Goal: Information Seeking & Learning: Find specific page/section

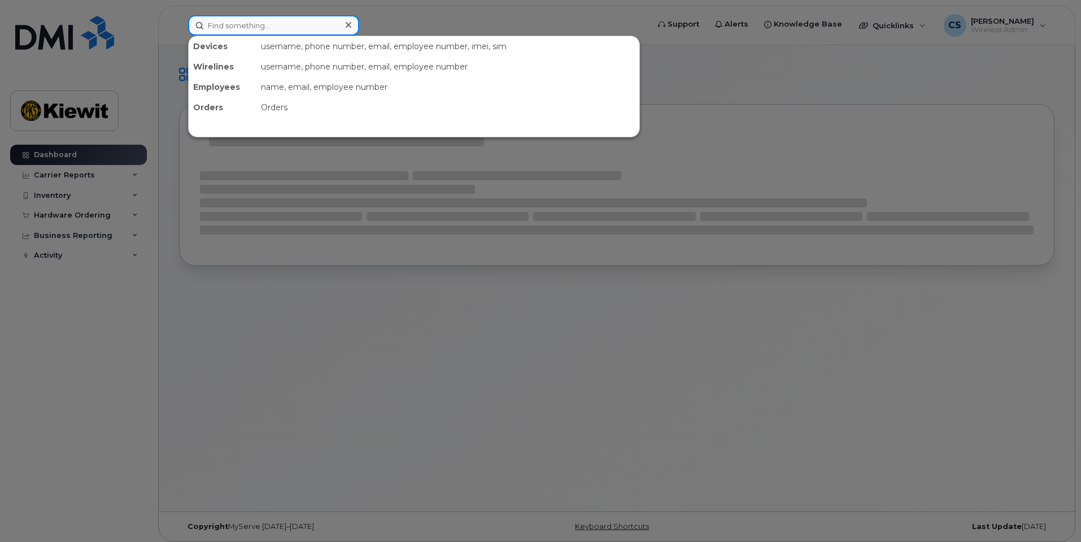
click at [285, 24] on input at bounding box center [273, 25] width 171 height 20
paste input "Gregory Wilkins"
type input "Gregory Wilkins"
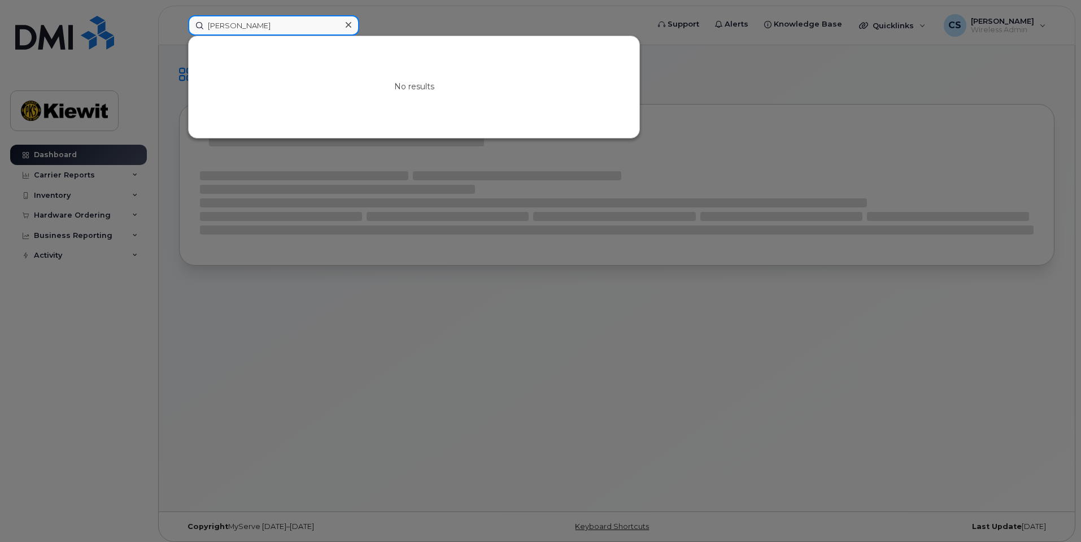
click at [282, 26] on input "Gregory Wilkins" at bounding box center [273, 25] width 171 height 20
click at [281, 28] on input "Gregory Wilkins" at bounding box center [273, 25] width 171 height 20
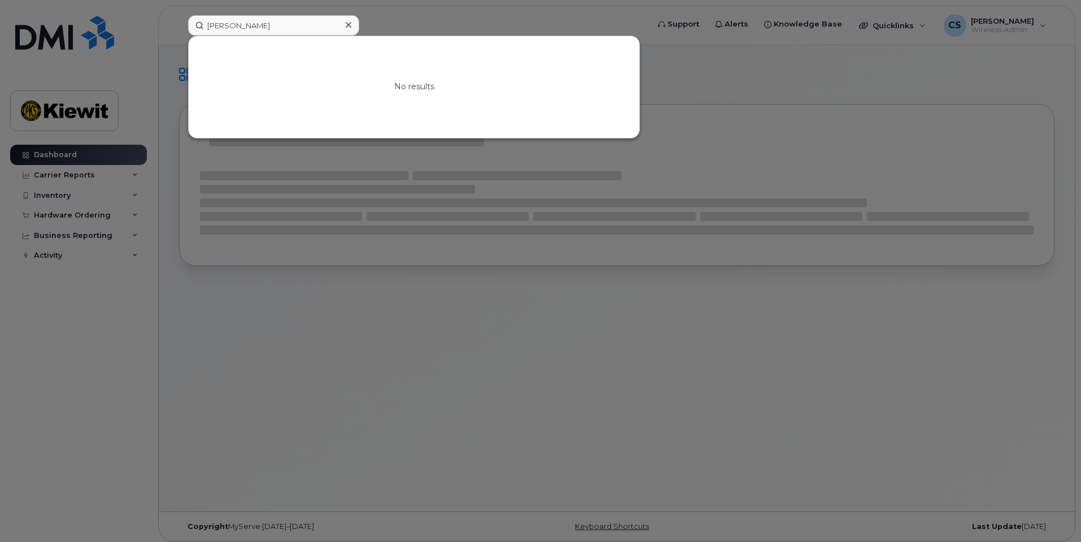
click at [346, 29] on icon at bounding box center [349, 24] width 6 height 9
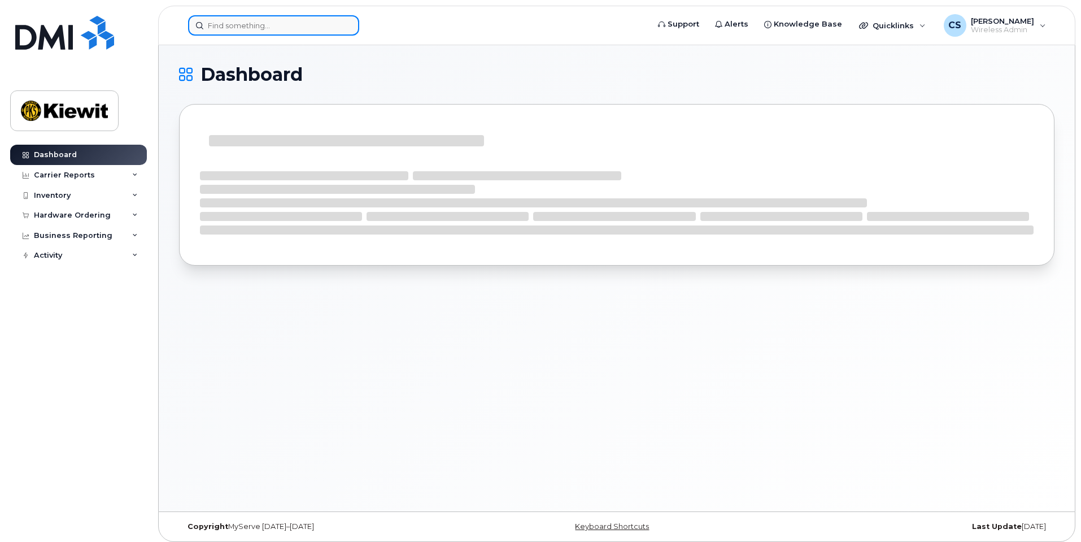
click at [345, 24] on div at bounding box center [273, 25] width 171 height 20
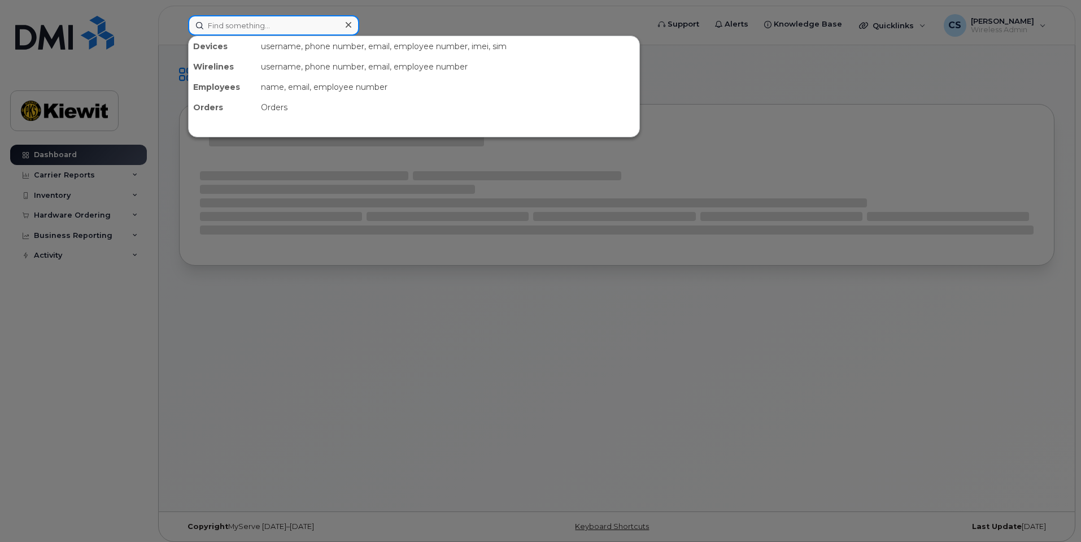
paste input "Edward Boudreau, Jr"
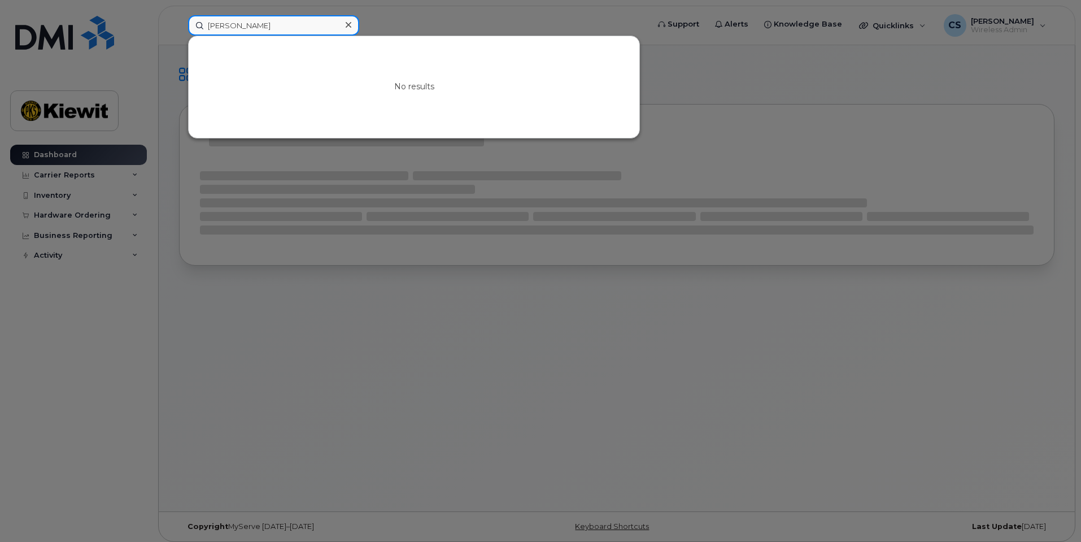
type input "Edward Boudreau, Jr"
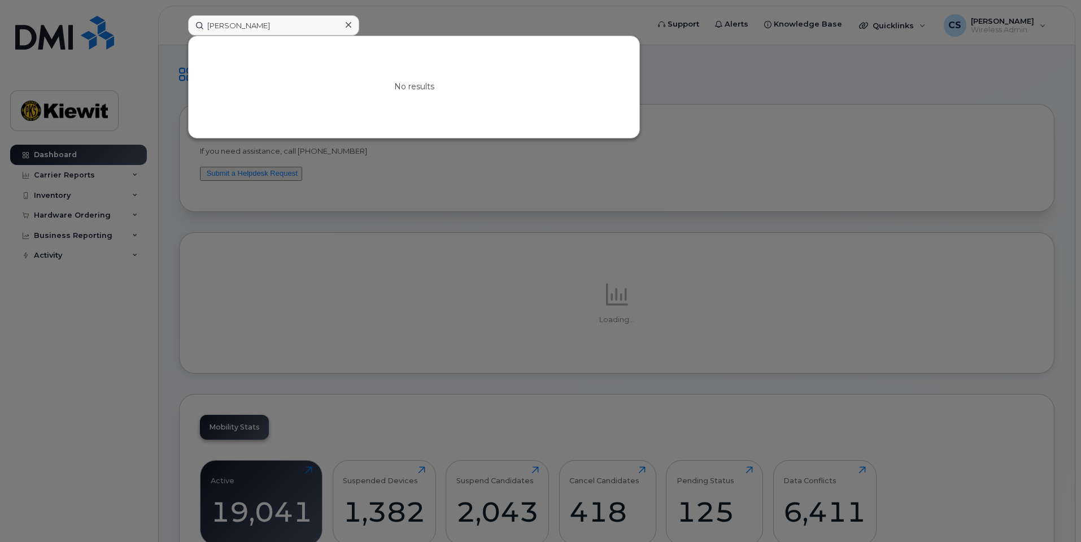
click at [346, 23] on icon at bounding box center [349, 25] width 6 height 6
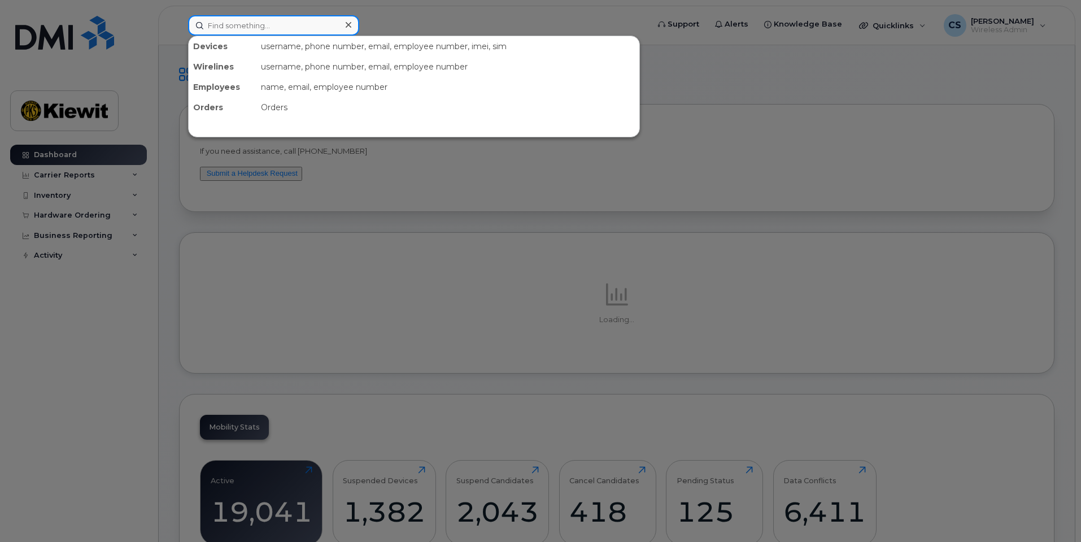
click at [307, 21] on input at bounding box center [273, 25] width 171 height 20
paste input "Charles Cobb II"
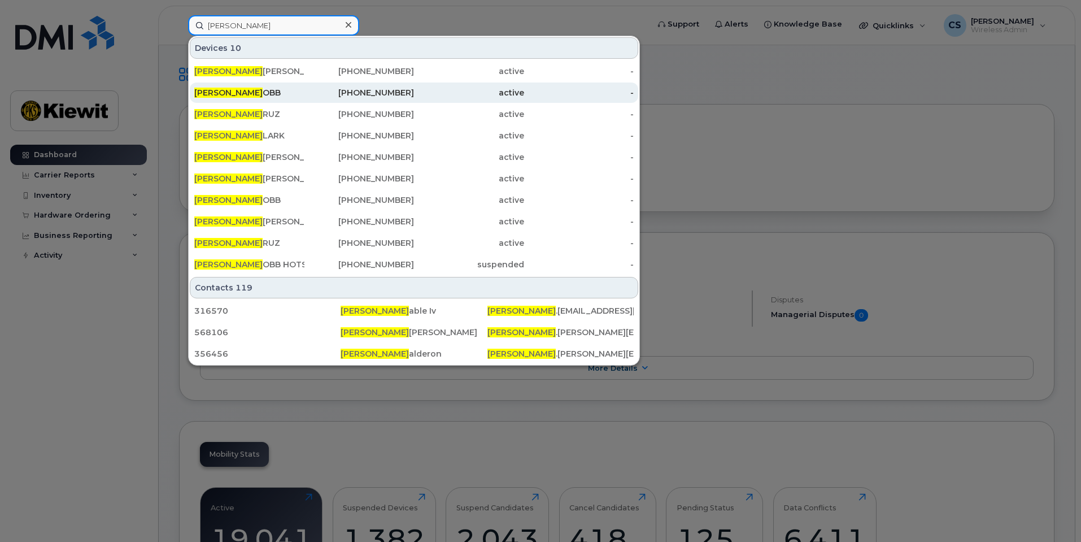
type input "Charles c"
click at [324, 87] on div "908-873-8972" at bounding box center [359, 92] width 110 height 20
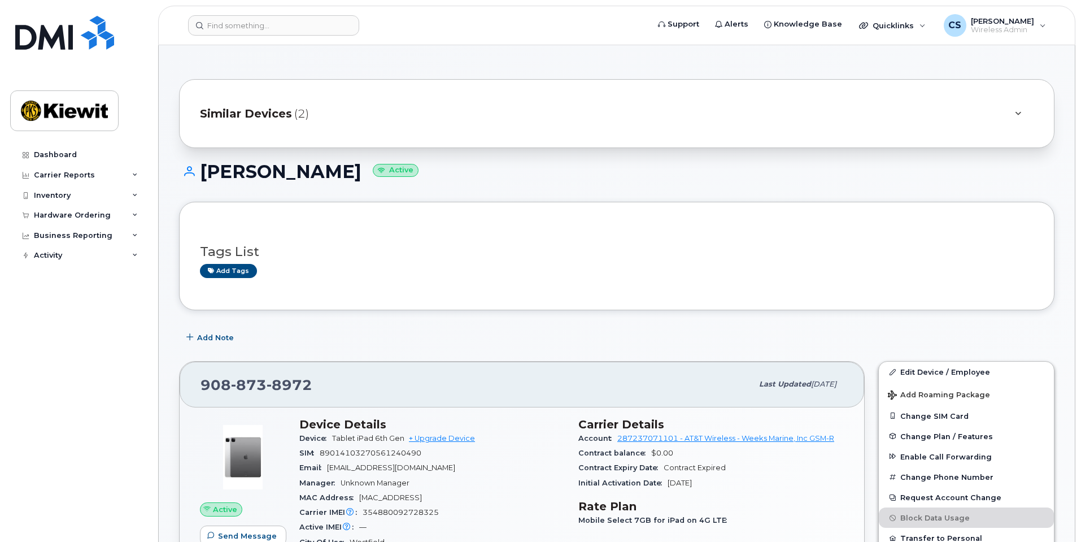
click at [303, 129] on div "Similar Devices (2)" at bounding box center [617, 113] width 876 height 69
click at [304, 116] on span "(2)" at bounding box center [301, 114] width 15 height 16
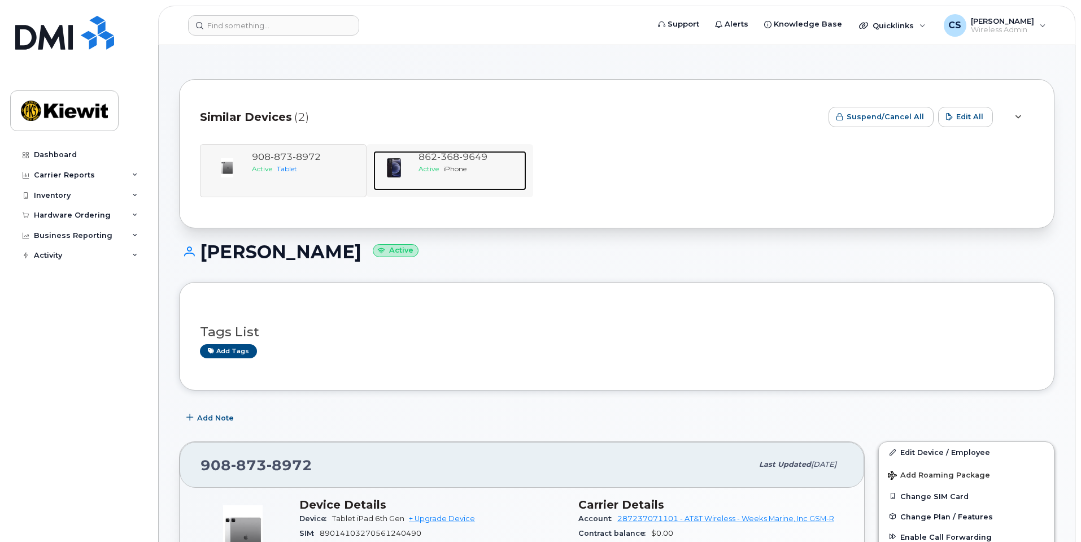
click at [404, 155] on div at bounding box center [393, 168] width 41 height 34
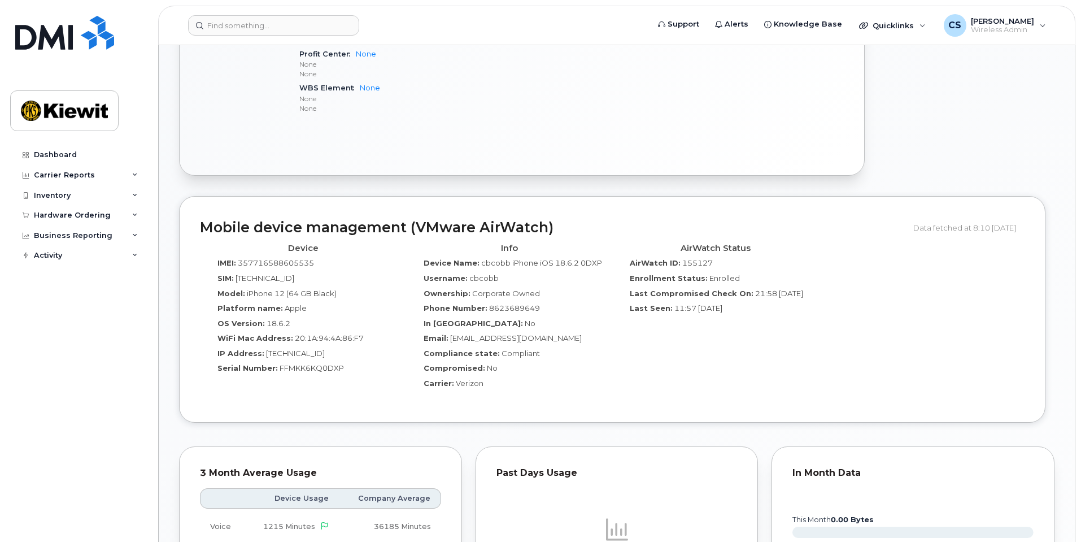
scroll to position [734, 0]
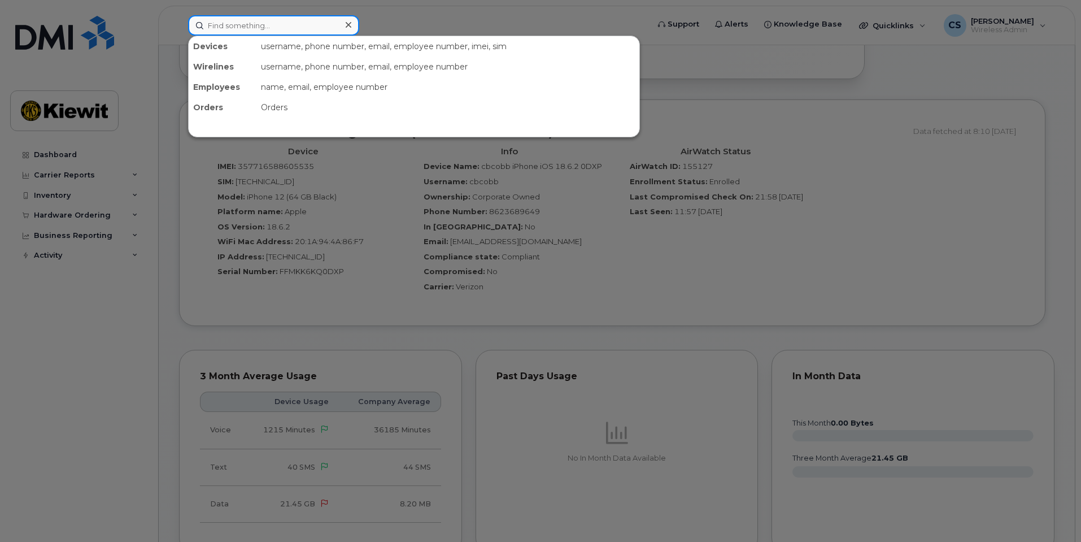
click at [258, 21] on input at bounding box center [273, 25] width 171 height 20
paste input "Grace Phillips"
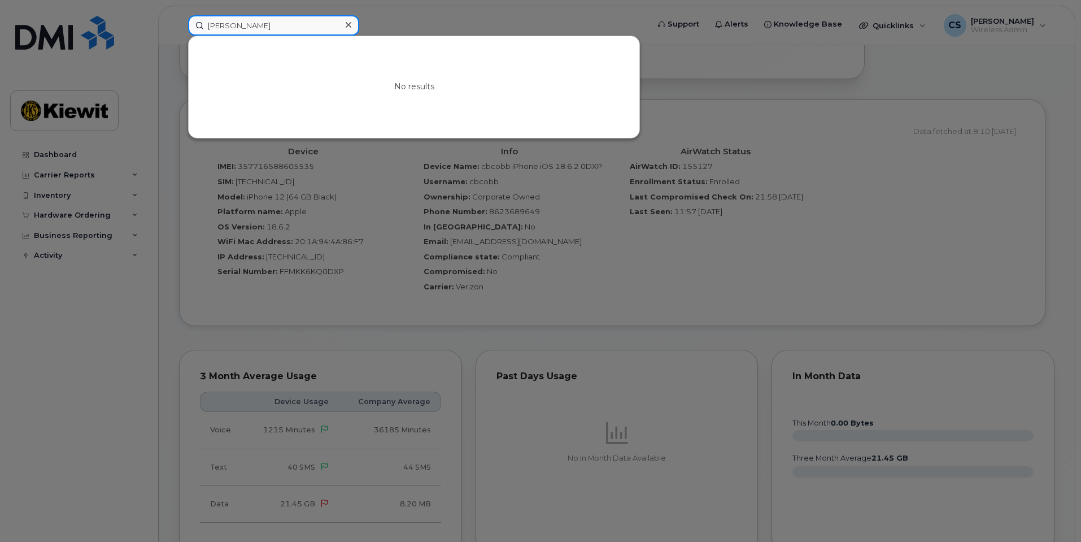
click at [256, 28] on input "Grace Phillips" at bounding box center [273, 25] width 171 height 20
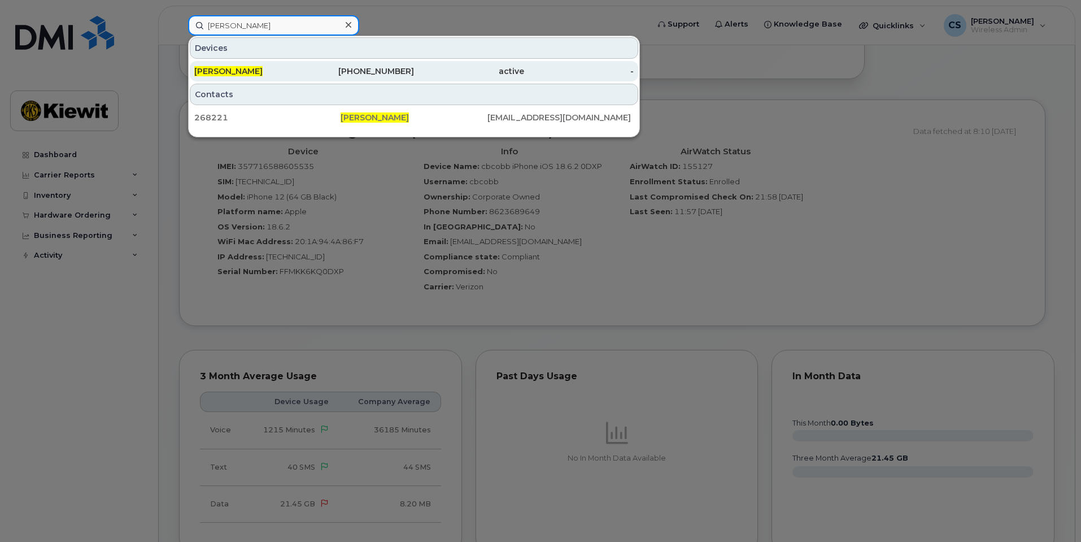
type input "Grace Phillips"
click at [242, 65] on div "GRACE PHILLIPS" at bounding box center [249, 71] width 110 height 20
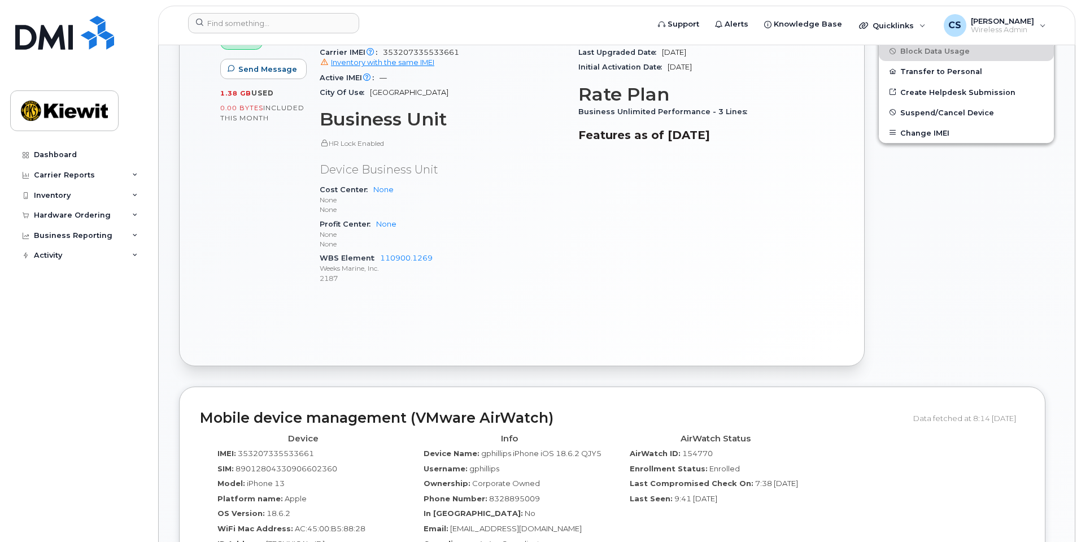
scroll to position [395, 0]
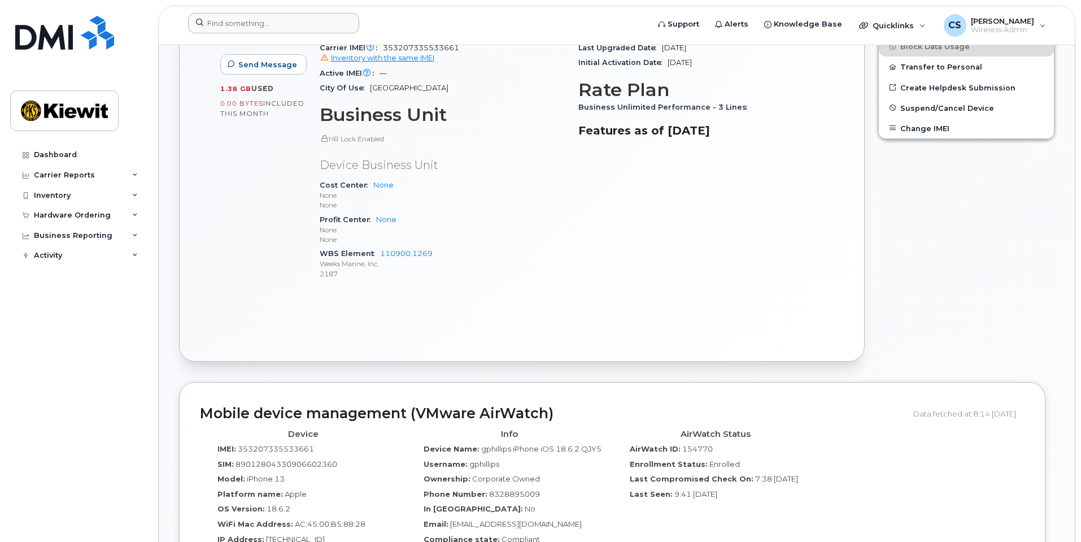
drag, startPoint x: 291, startPoint y: 35, endPoint x: 287, endPoint y: 24, distance: 11.6
click at [290, 31] on div at bounding box center [414, 25] width 471 height 25
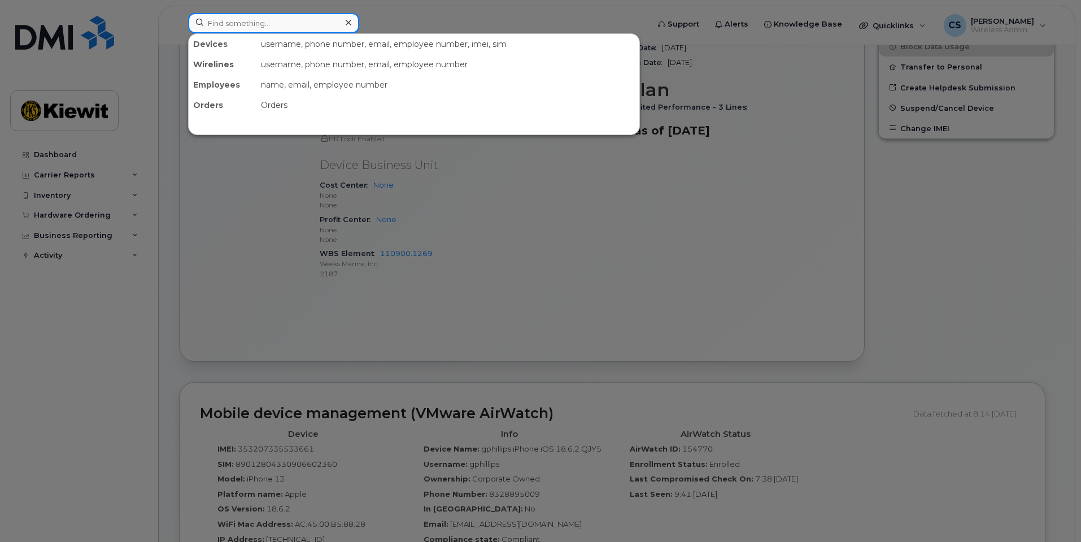
click at [287, 24] on input at bounding box center [273, 23] width 171 height 20
paste input "Julian Perez"
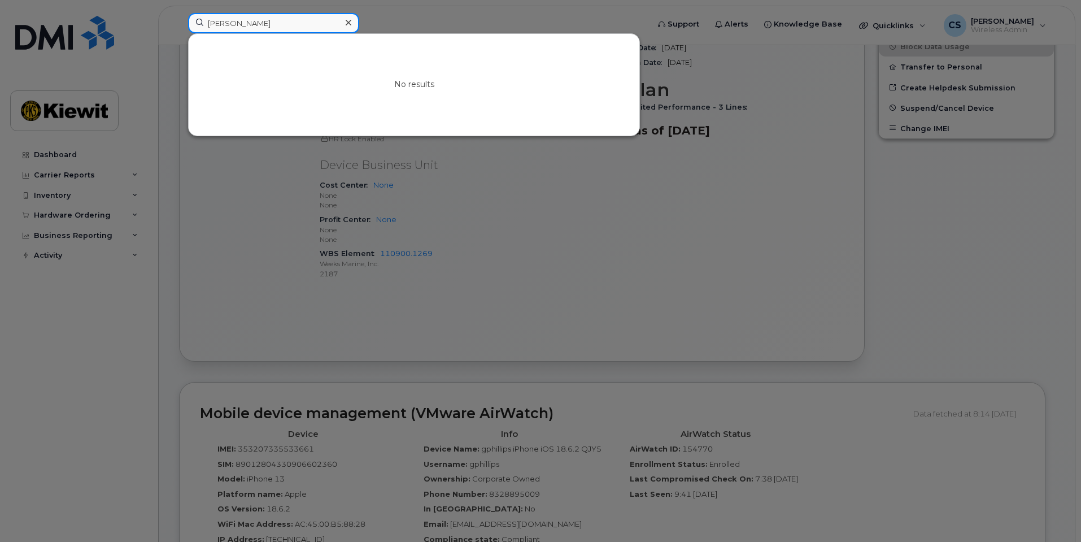
click at [238, 26] on input "Julian Perez" at bounding box center [273, 23] width 171 height 20
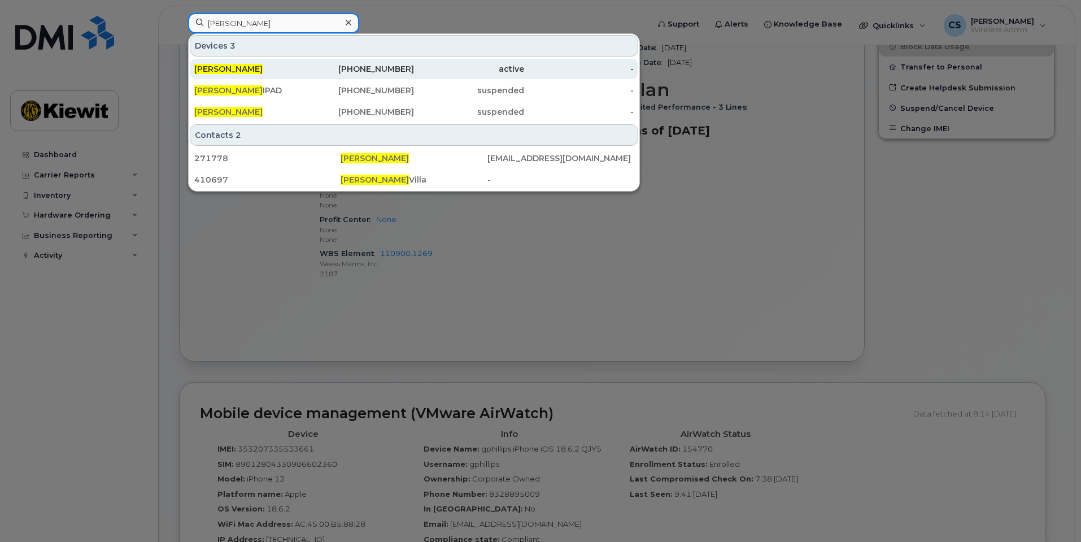
type input "Julian Perez"
click at [278, 73] on div "JULIAN PEREZ" at bounding box center [249, 68] width 110 height 11
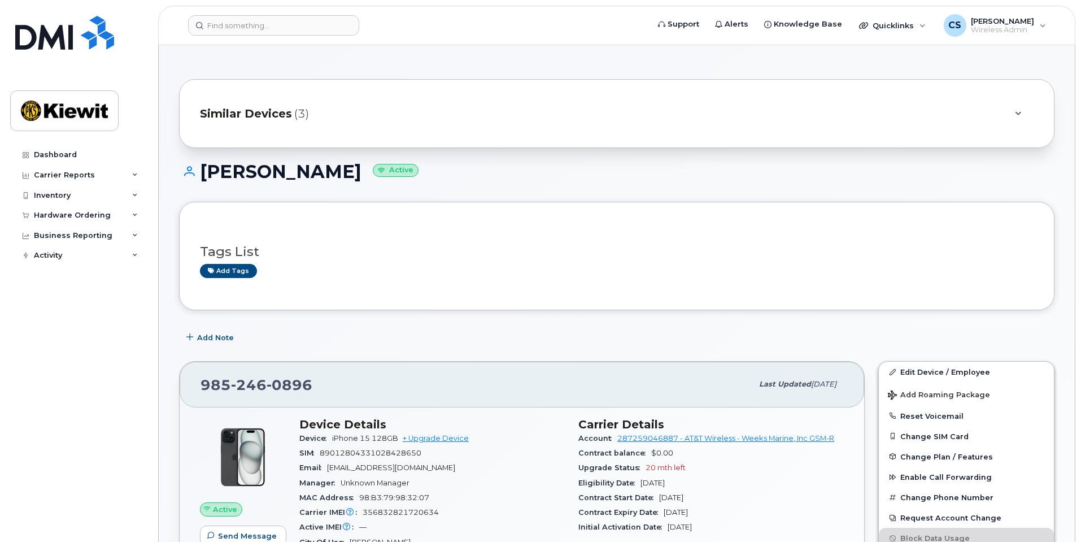
click at [313, 114] on div "Similar Devices (3)" at bounding box center [601, 113] width 802 height 27
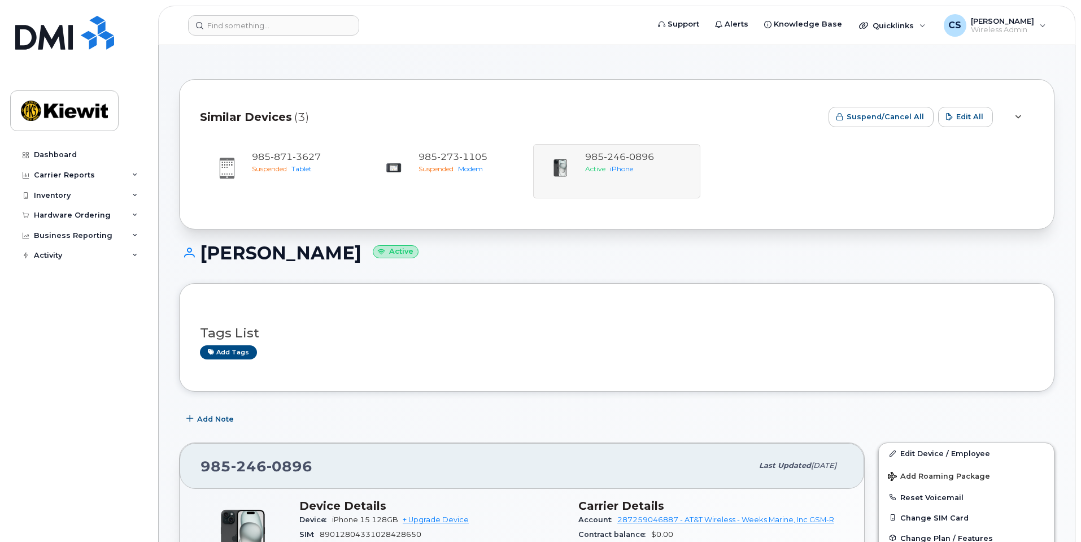
click at [312, 111] on div "Similar Devices (3)" at bounding box center [510, 117] width 620 height 34
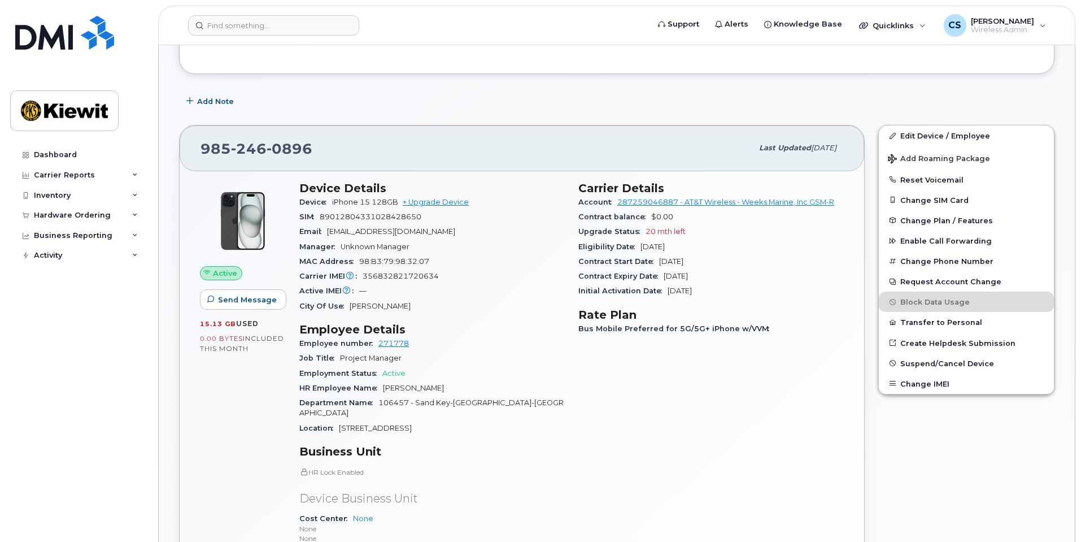
scroll to position [282, 0]
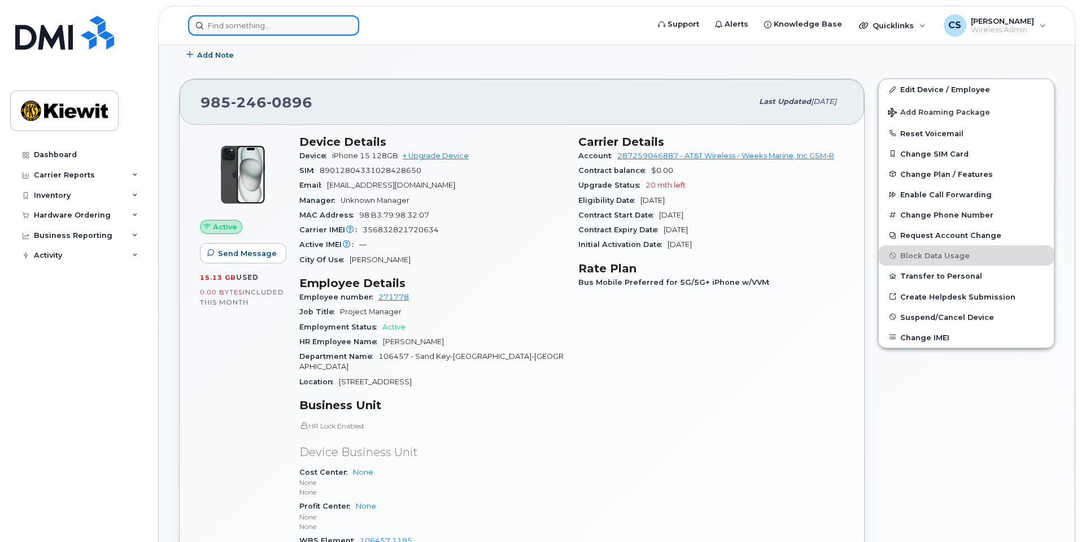
click at [229, 30] on input at bounding box center [273, 25] width 171 height 20
paste input "Keith MacKenzie"
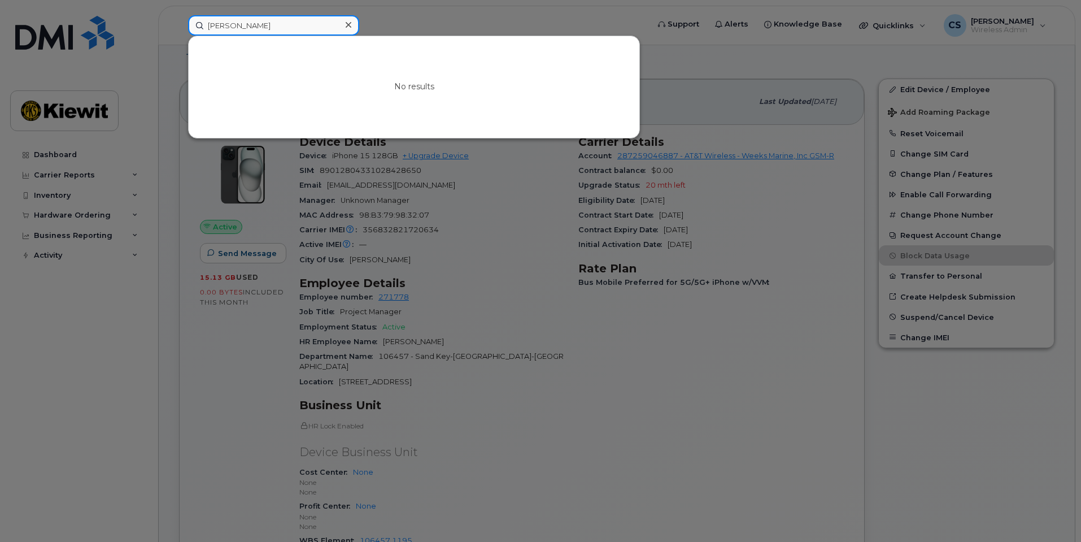
click at [237, 25] on input "Keith MacKenzie" at bounding box center [273, 25] width 171 height 20
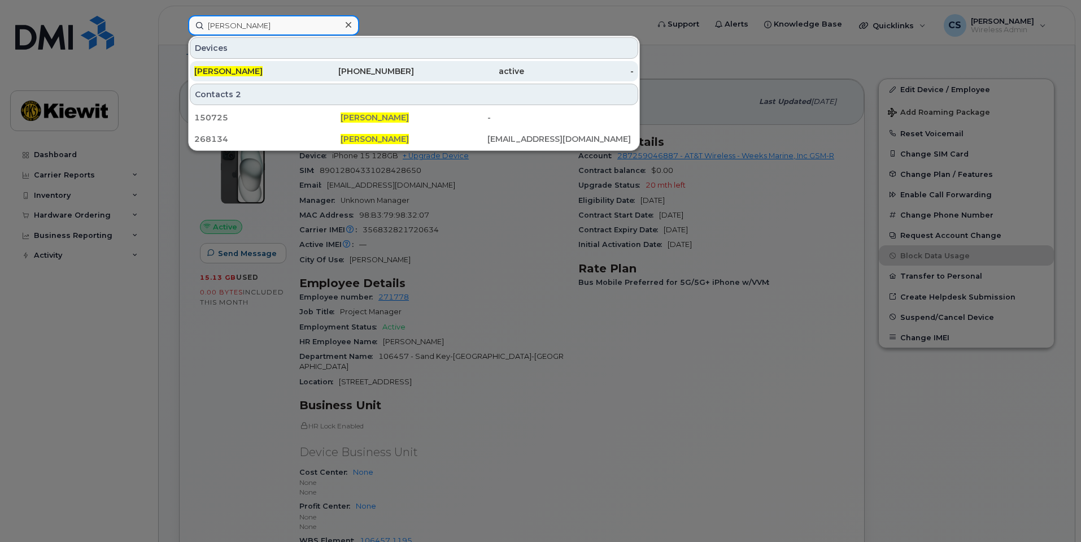
type input "Keith MacKenzie"
click at [272, 75] on div "KEITH MACKENZIE" at bounding box center [249, 71] width 110 height 11
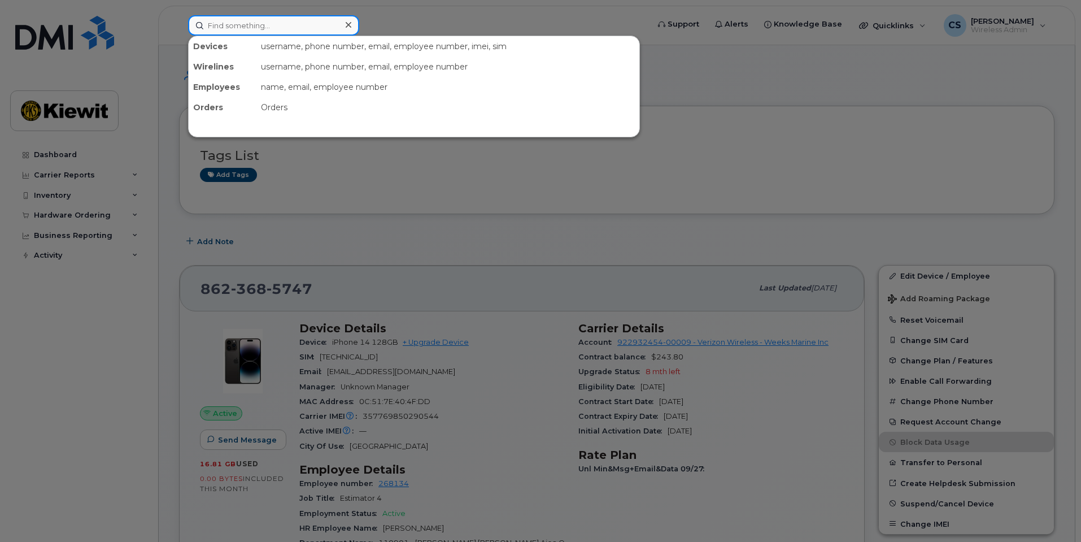
click at [262, 29] on input at bounding box center [273, 25] width 171 height 20
paste input "Michael Wynne"
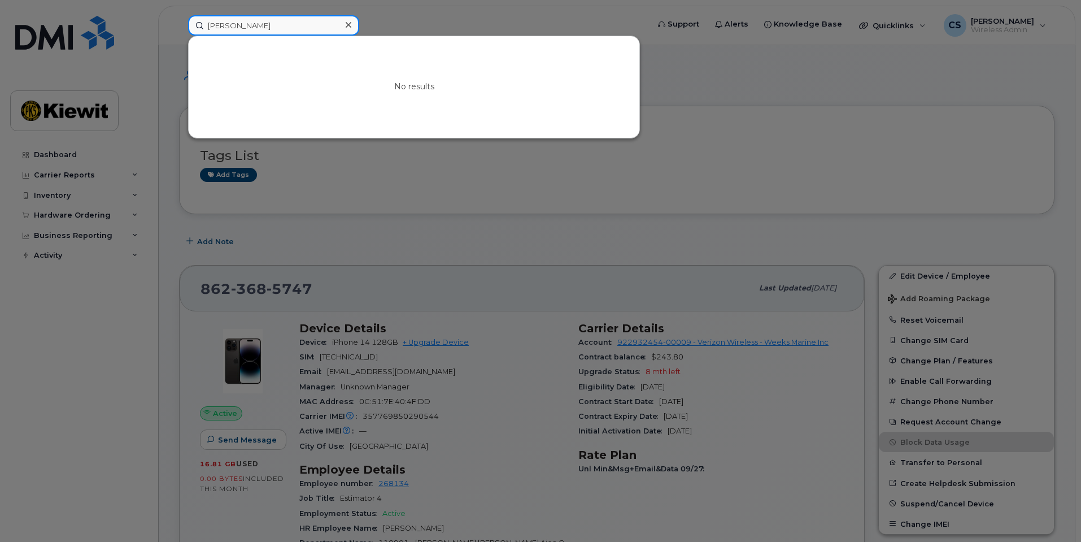
click at [240, 21] on input "Michael Wynne" at bounding box center [273, 25] width 171 height 20
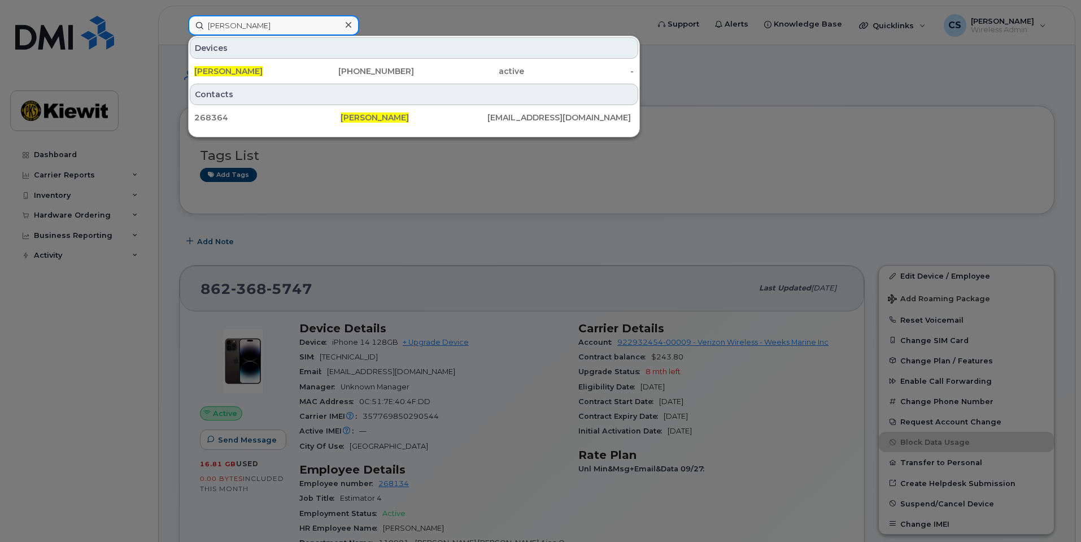
type input "Michael Wynne"
click at [276, 82] on div "Contacts 268364 Michael Wynne MWYNNE@WEEKSMARINE.COM" at bounding box center [414, 105] width 451 height 46
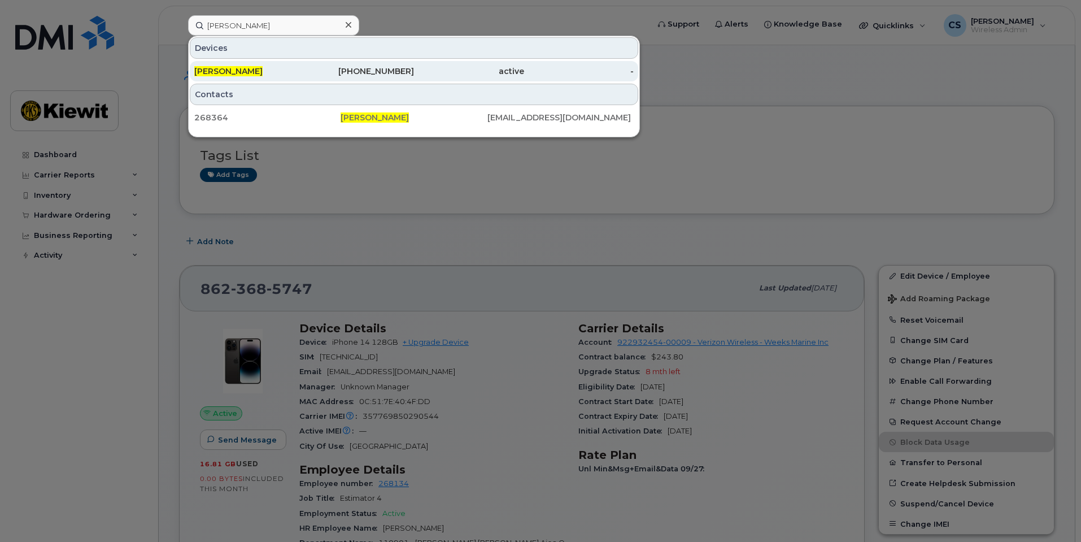
click at [276, 77] on div "MICHAEL WYNNE" at bounding box center [249, 71] width 110 height 20
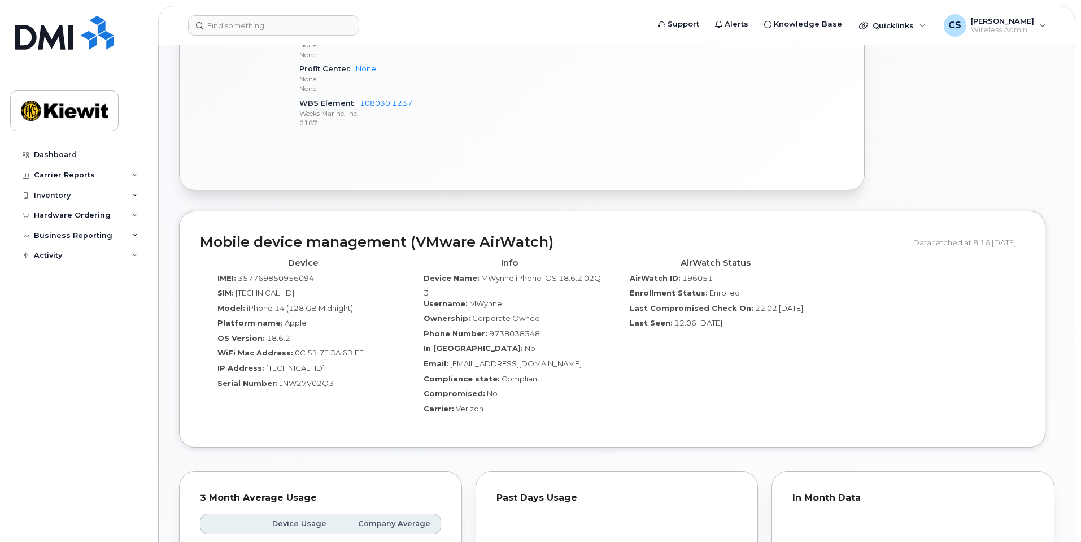
scroll to position [621, 0]
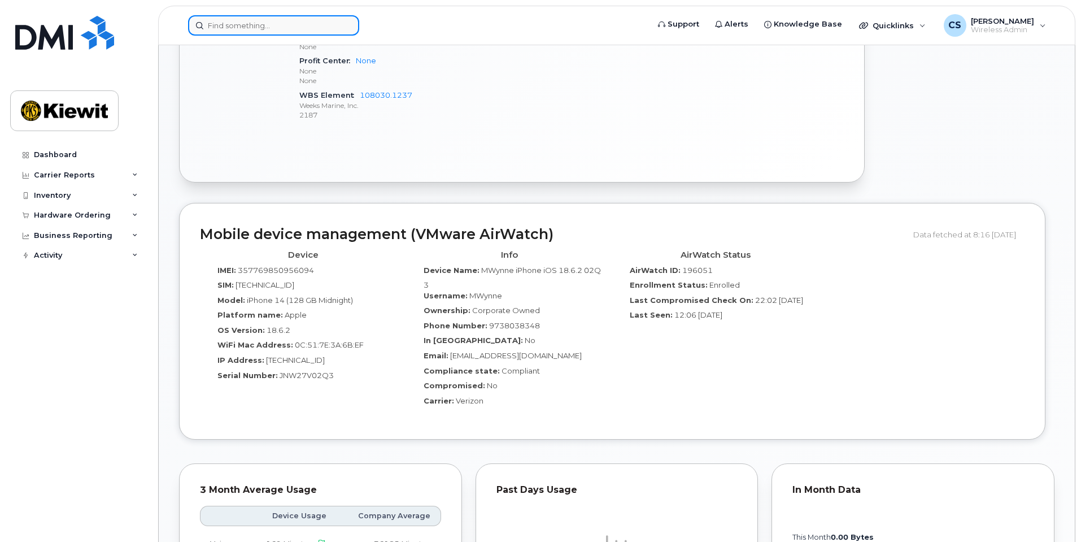
click at [234, 23] on input at bounding box center [273, 25] width 171 height 20
paste input "Tug James K"
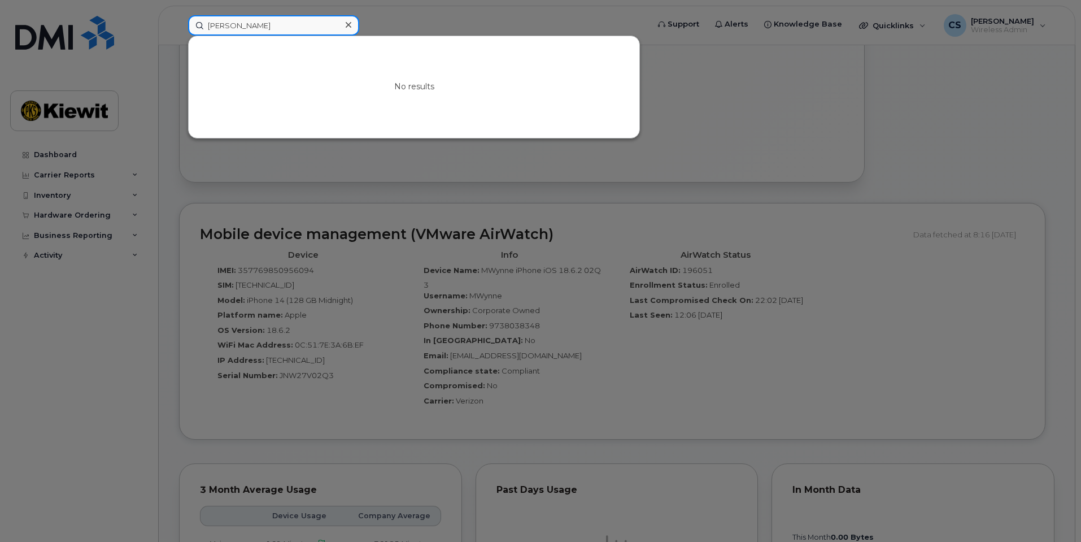
click at [226, 24] on input "Tug James K" at bounding box center [273, 25] width 171 height 20
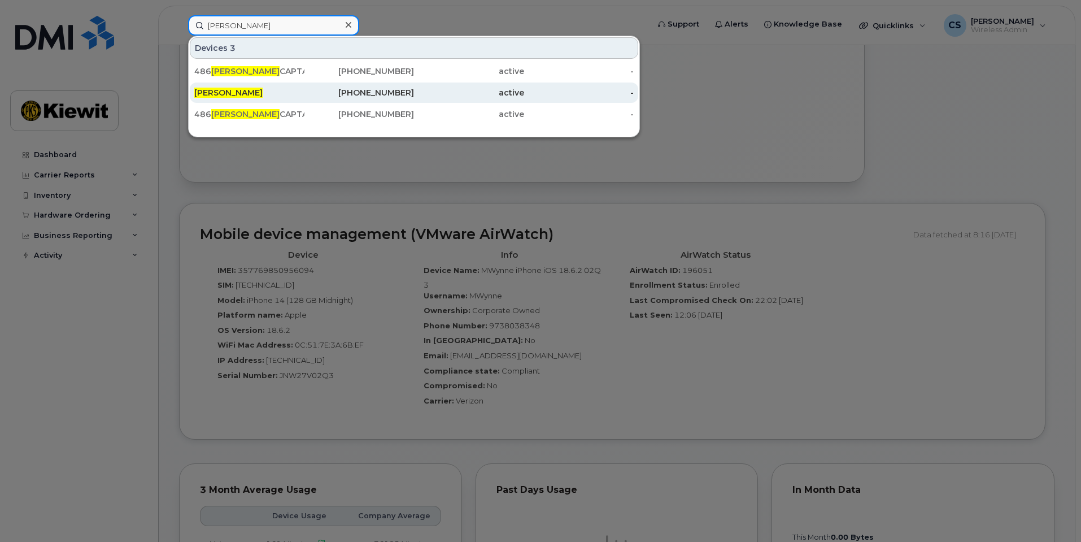
type input "Tug James K"
click at [274, 89] on div "TUG JAMES K" at bounding box center [249, 92] width 110 height 11
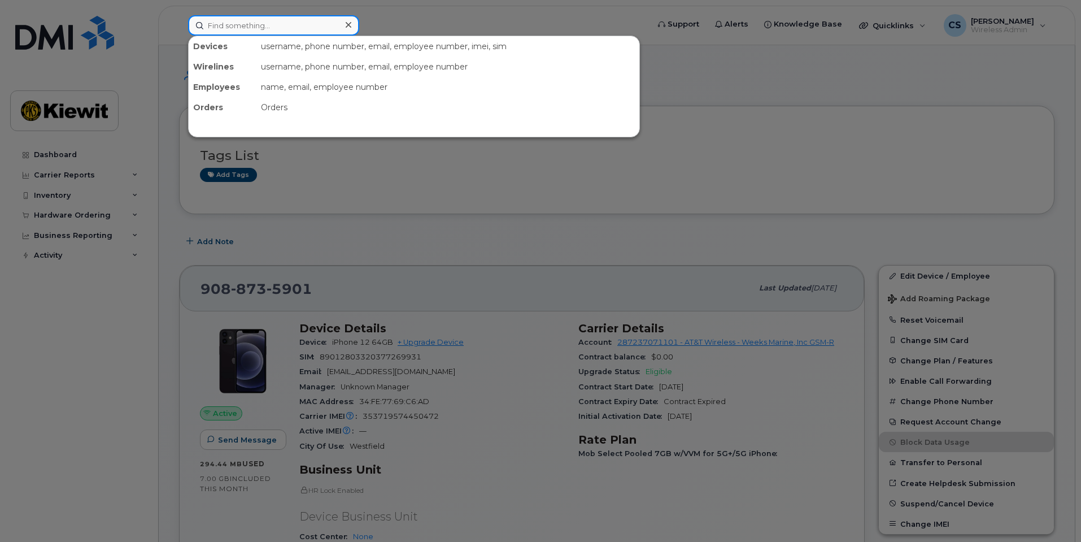
click at [299, 30] on input at bounding box center [273, 25] width 171 height 20
paste input "Tug Thomas"
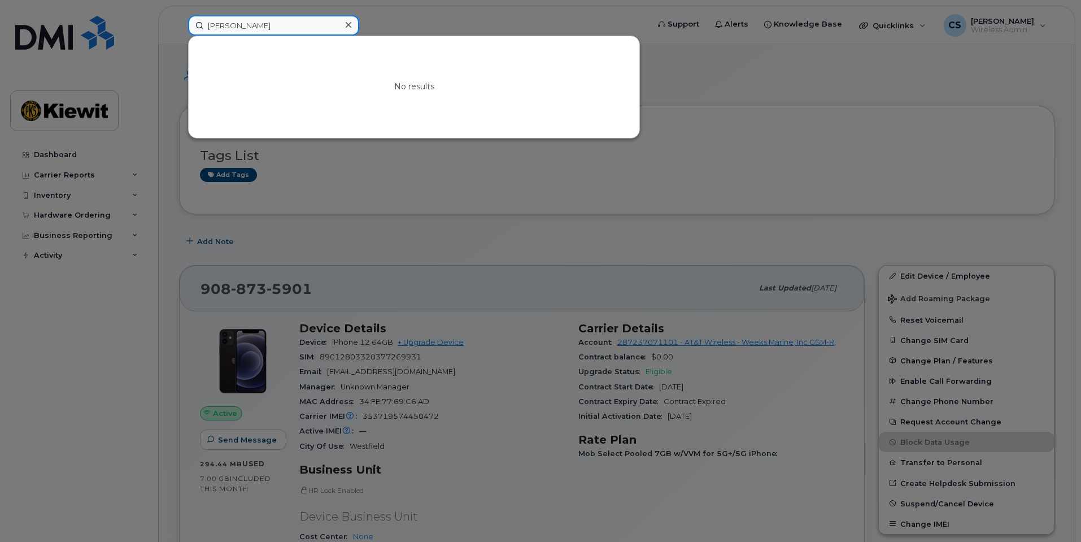
drag, startPoint x: 221, startPoint y: 24, endPoint x: 237, endPoint y: 25, distance: 15.9
click at [223, 25] on input "Tug Thomas" at bounding box center [273, 25] width 171 height 20
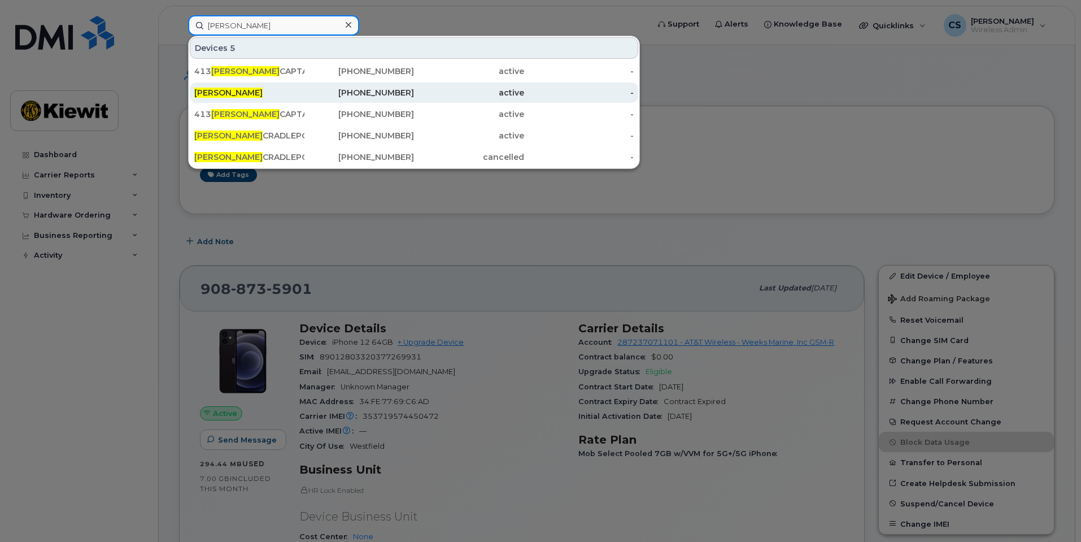
type input "Tug Thomas"
click at [265, 88] on div "TUG THOMAS" at bounding box center [249, 92] width 110 height 20
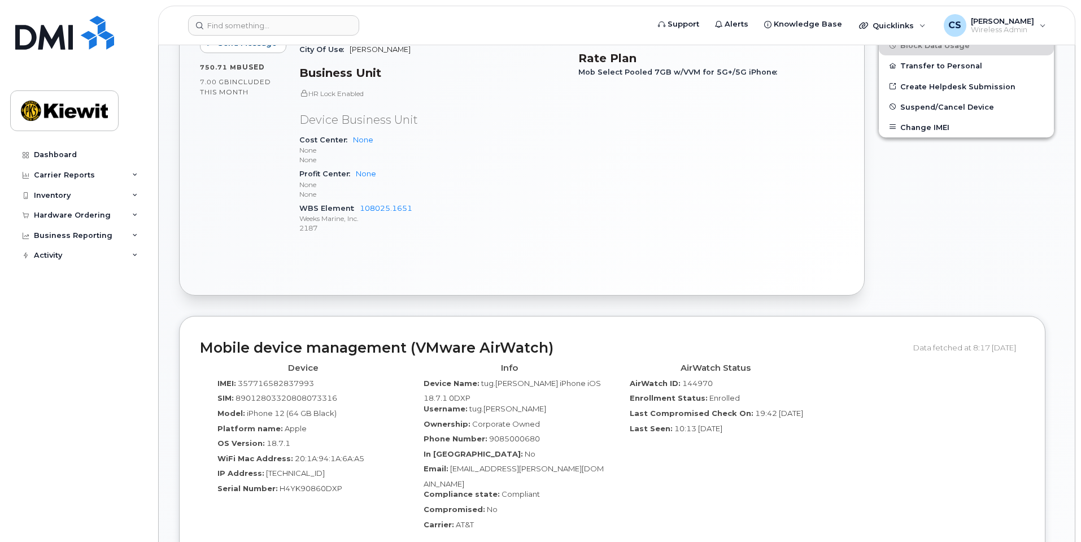
scroll to position [508, 0]
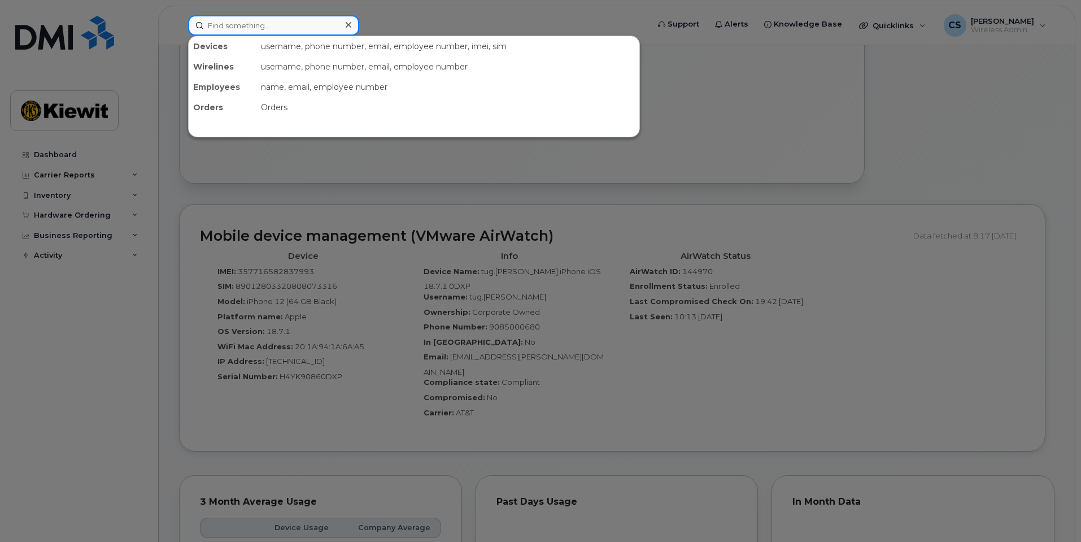
click at [267, 25] on input at bounding box center [273, 25] width 171 height 20
paste input "[PERSON_NAME]"
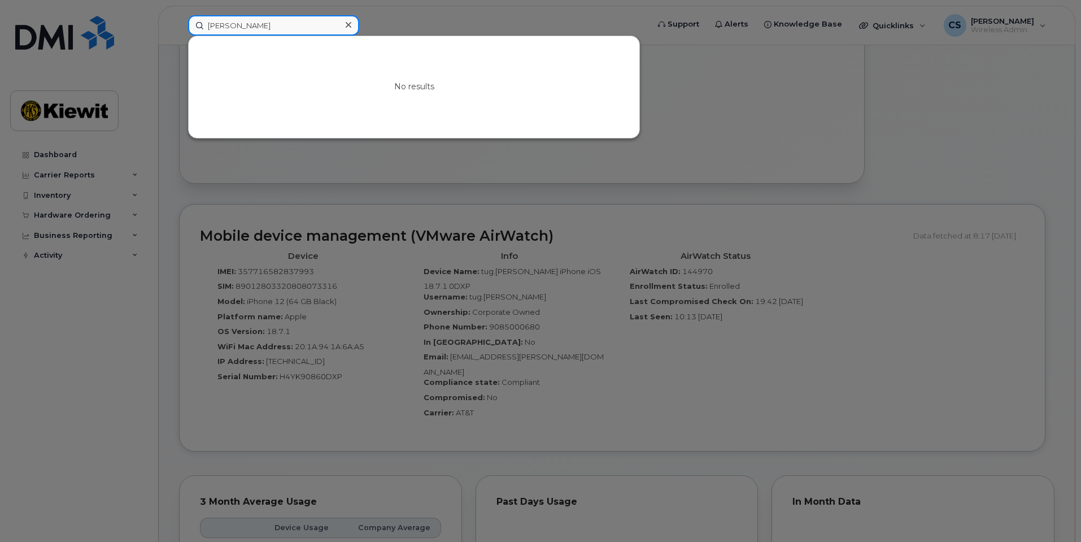
drag, startPoint x: 238, startPoint y: 23, endPoint x: 250, endPoint y: 26, distance: 12.7
click at [241, 25] on input "[PERSON_NAME]" at bounding box center [273, 25] width 171 height 20
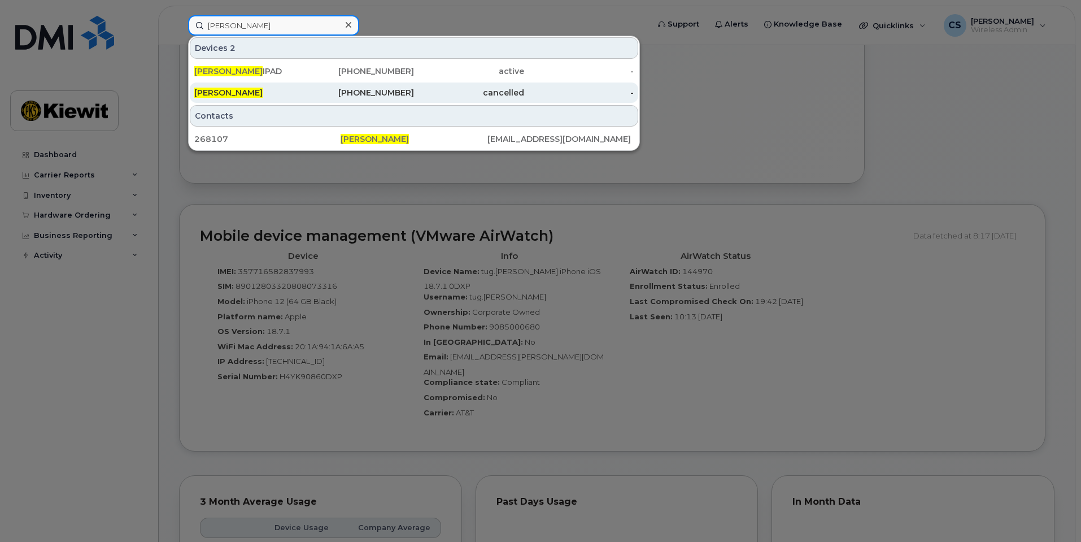
type input "[PERSON_NAME]"
click at [273, 92] on div "[PERSON_NAME]" at bounding box center [249, 92] width 110 height 11
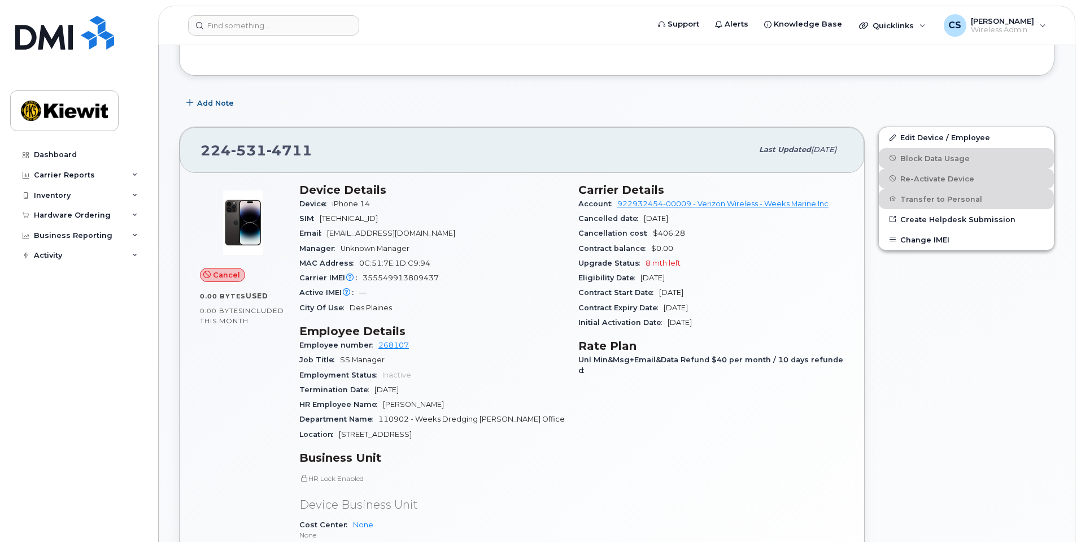
scroll to position [282, 0]
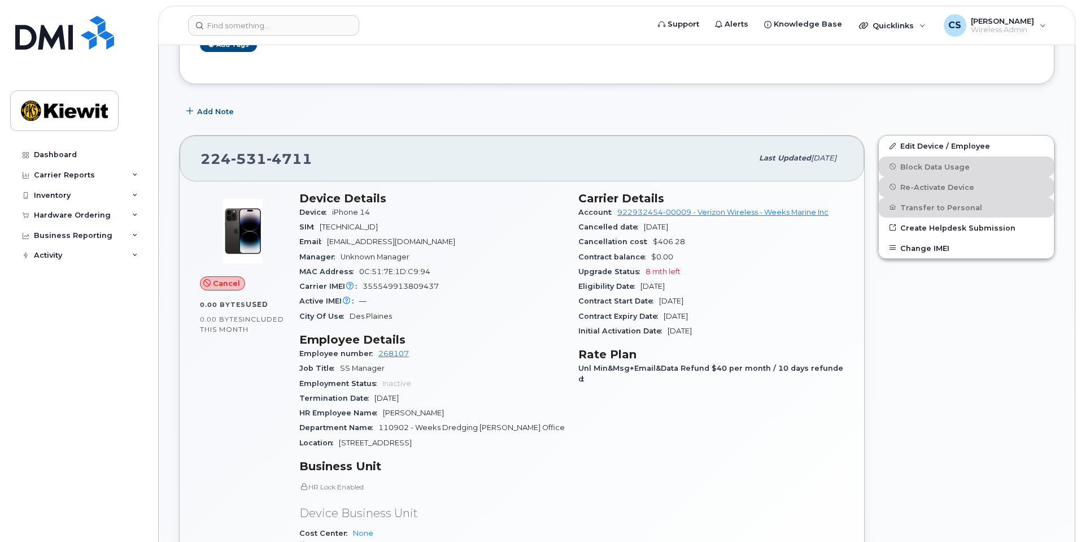
click at [319, 71] on div "Tags List Add tags" at bounding box center [617, 30] width 876 height 108
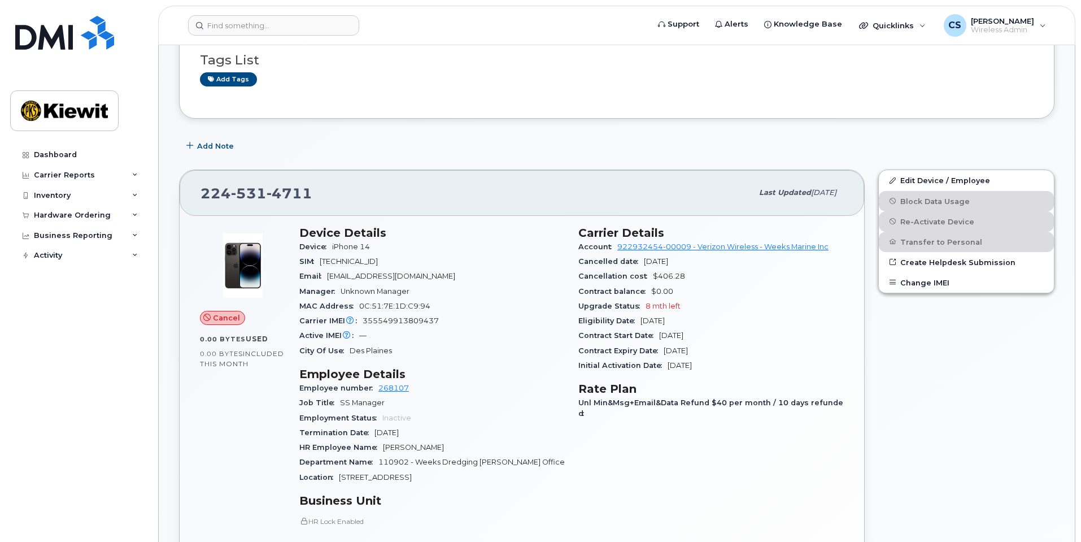
scroll to position [56, 0]
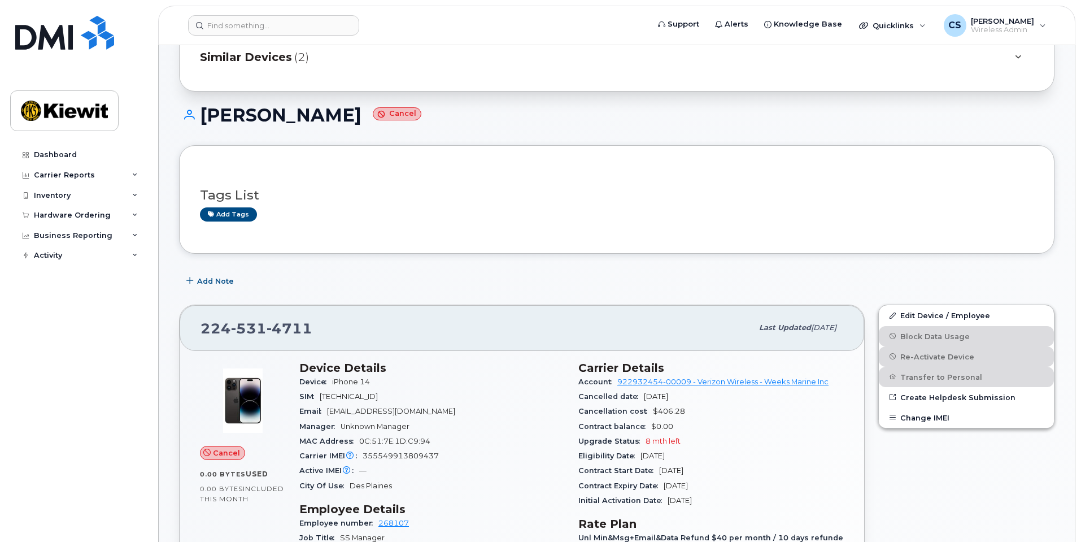
click at [337, 55] on div "Similar Devices (2)" at bounding box center [601, 56] width 802 height 27
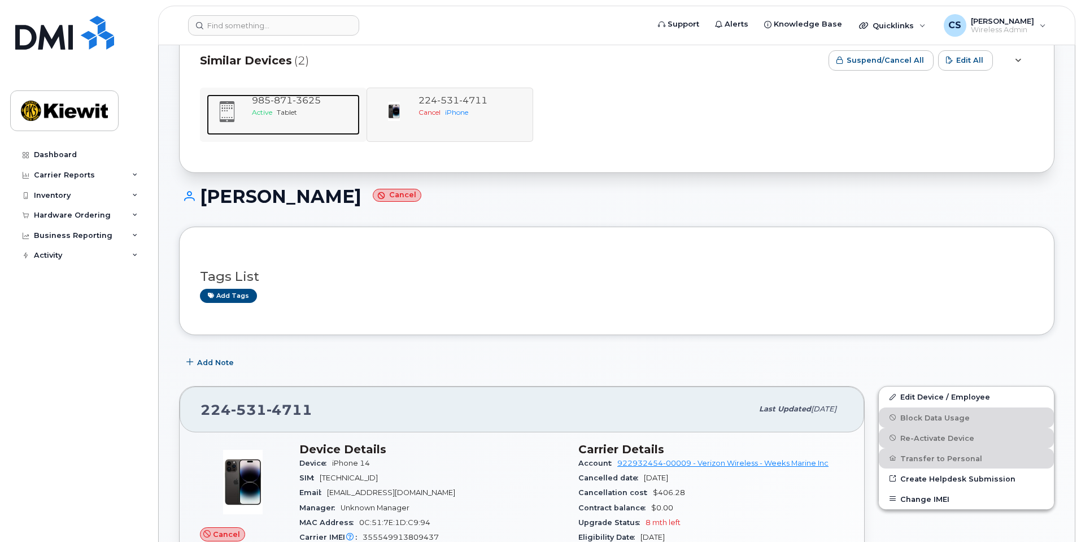
click at [314, 110] on div "Active Tablet" at bounding box center [303, 112] width 103 height 10
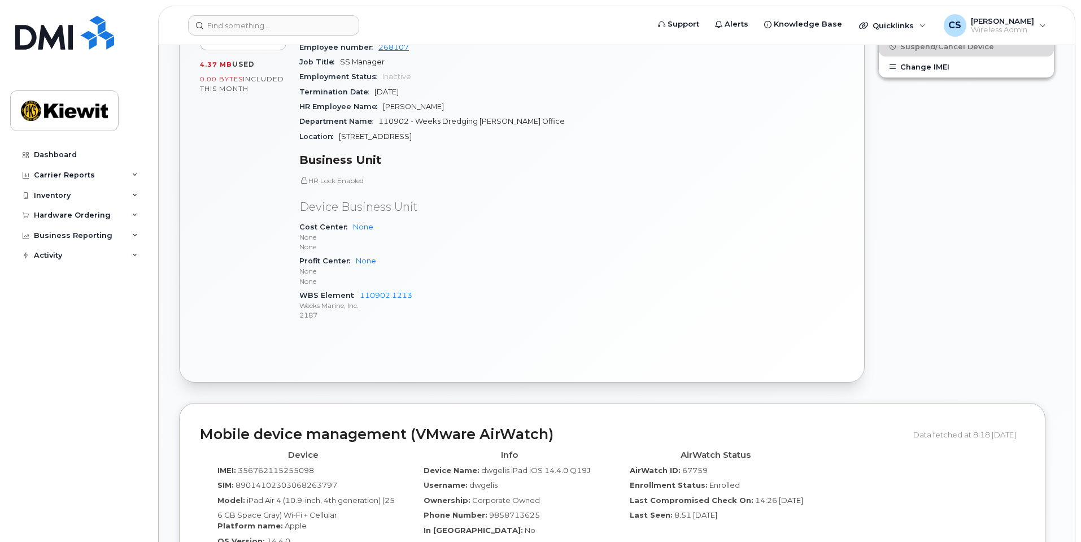
scroll to position [847, 0]
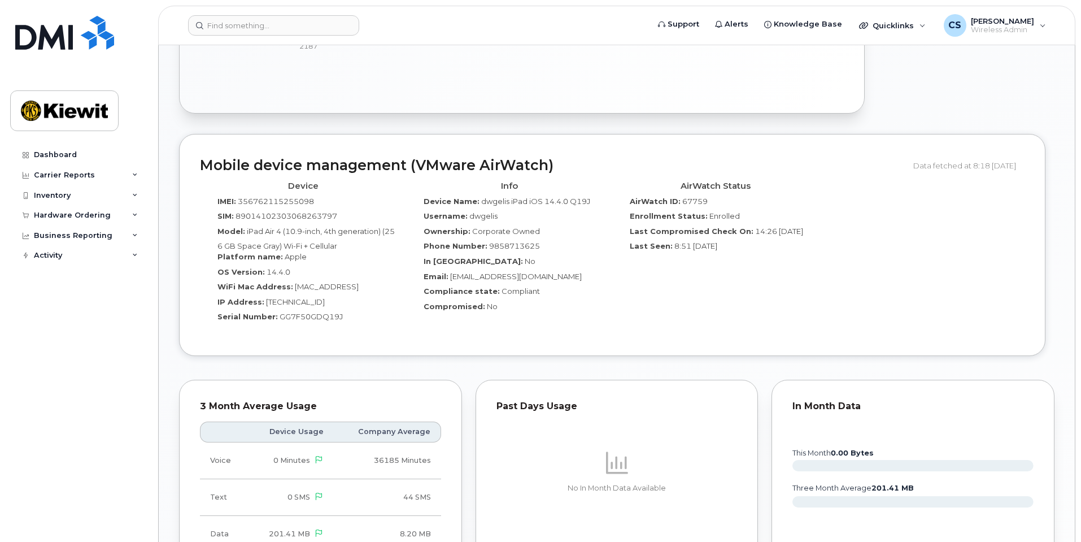
click at [269, 10] on div "Support Alerts Knowledge Base Quicklinks Suspend / Cancel Device Change SIM Car…" at bounding box center [616, 26] width 917 height 40
click at [258, 21] on input at bounding box center [273, 25] width 171 height 20
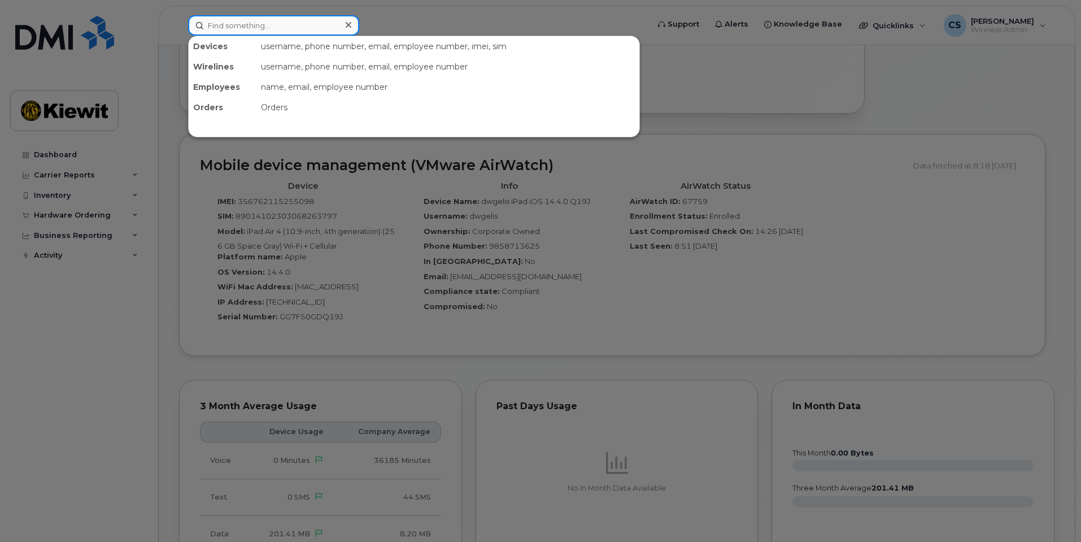
paste input "Michael Hales"
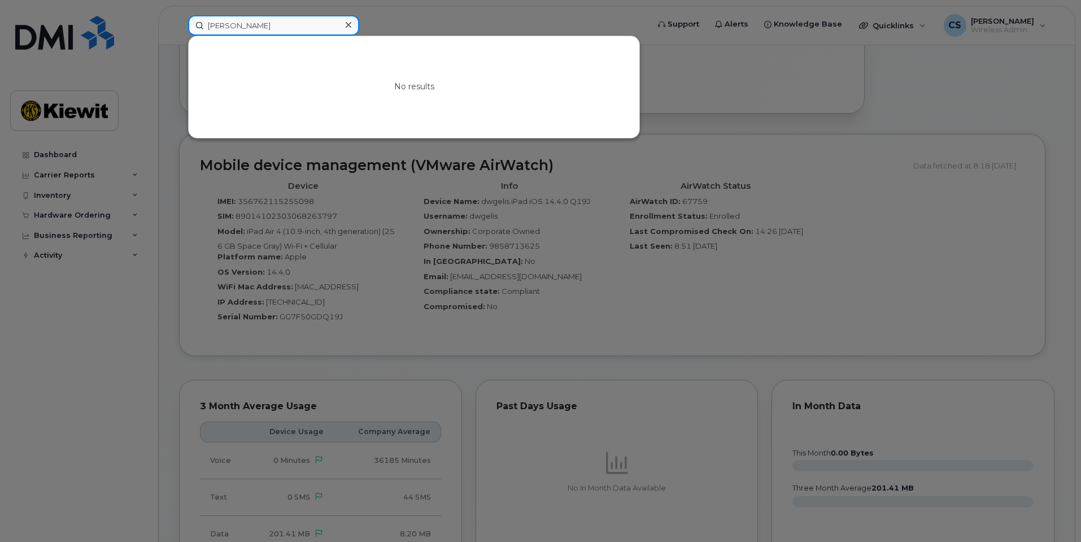
click at [238, 23] on input "Michael Hales" at bounding box center [273, 25] width 171 height 20
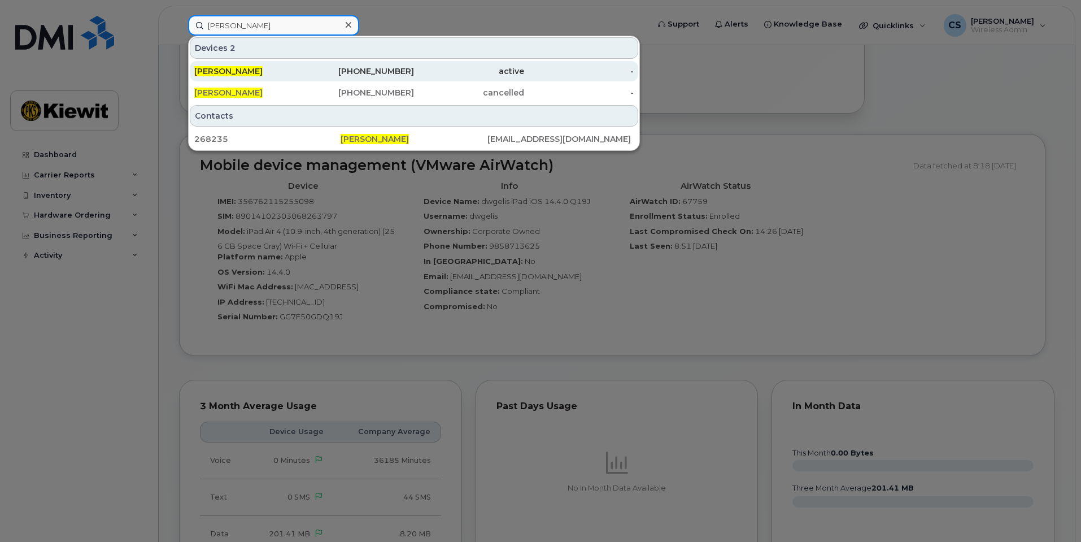
type input "Michael Hales"
click at [293, 71] on div "MICHAEL HALES" at bounding box center [249, 71] width 110 height 11
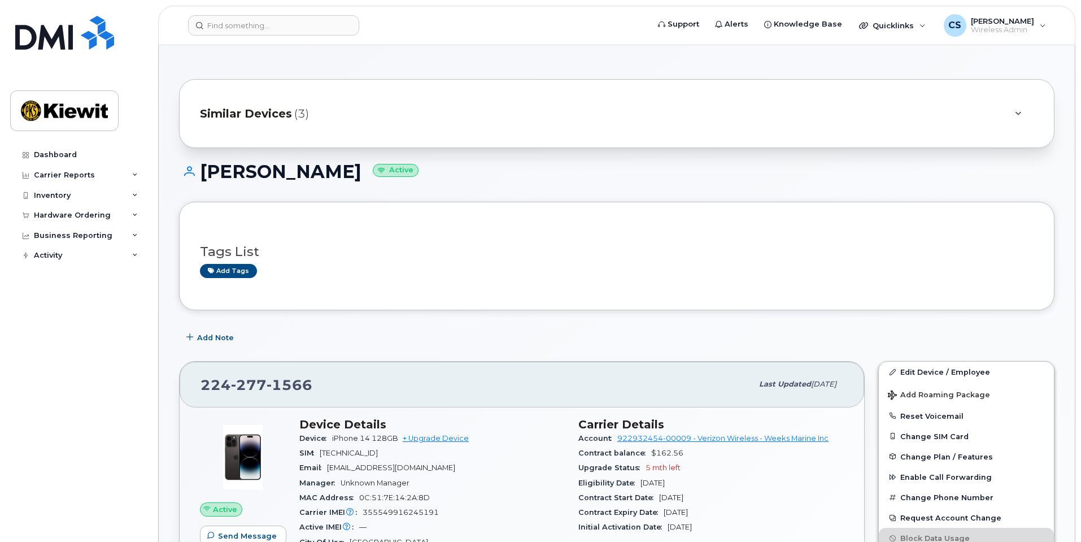
click at [301, 102] on div "Similar Devices (3)" at bounding box center [601, 113] width 802 height 27
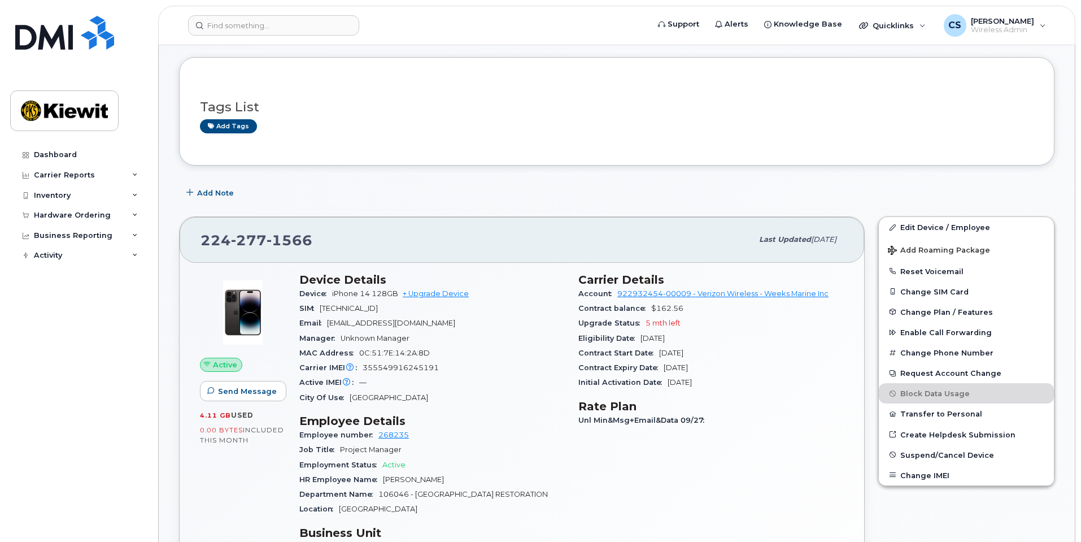
scroll to position [621, 0]
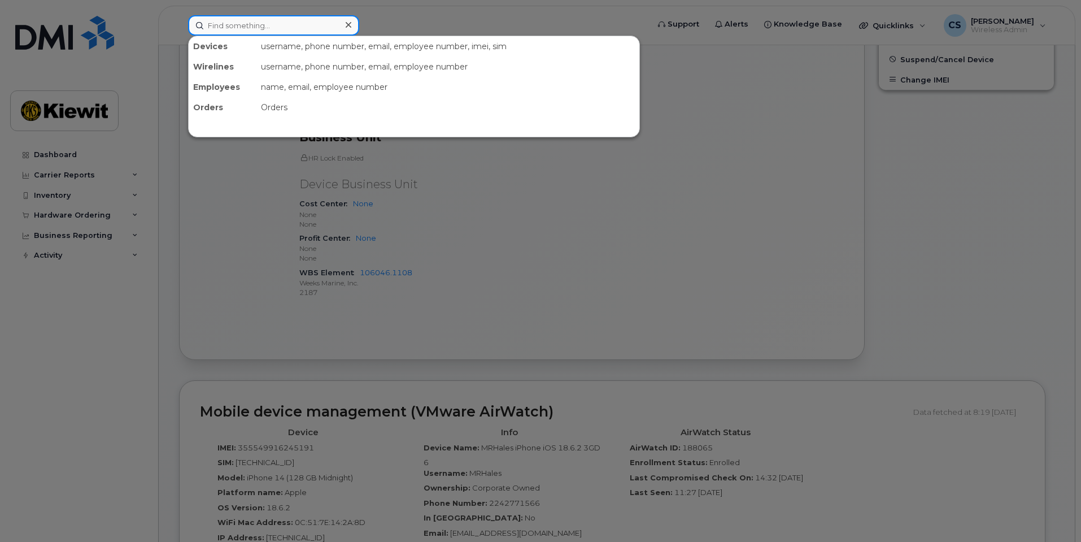
click at [305, 23] on input at bounding box center [273, 25] width 171 height 20
paste input "Leonard Siddle"
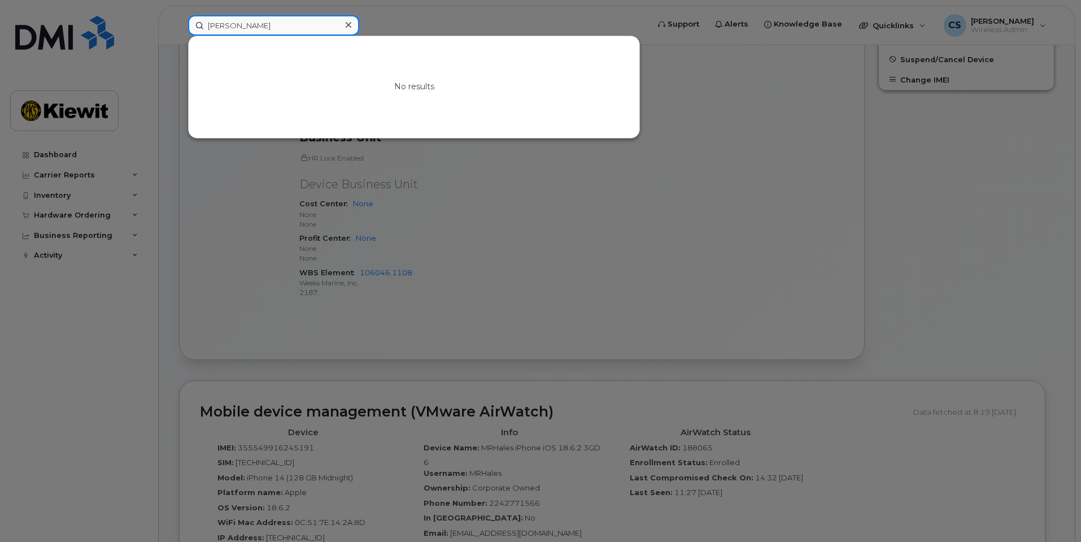
drag, startPoint x: 251, startPoint y: 24, endPoint x: 265, endPoint y: 25, distance: 14.8
click at [252, 24] on input "Leonard Siddle" at bounding box center [273, 25] width 171 height 20
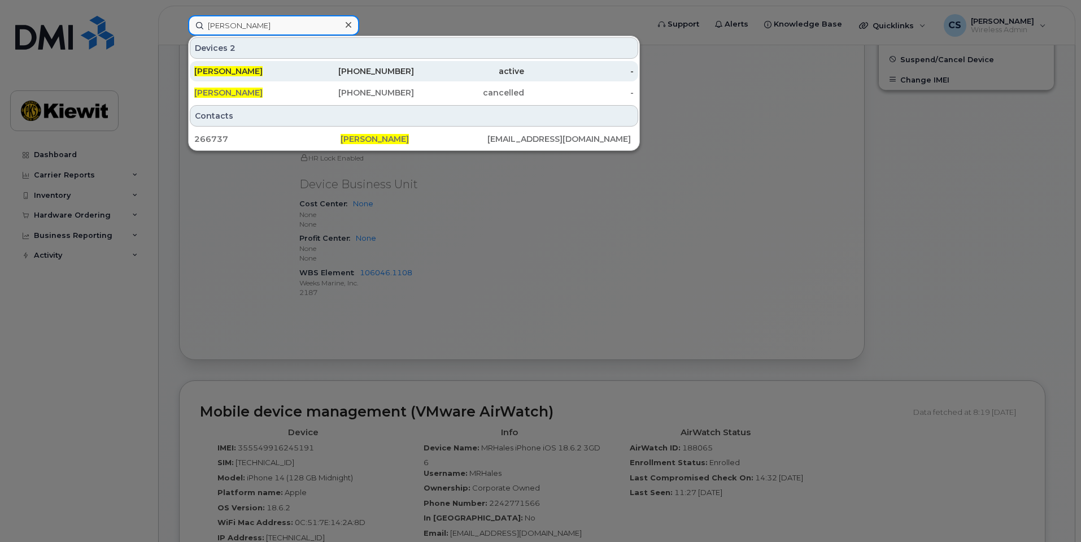
type input "Leonard Siddle"
click at [299, 69] on div "LEONARD SIDDLE" at bounding box center [249, 71] width 110 height 11
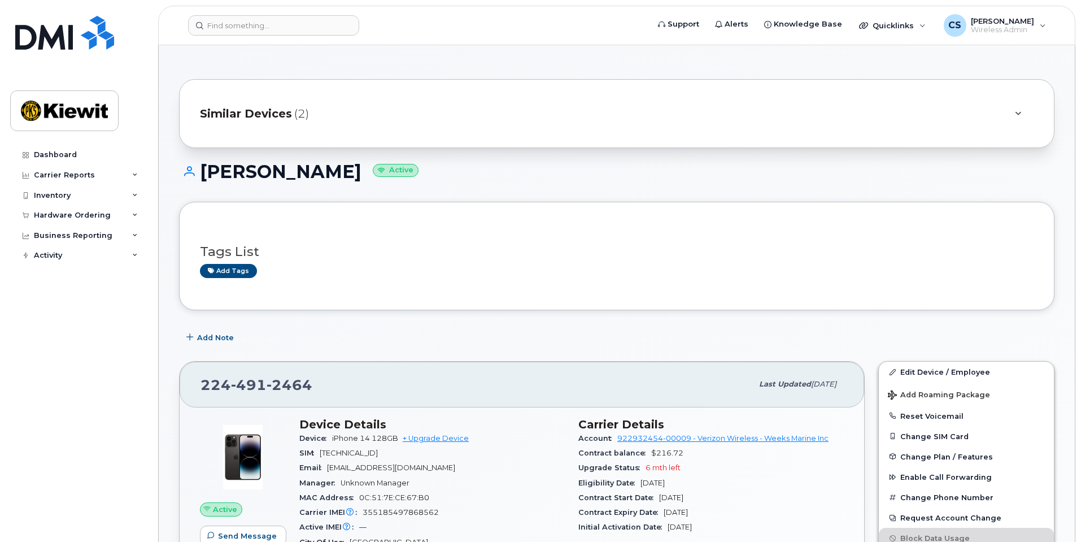
click at [288, 124] on div "Similar Devices (2)" at bounding box center [601, 113] width 802 height 27
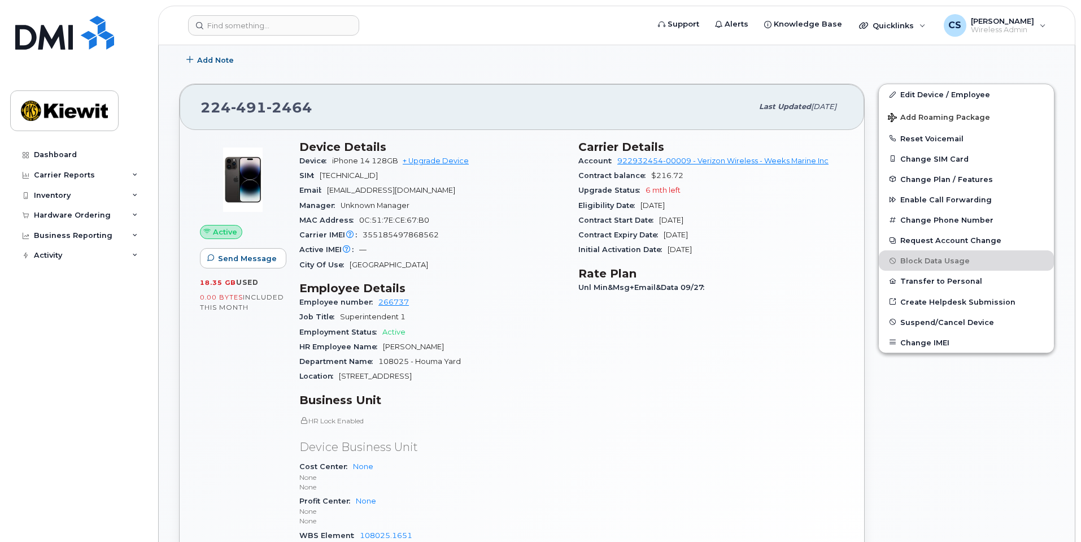
scroll to position [339, 0]
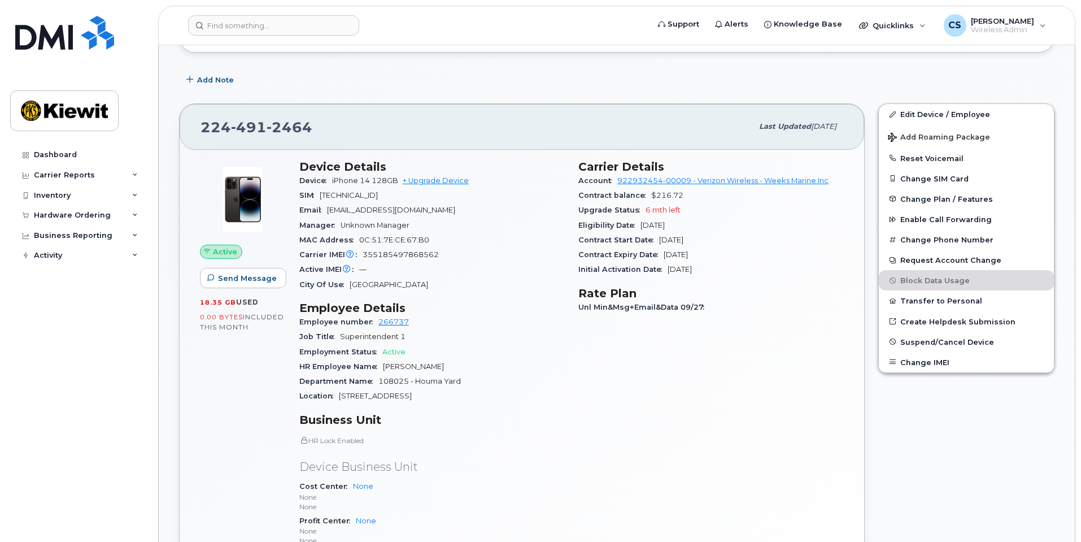
click at [233, 14] on header "Support Alerts Knowledge Base Quicklinks Suspend / Cancel Device Change SIM Car…" at bounding box center [616, 26] width 917 height 40
click at [230, 22] on input at bounding box center [273, 25] width 171 height 20
paste input "Tug Candace"
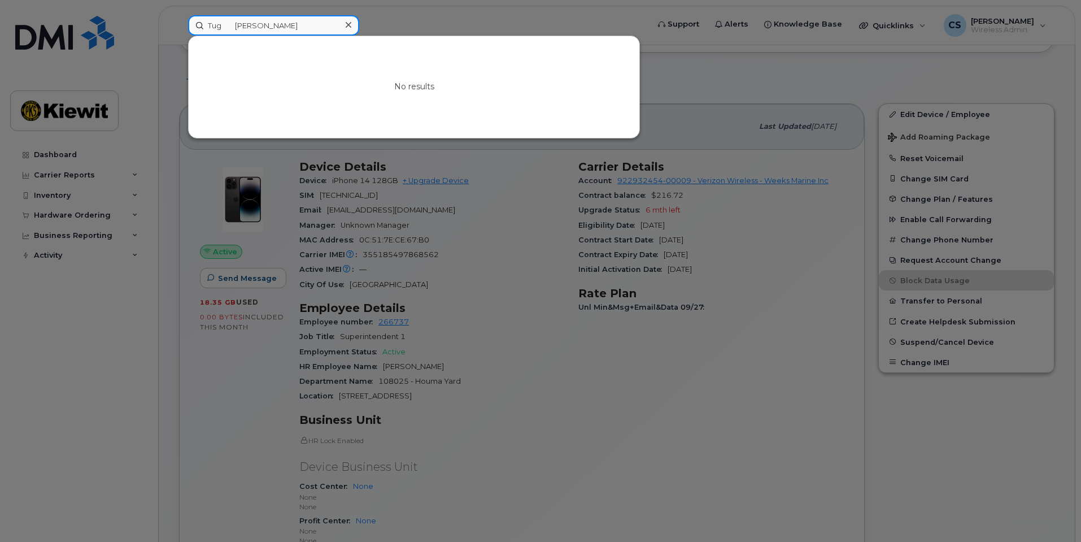
click at [226, 25] on input "Tug Candace" at bounding box center [273, 25] width 171 height 20
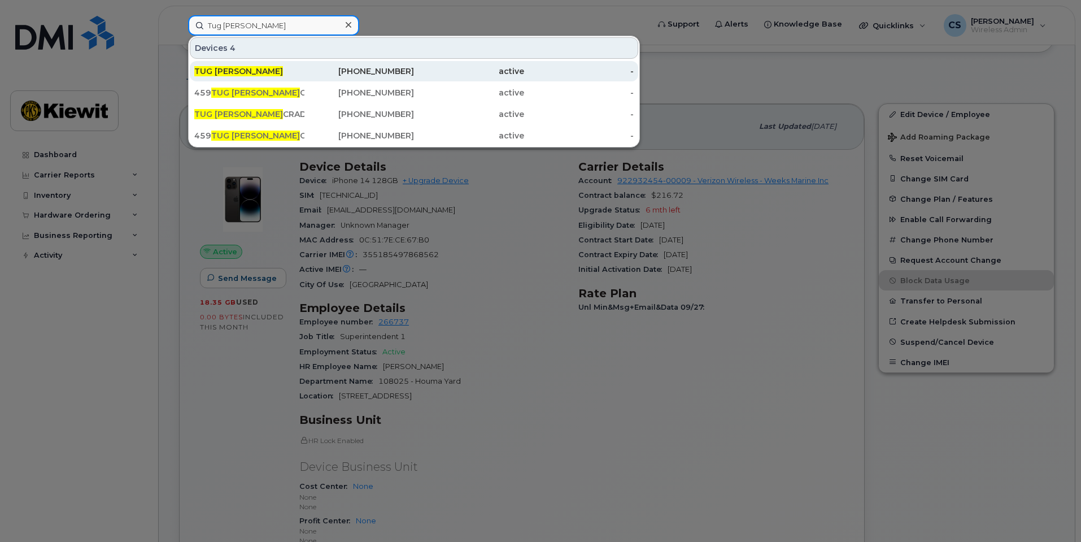
type input "Tug Candace"
click at [280, 71] on div "TUG CANDACE" at bounding box center [249, 71] width 110 height 11
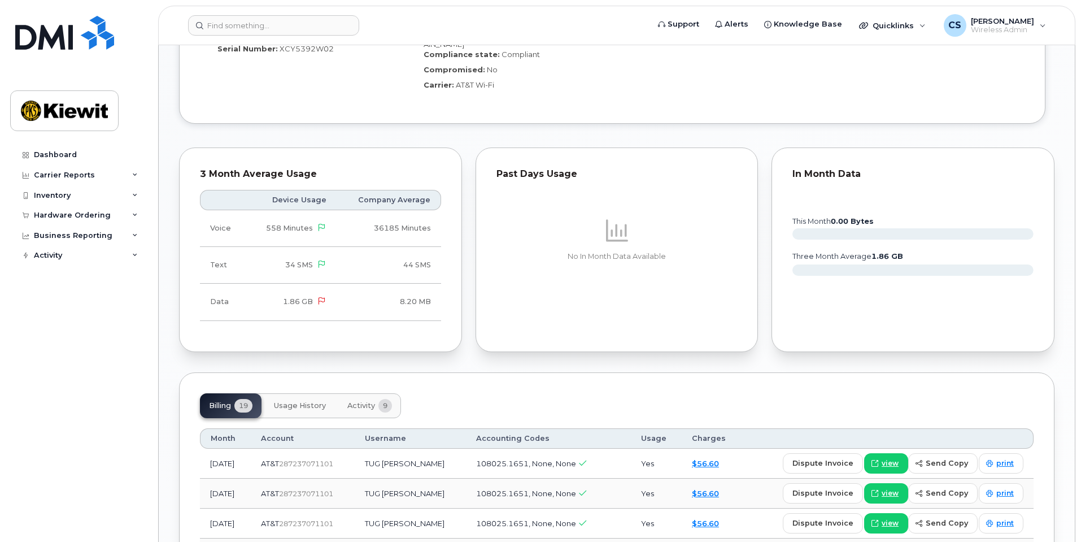
scroll to position [847, 0]
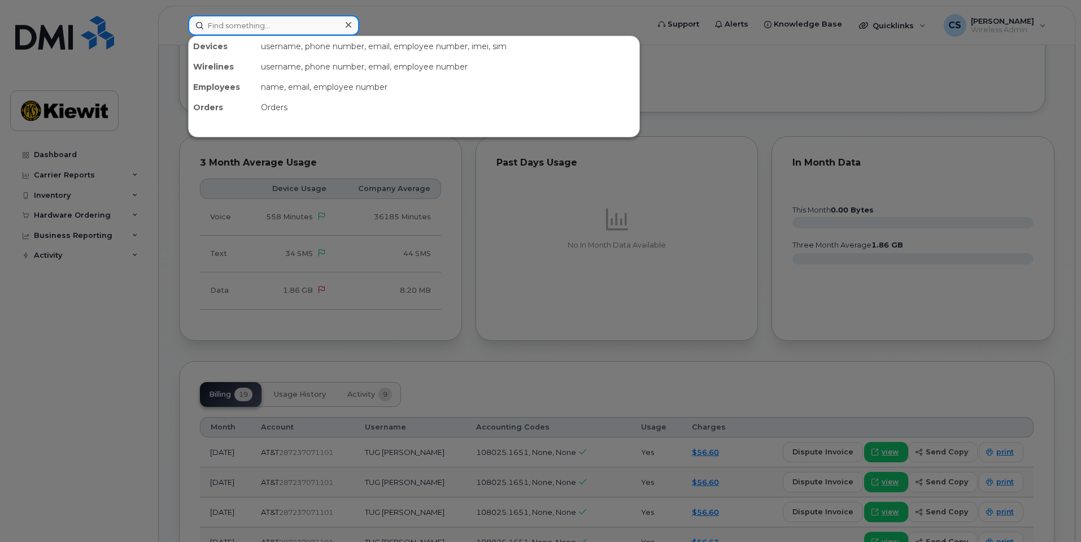
drag, startPoint x: 289, startPoint y: 16, endPoint x: 287, endPoint y: 23, distance: 6.6
click at [289, 18] on input at bounding box center [273, 25] width 171 height 20
paste input "[PERSON_NAME]"
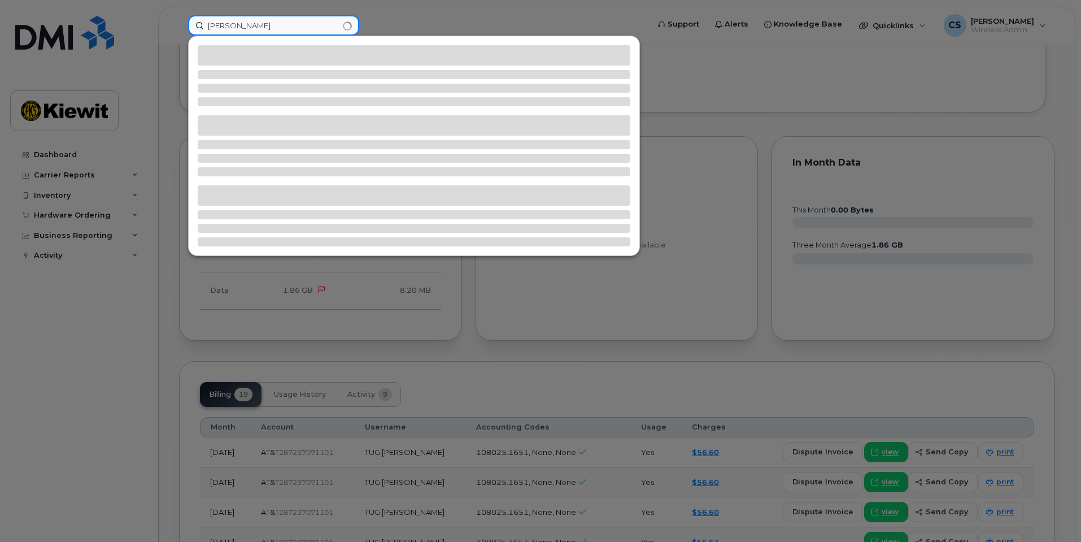
click at [239, 26] on input "[PERSON_NAME]" at bounding box center [273, 25] width 171 height 20
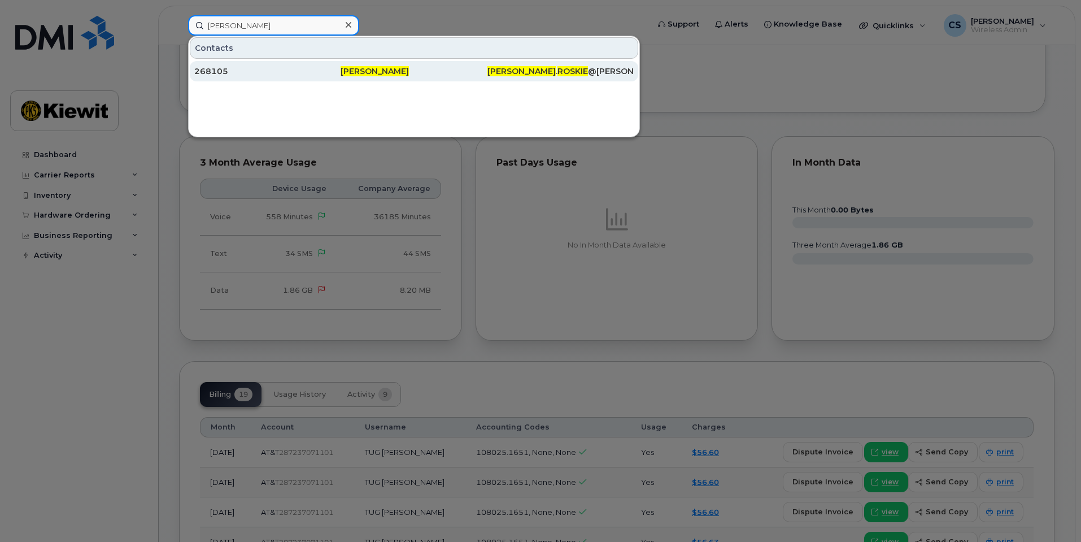
type input "[PERSON_NAME]"
click at [351, 77] on div "[PERSON_NAME]" at bounding box center [414, 71] width 146 height 20
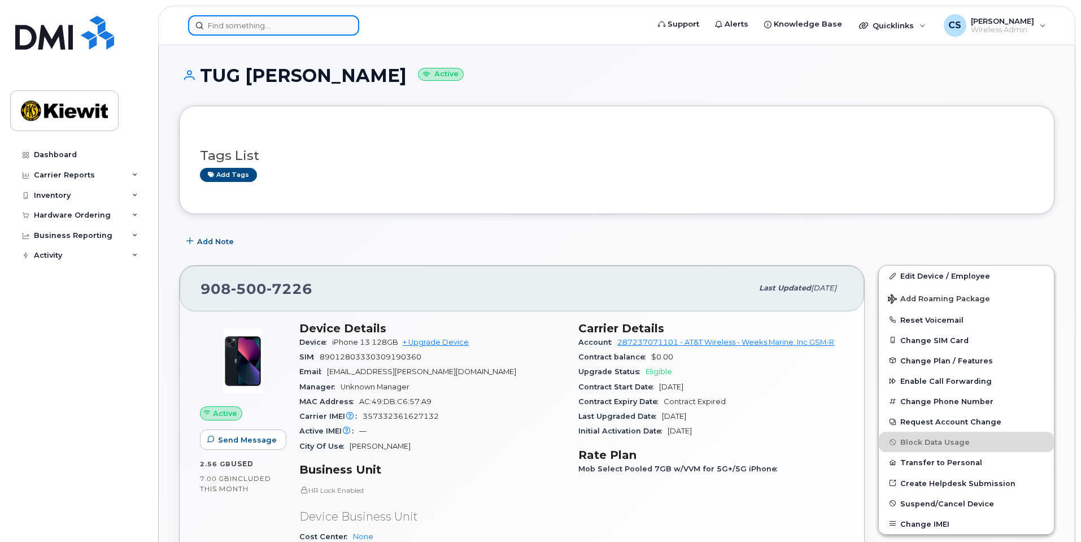
click at [263, 27] on input at bounding box center [273, 25] width 171 height 20
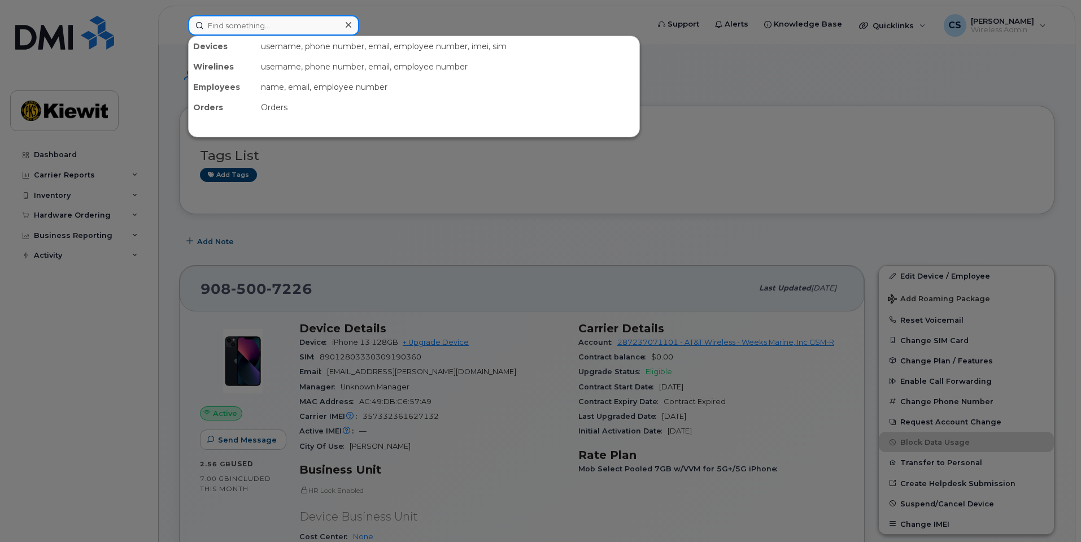
paste input "James Roskie"
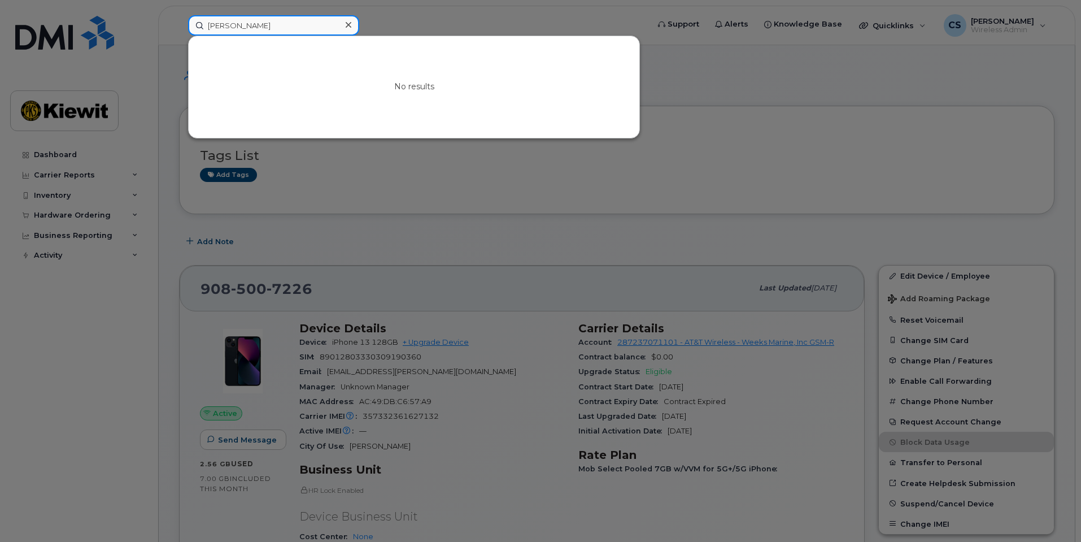
click at [238, 24] on input "James Roskie" at bounding box center [273, 25] width 171 height 20
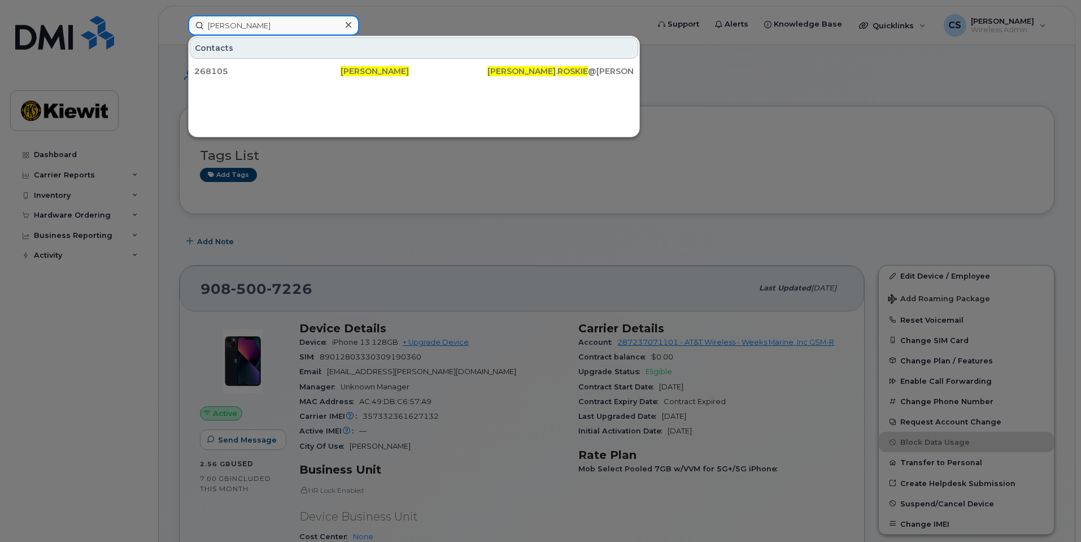
click at [321, 26] on input "James Roskie" at bounding box center [273, 25] width 171 height 20
paste input "Harrison Graizzaro"
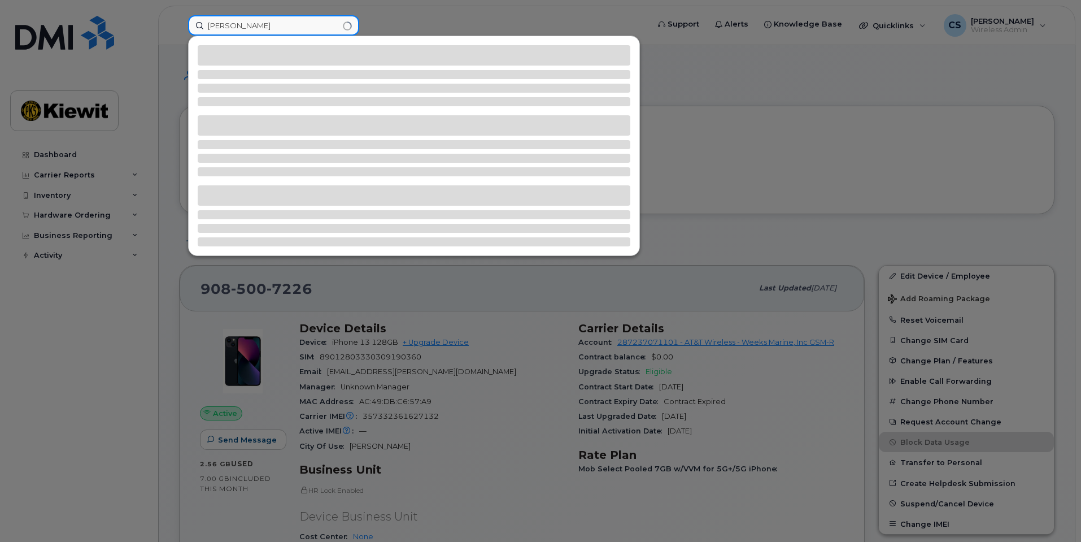
click at [254, 23] on input "Harrison Graizzaro" at bounding box center [273, 25] width 171 height 20
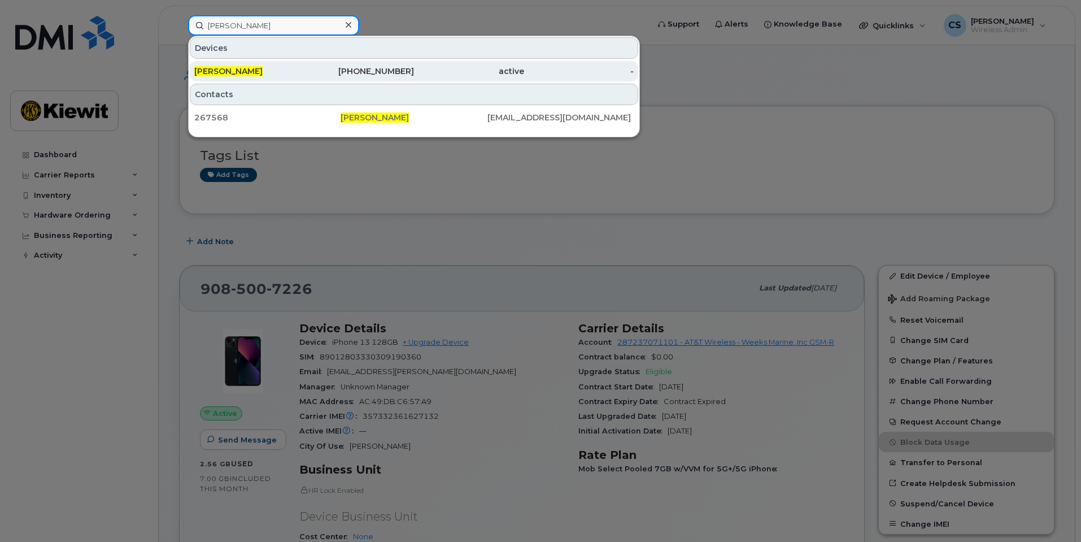
type input "Harrison Graizzaro"
click at [273, 62] on div "HARRISON GRAIZZARO" at bounding box center [249, 71] width 110 height 20
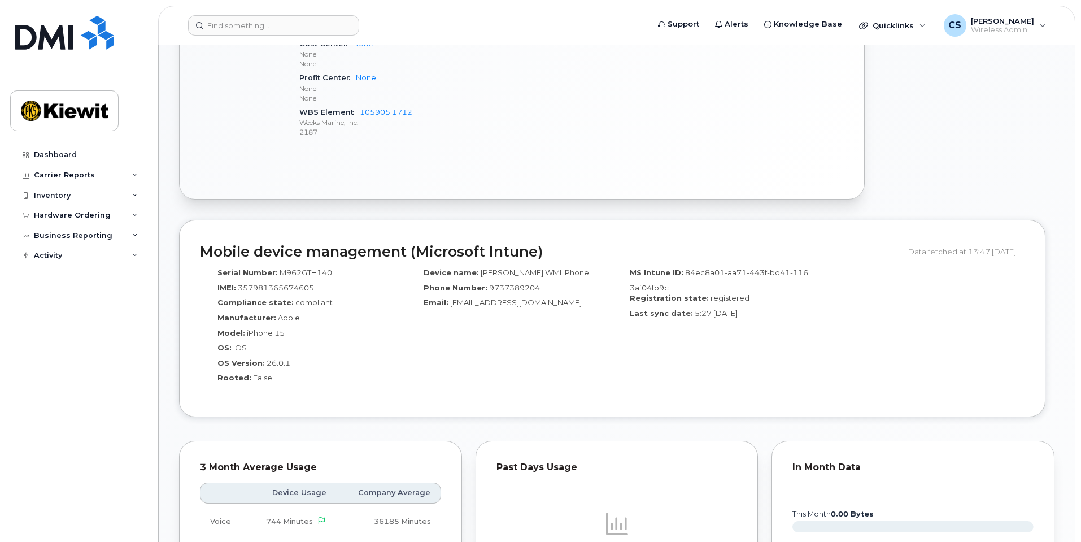
scroll to position [621, 0]
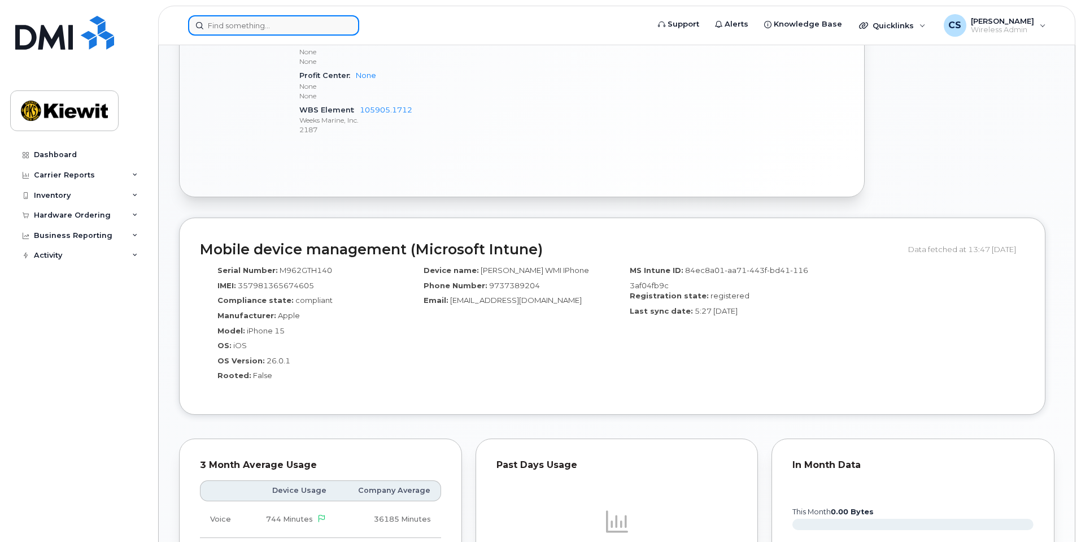
drag, startPoint x: 328, startPoint y: 19, endPoint x: 321, endPoint y: 28, distance: 11.3
click at [326, 22] on input at bounding box center [273, 25] width 171 height 20
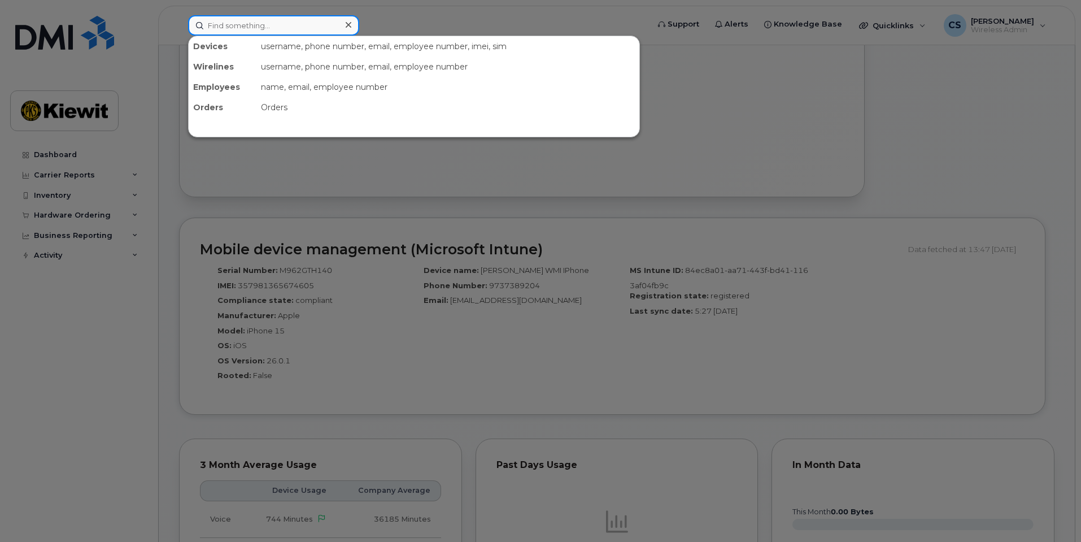
paste input "[PERSON_NAME]"
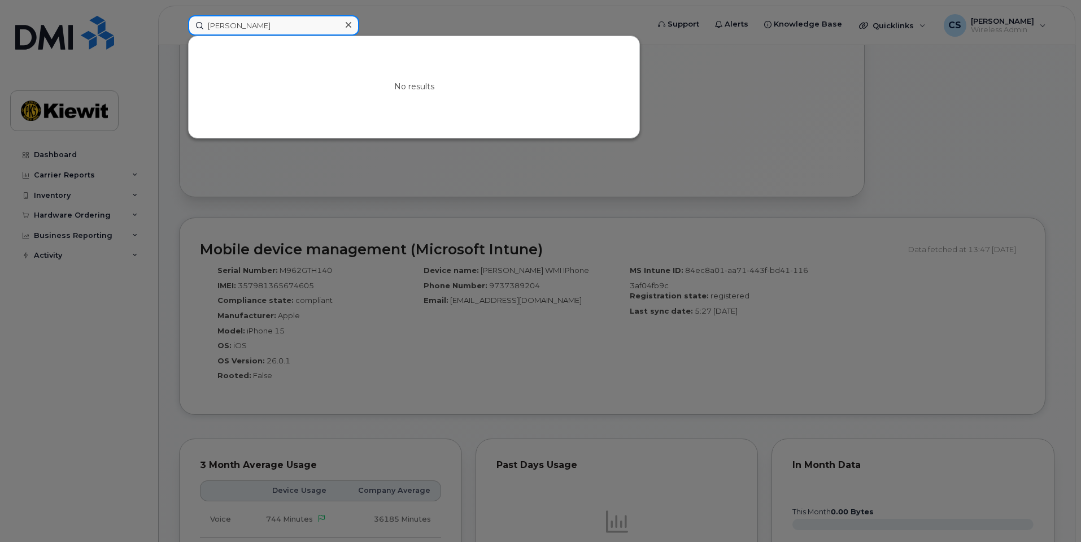
click at [237, 27] on input "William Beldon" at bounding box center [273, 25] width 171 height 20
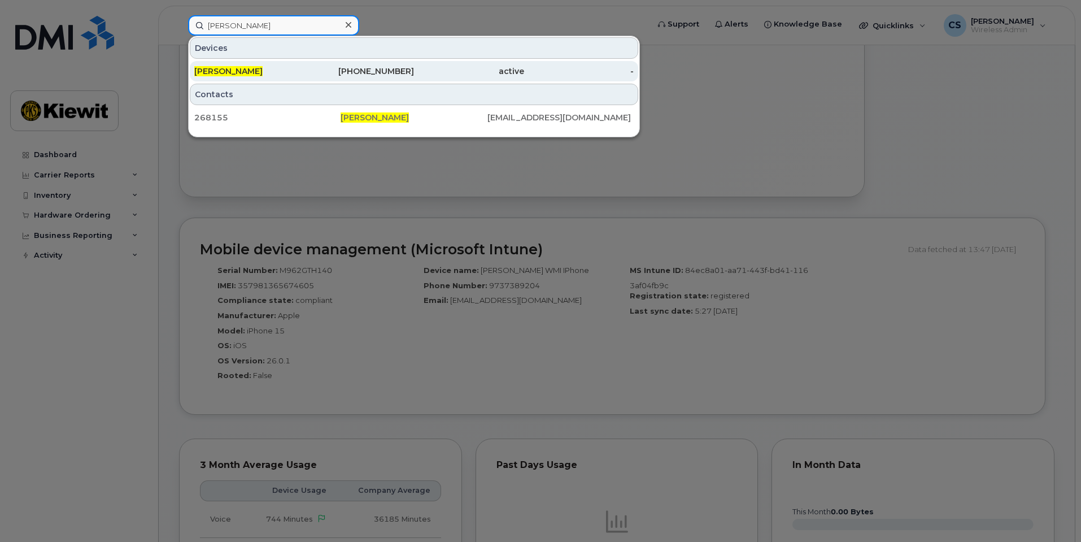
type input "[PERSON_NAME]"
click at [281, 62] on div "[PERSON_NAME]" at bounding box center [249, 71] width 110 height 20
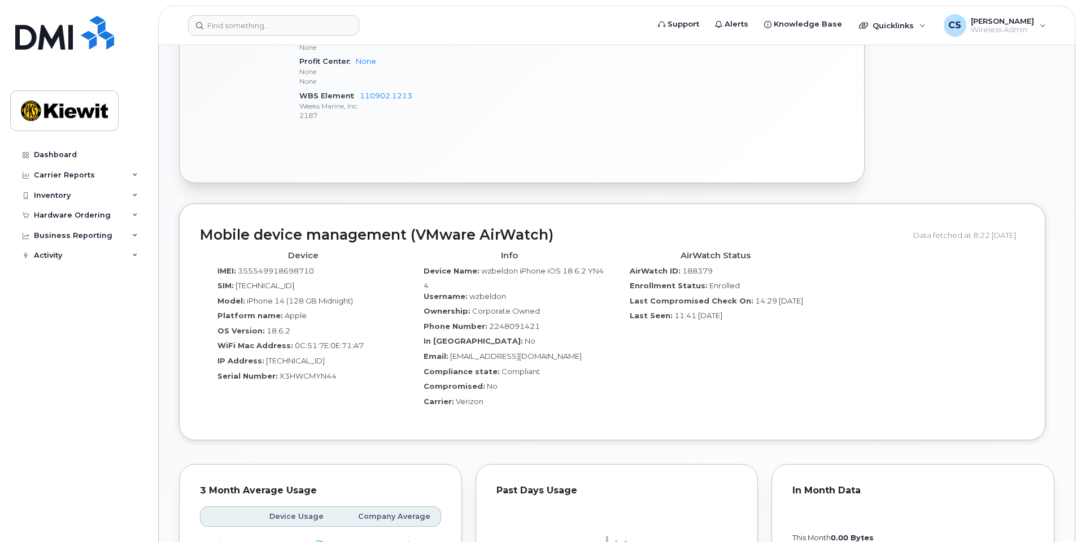
scroll to position [621, 0]
click at [253, 13] on header "Support Alerts Knowledge Base Quicklinks Suspend / Cancel Device Change SIM Car…" at bounding box center [616, 26] width 917 height 40
click at [248, 23] on input at bounding box center [273, 25] width 171 height 20
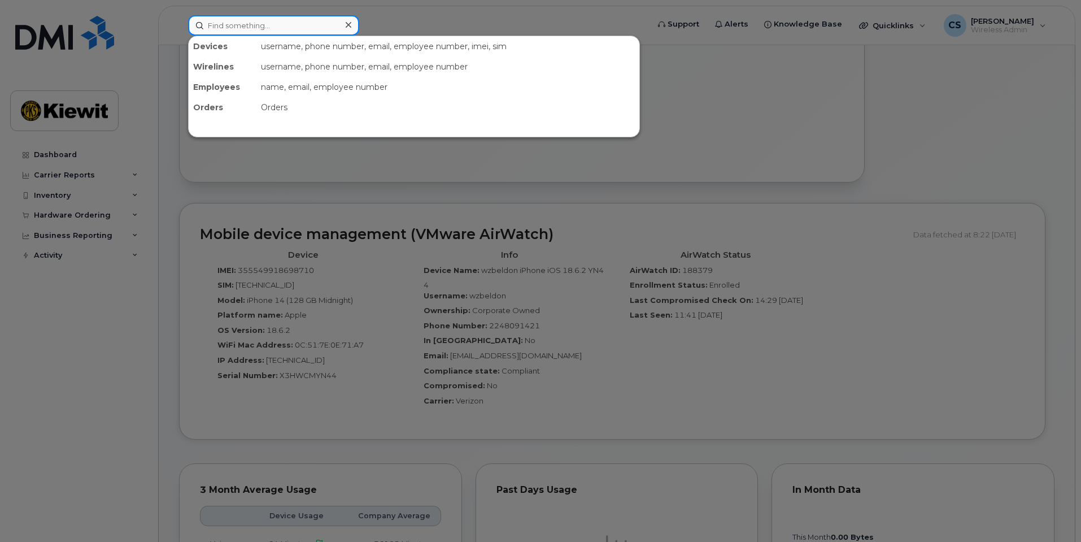
paste input "Tracy.Rusignuolo"
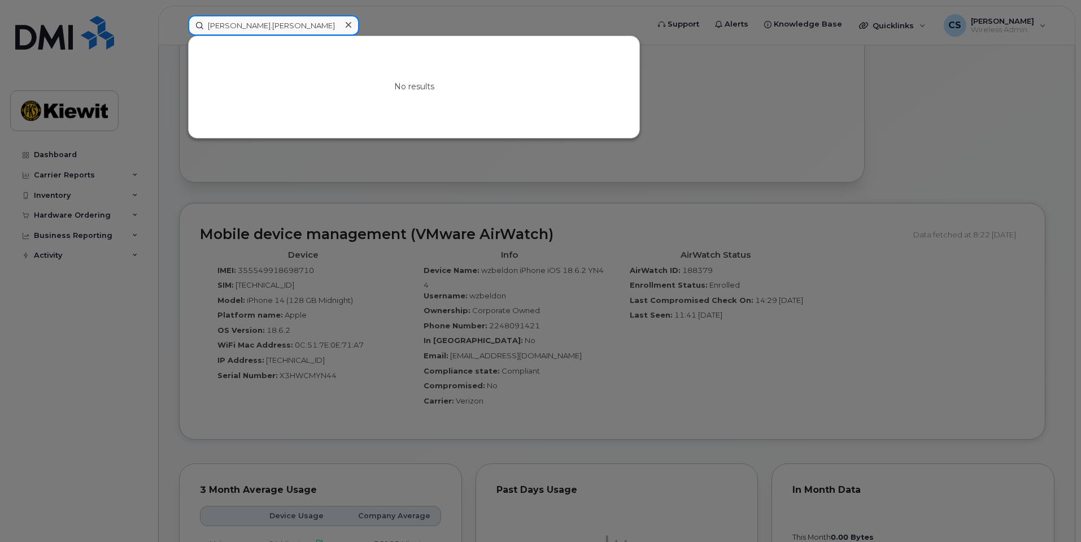
click at [230, 22] on input "Tracy.Rusignuolo" at bounding box center [273, 25] width 171 height 20
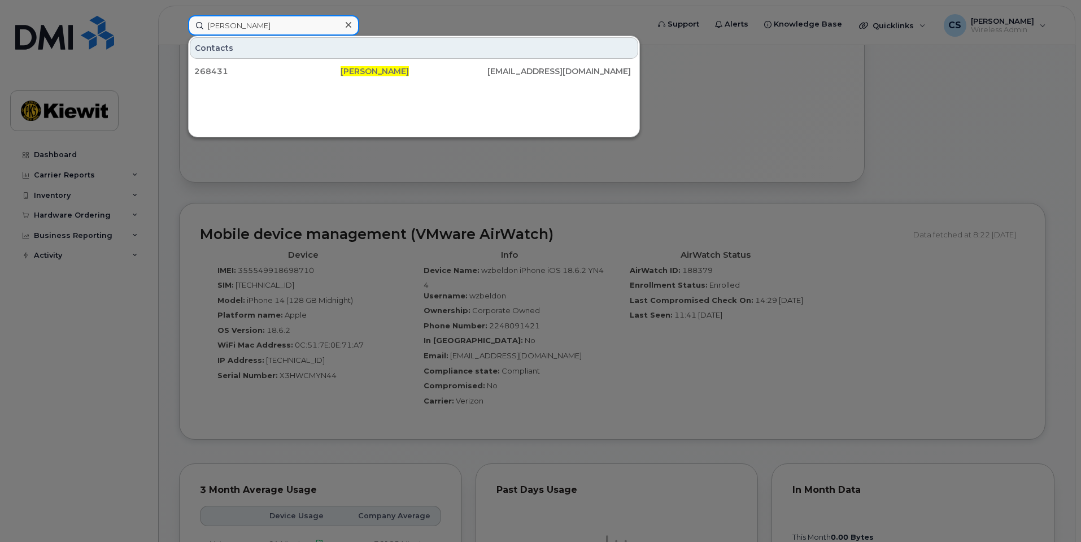
type input "Tracy Rusignuolo"
click at [352, 25] on div at bounding box center [348, 25] width 16 height 16
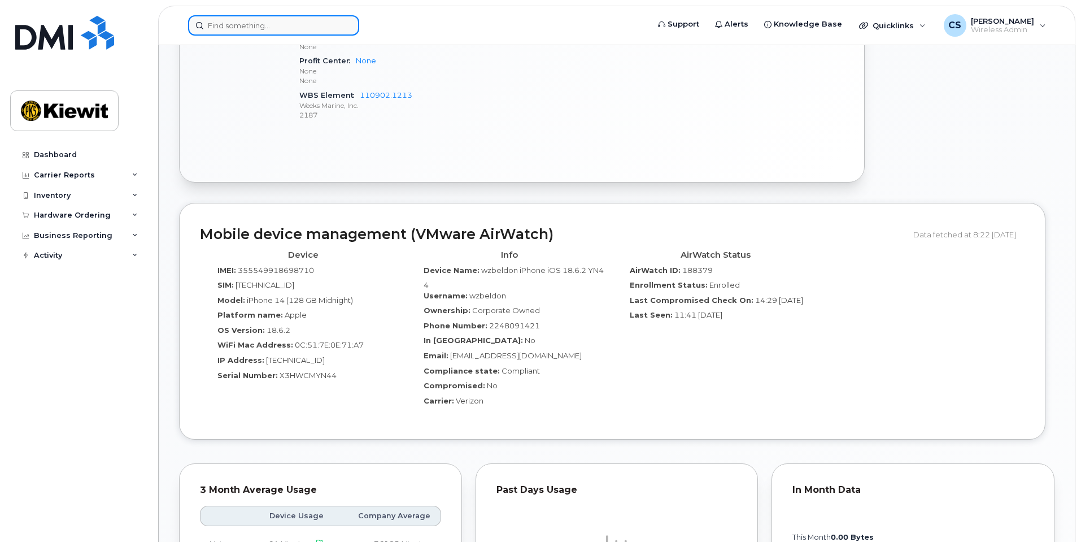
click at [302, 29] on input at bounding box center [273, 25] width 171 height 20
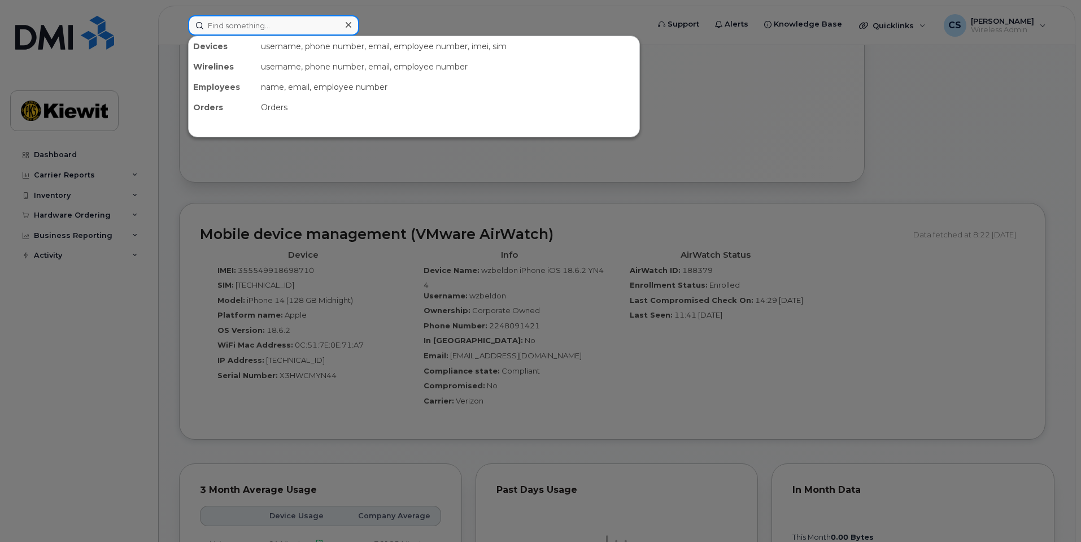
paste input "Timothy Vestal"
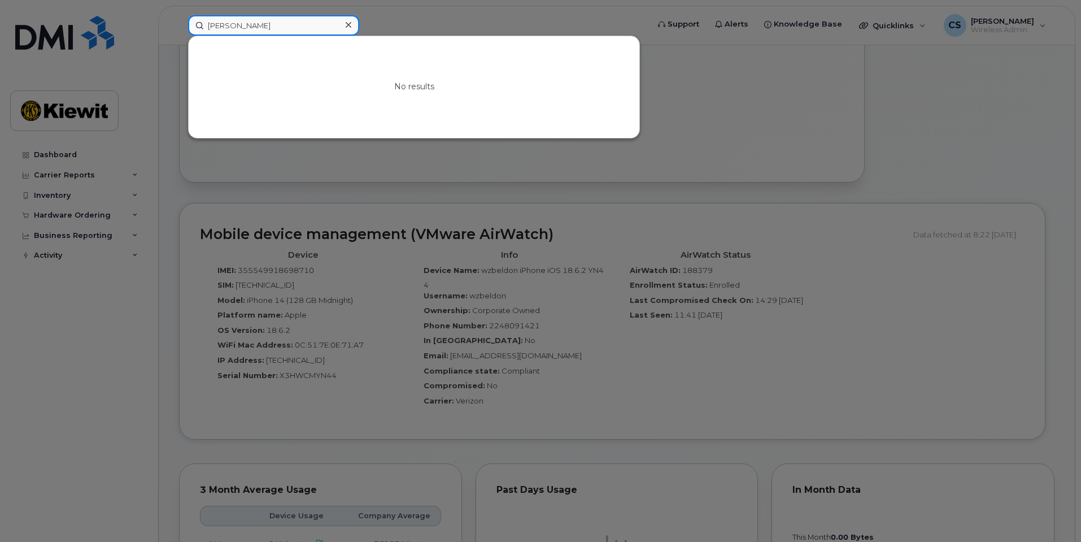
click at [256, 24] on input "Timothy Vestal" at bounding box center [273, 25] width 171 height 20
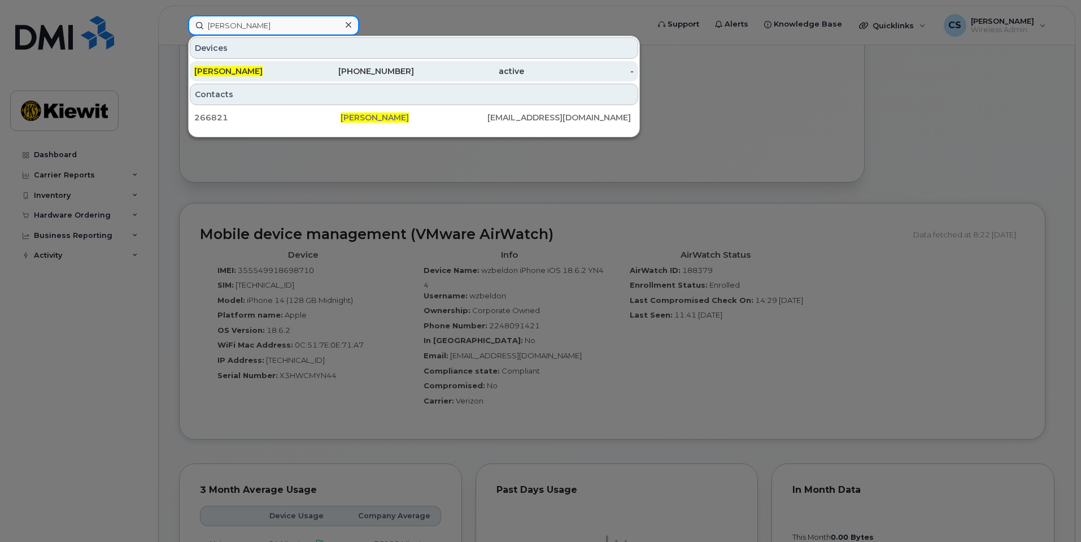
type input "Timothy Vestal"
click at [250, 72] on span "TIMOTHY VESTAL" at bounding box center [228, 71] width 68 height 10
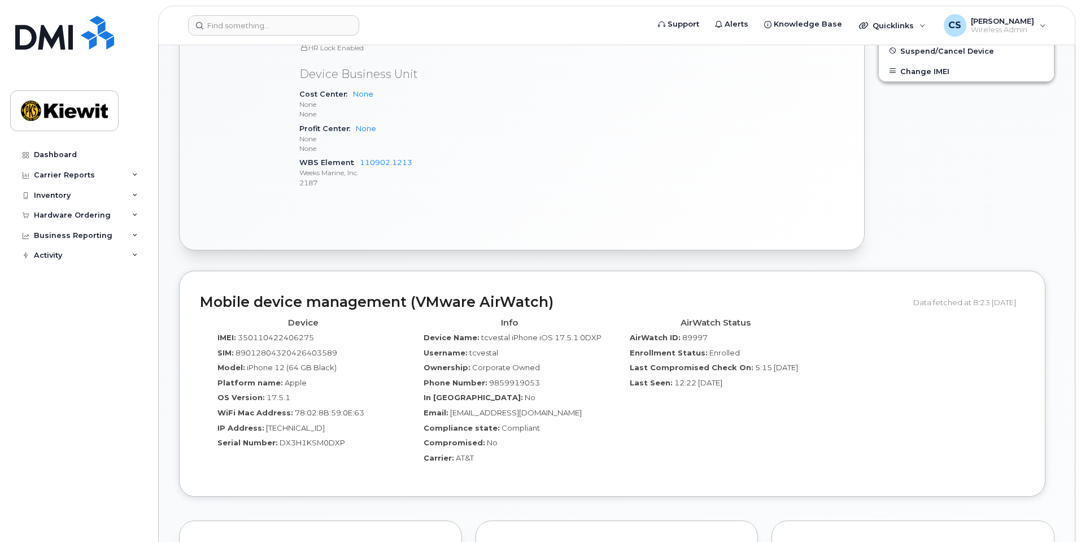
scroll to position [565, 0]
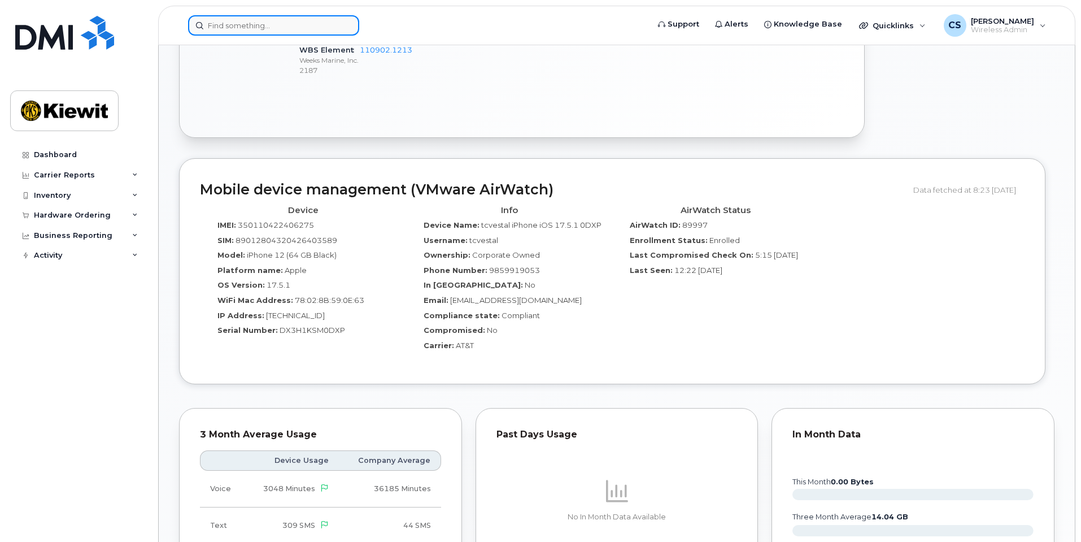
click at [272, 26] on input at bounding box center [273, 25] width 171 height 20
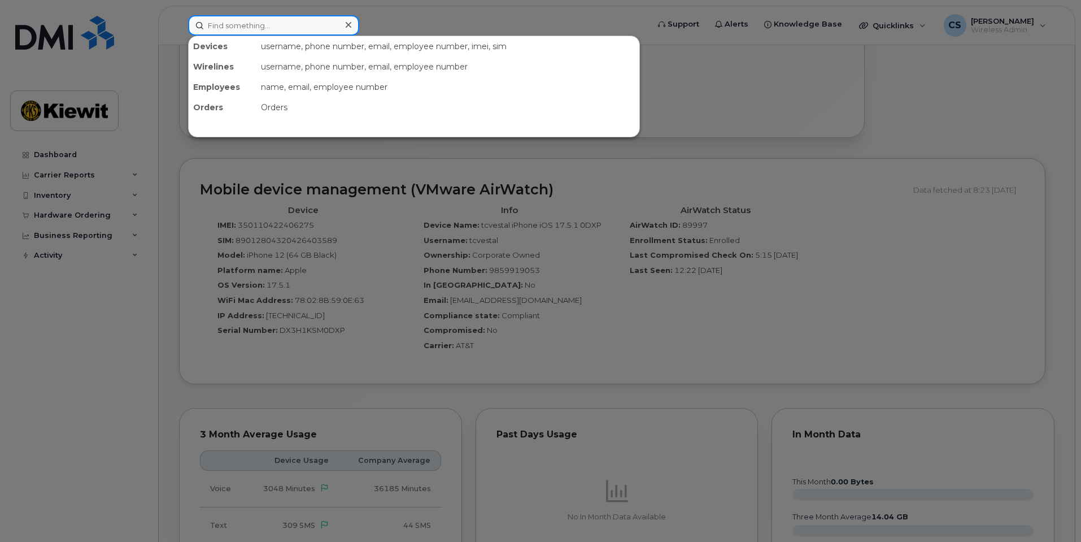
paste input "Enrique Hernandez"
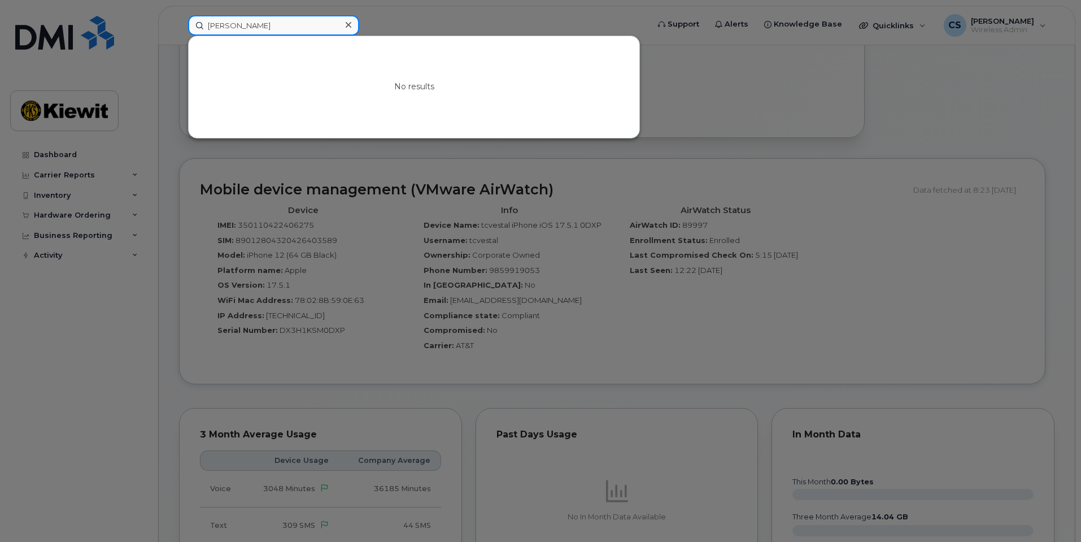
click at [240, 24] on input "Enrique Hernandez" at bounding box center [273, 25] width 171 height 20
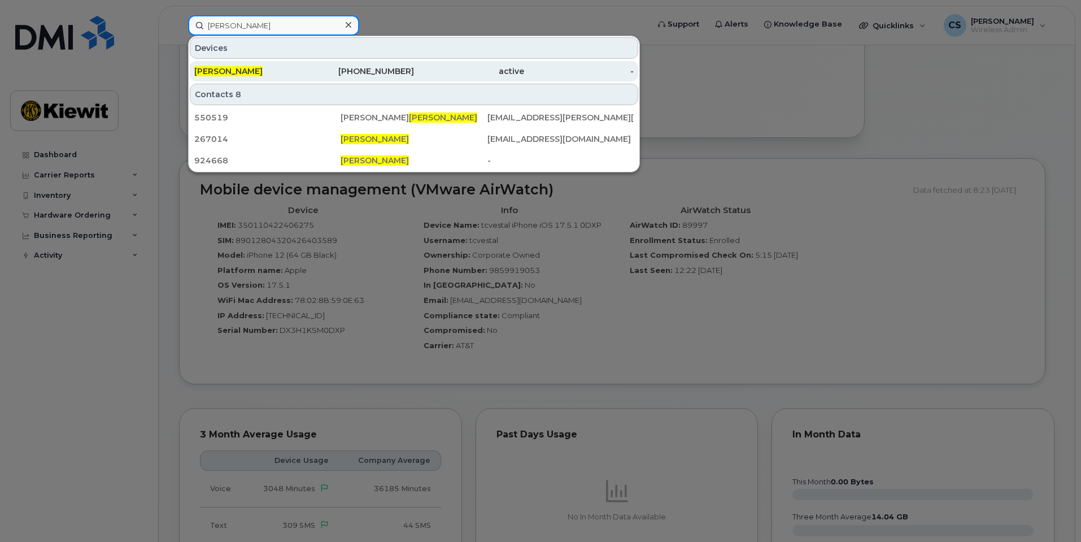
type input "[PERSON_NAME]"
click at [263, 75] on span "[PERSON_NAME]" at bounding box center [228, 71] width 68 height 10
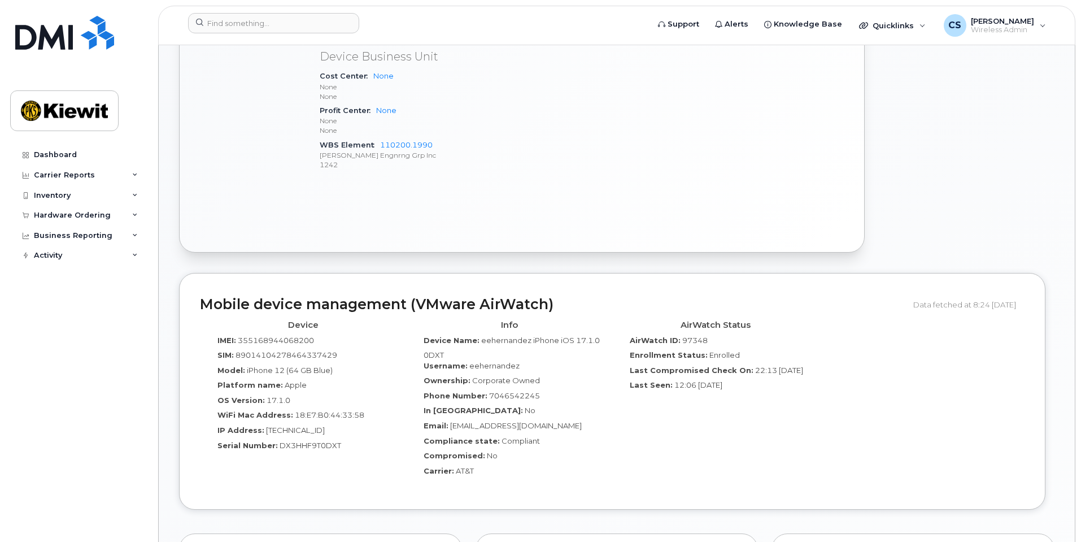
scroll to position [904, 0]
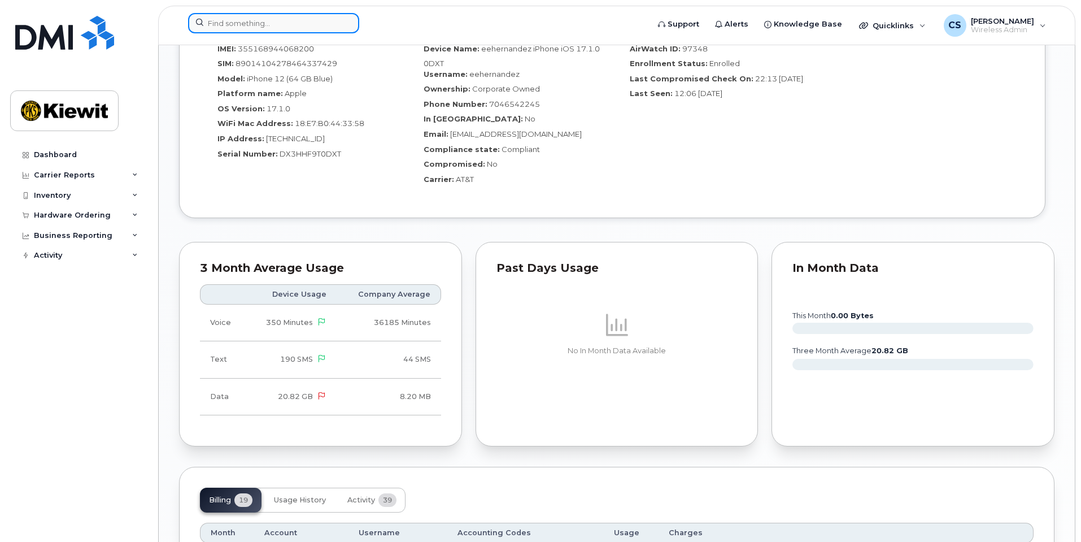
click at [237, 20] on input at bounding box center [273, 23] width 171 height 20
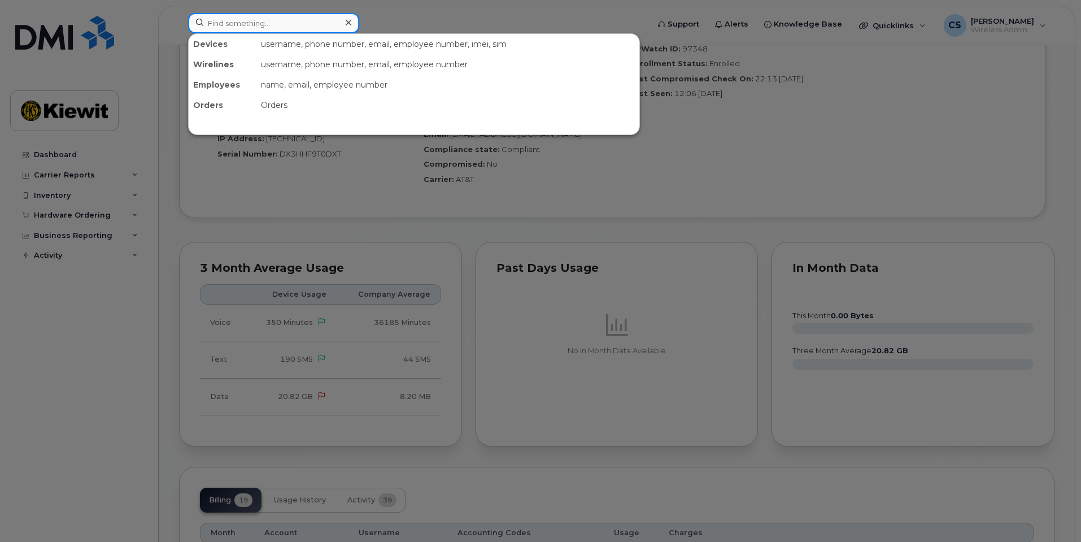
paste input "[PERSON_NAME]"
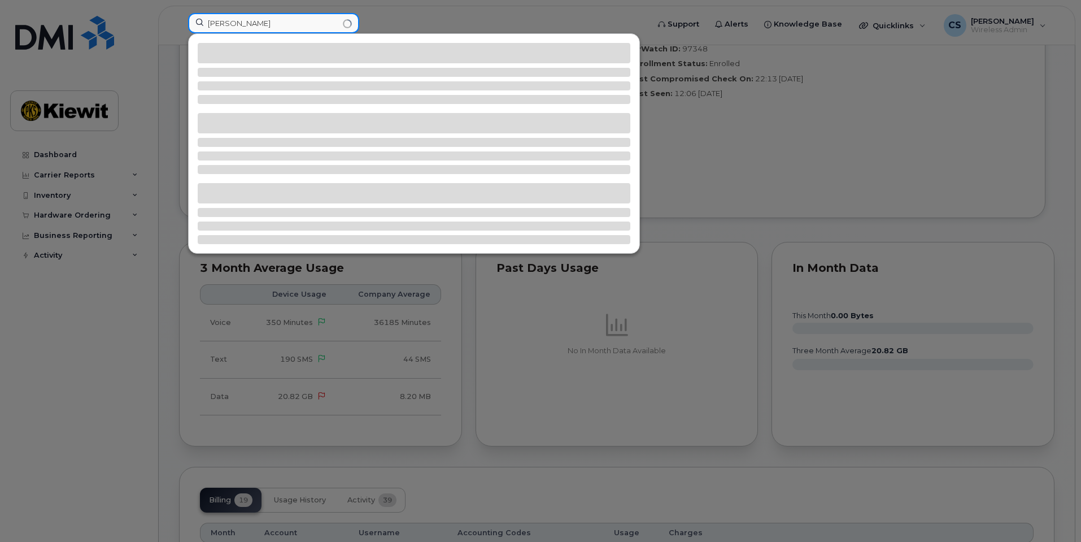
click at [242, 29] on input "[PERSON_NAME]" at bounding box center [273, 23] width 171 height 20
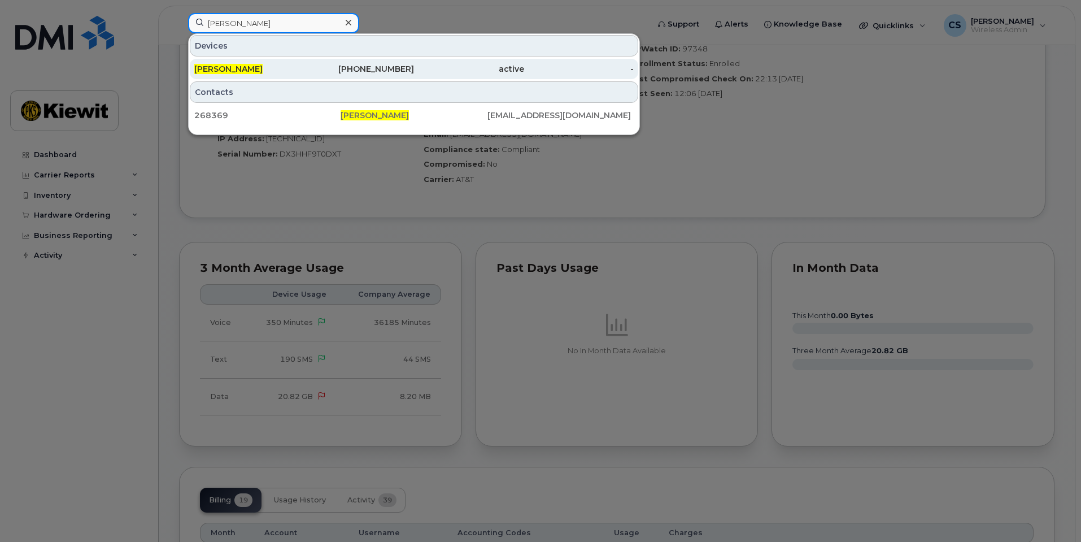
type input "[PERSON_NAME]"
click at [282, 61] on div "[PERSON_NAME]" at bounding box center [249, 69] width 110 height 20
click at [282, 62] on div "[PERSON_NAME]" at bounding box center [249, 69] width 110 height 20
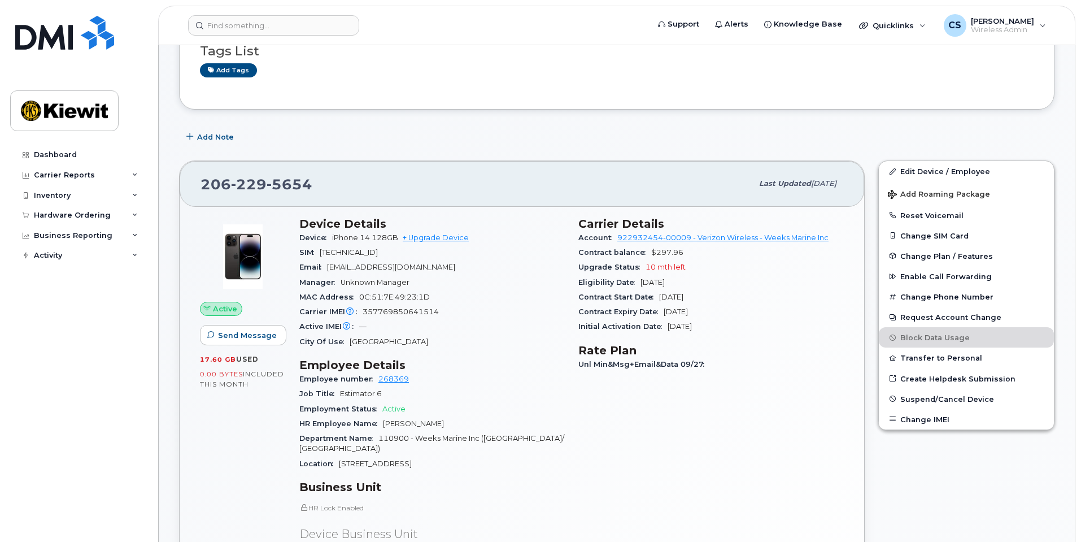
scroll to position [508, 0]
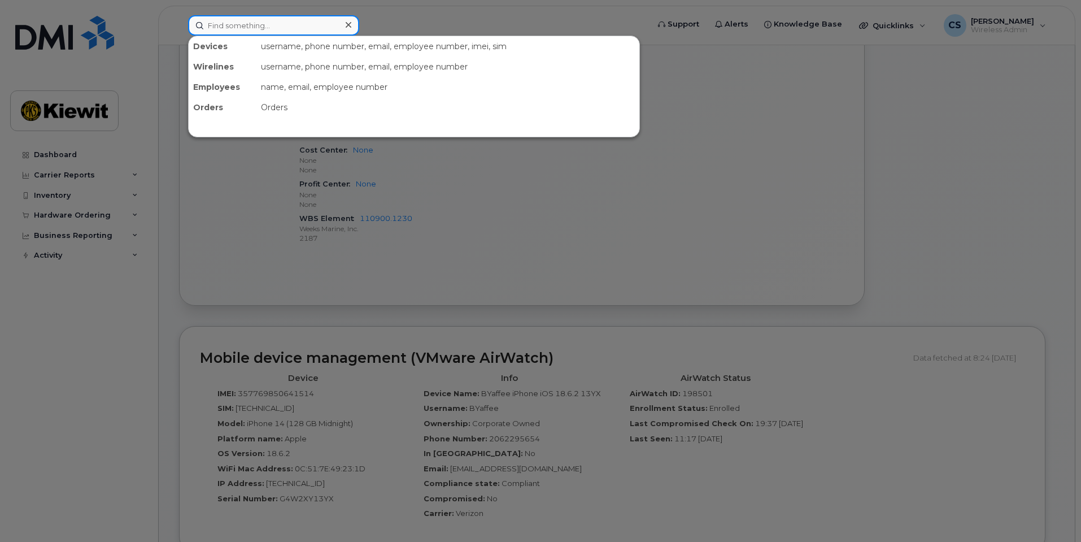
click at [310, 32] on input at bounding box center [273, 25] width 171 height 20
paste input "[PERSON_NAME]"
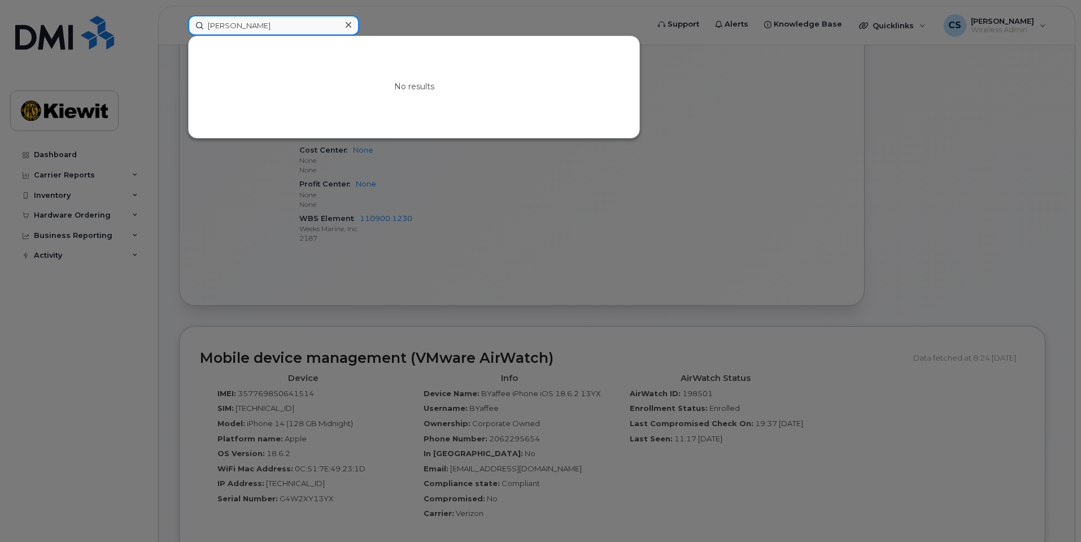
click at [244, 24] on input "[PERSON_NAME]" at bounding box center [273, 25] width 171 height 20
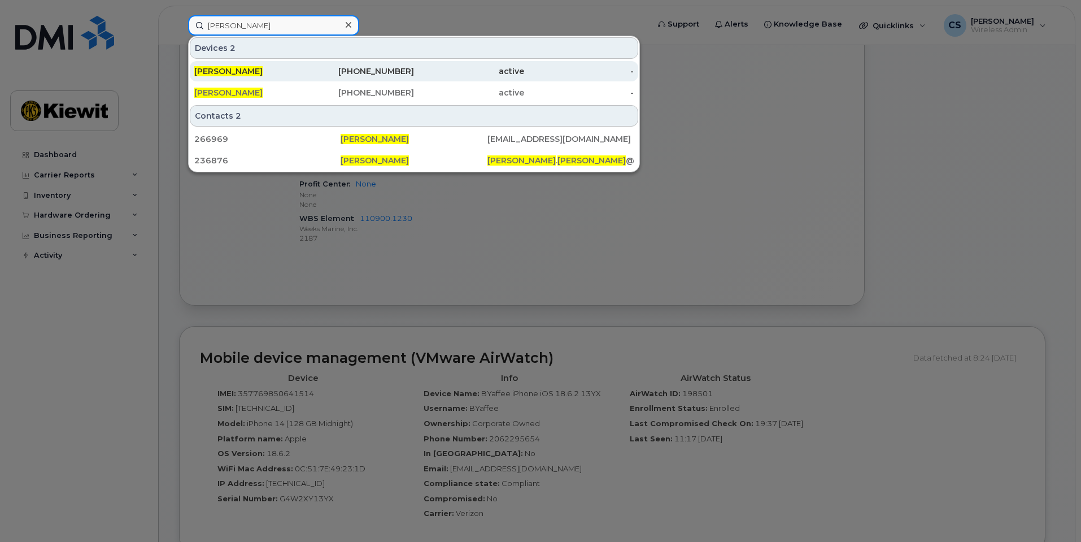
type input "[PERSON_NAME]"
click at [412, 68] on div "908-209-8798" at bounding box center [359, 71] width 110 height 11
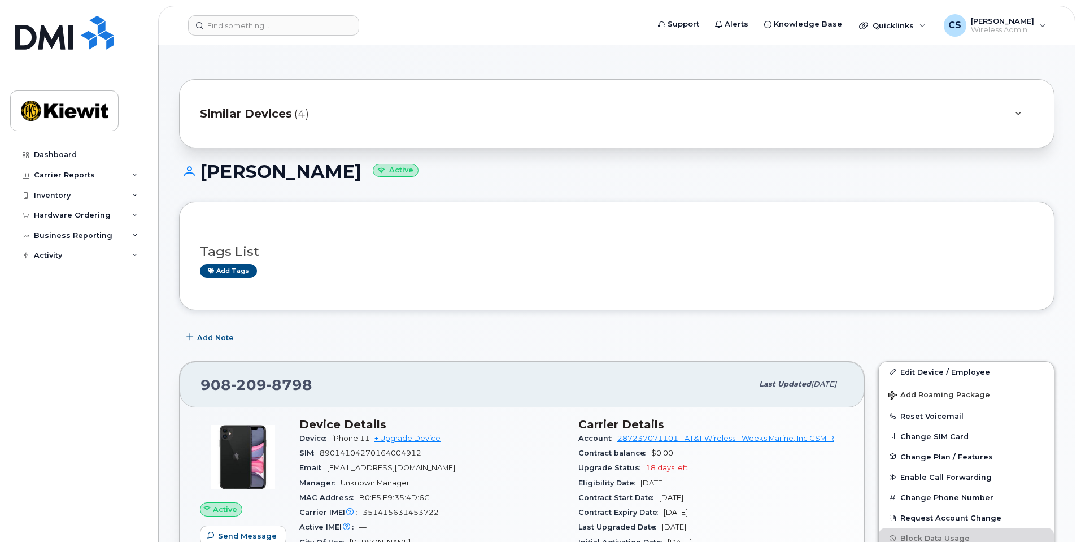
click at [420, 129] on div "Similar Devices (4)" at bounding box center [617, 113] width 876 height 69
click at [418, 114] on div "Similar Devices (4)" at bounding box center [601, 113] width 802 height 27
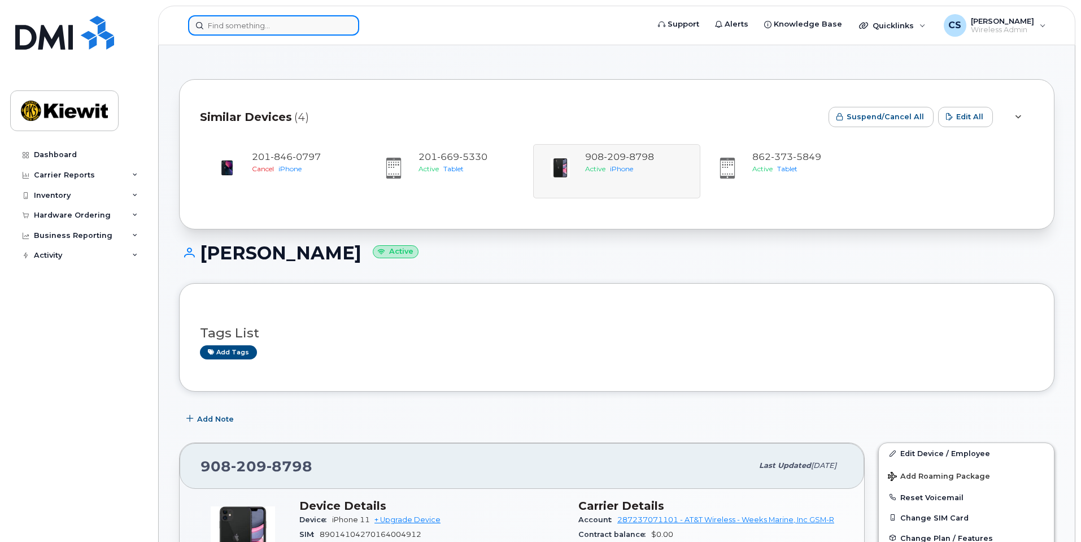
click at [230, 30] on input at bounding box center [273, 25] width 171 height 20
paste input "[PERSON_NAME]"
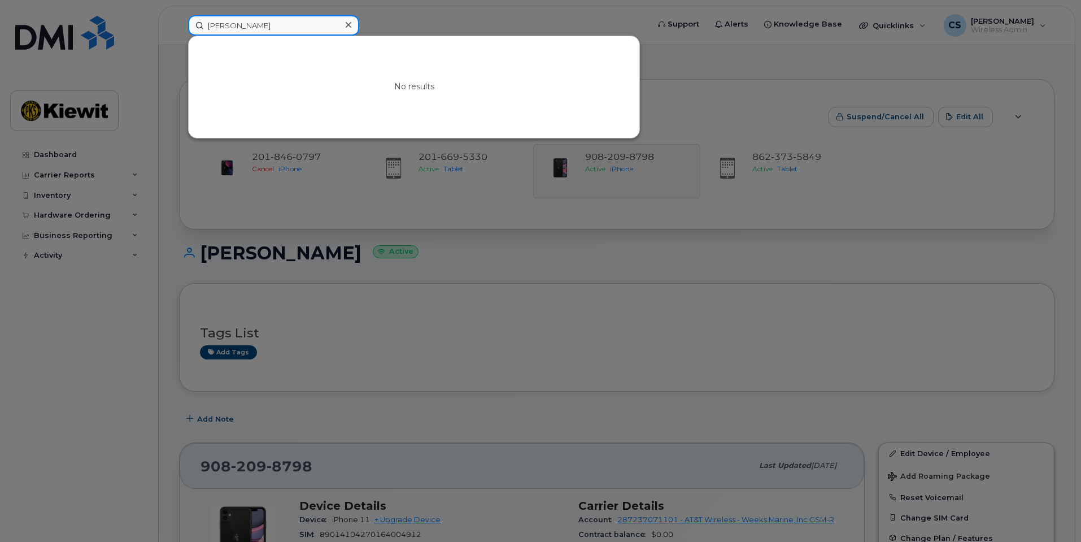
click at [236, 21] on input "[PERSON_NAME]" at bounding box center [273, 25] width 171 height 20
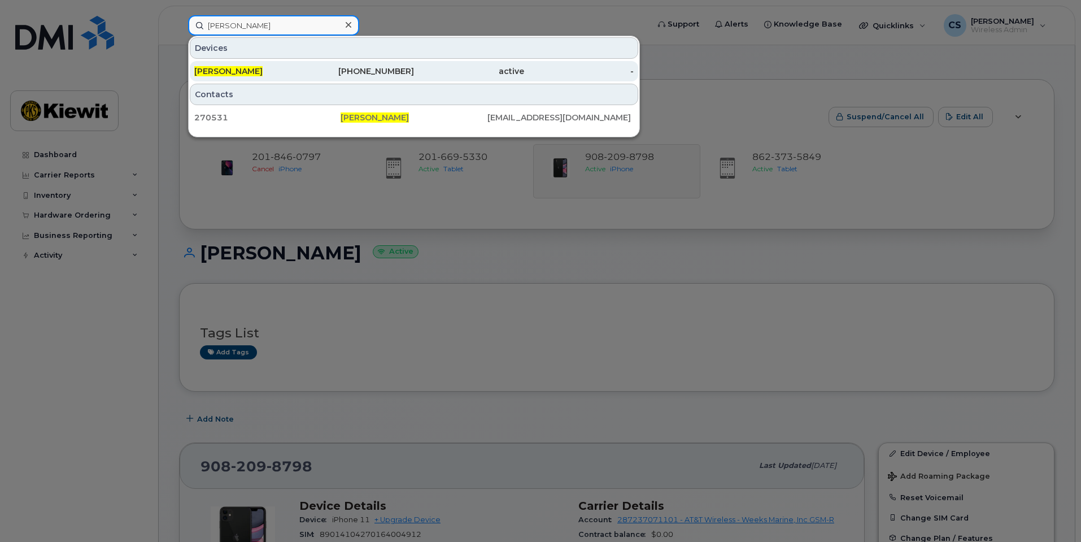
type input "[PERSON_NAME]"
click at [297, 69] on div "[PERSON_NAME]" at bounding box center [249, 71] width 110 height 11
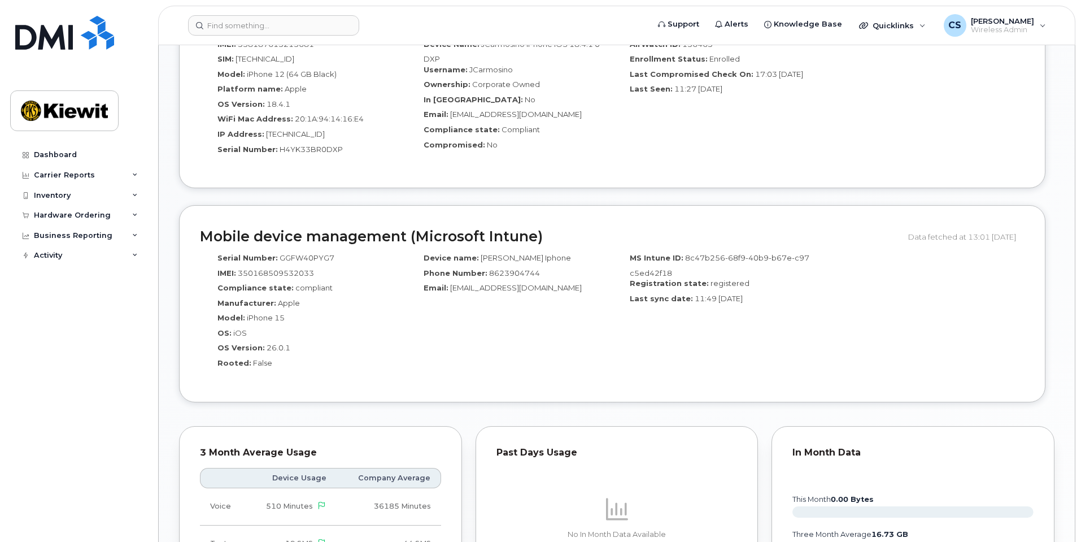
scroll to position [1186, 0]
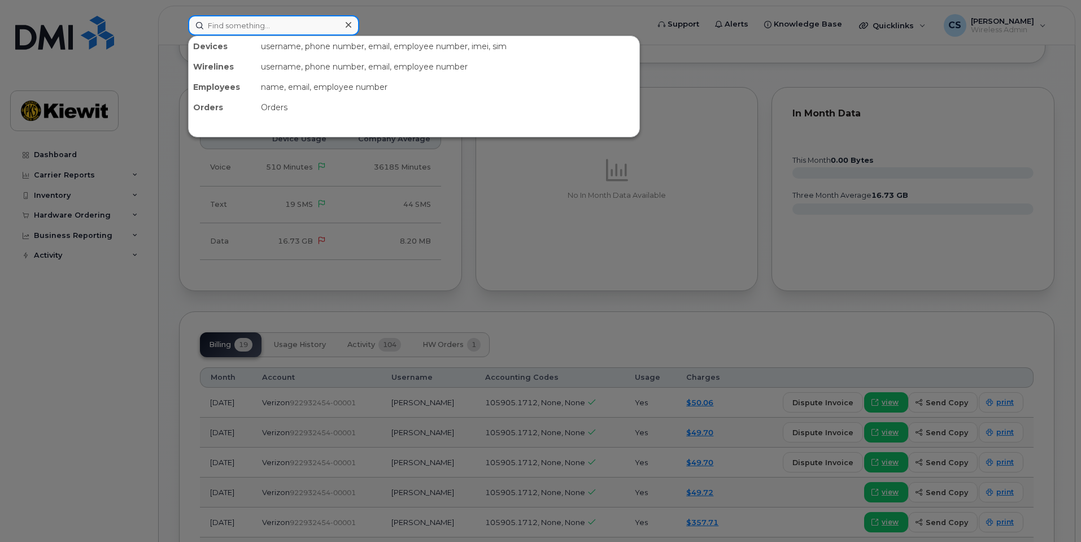
click at [220, 30] on input at bounding box center [273, 25] width 171 height 20
paste input "Gary Johnson"
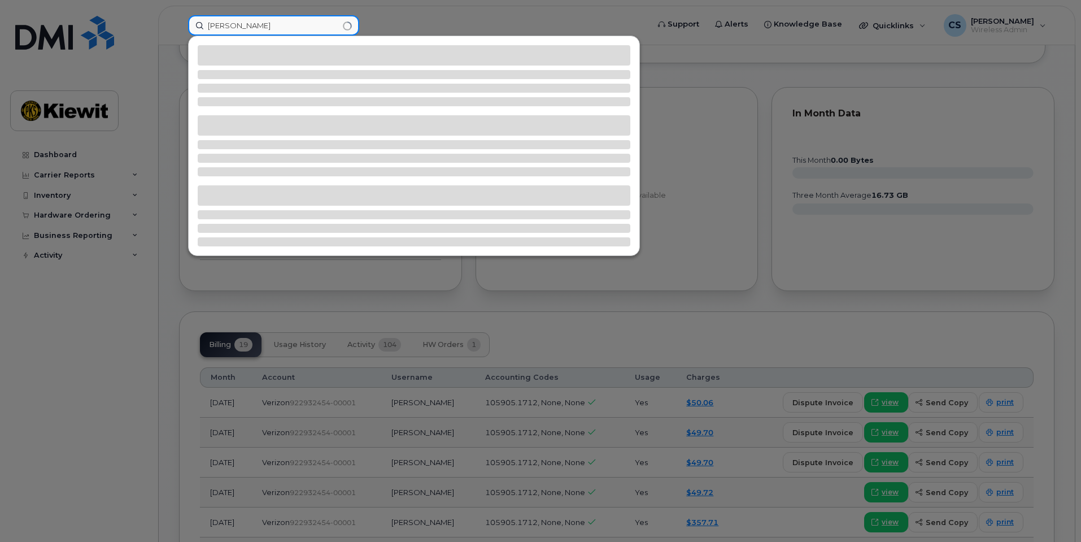
click at [238, 26] on input "Gary Johnson" at bounding box center [273, 25] width 171 height 20
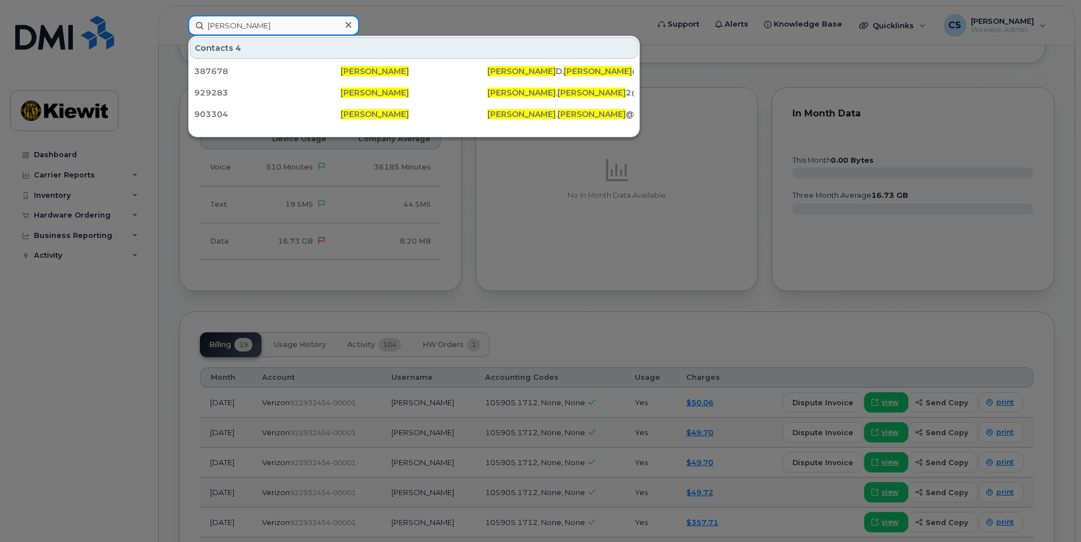
type input "Gary Johnson"
click at [344, 28] on div at bounding box center [348, 25] width 16 height 16
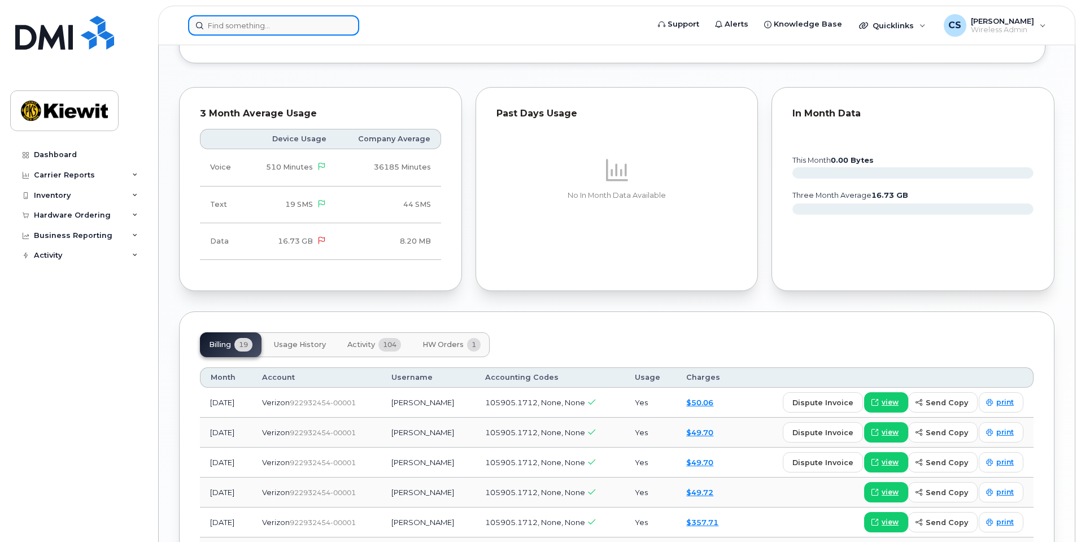
click at [292, 28] on input at bounding box center [273, 25] width 171 height 20
paste input "John Devlin Jr."
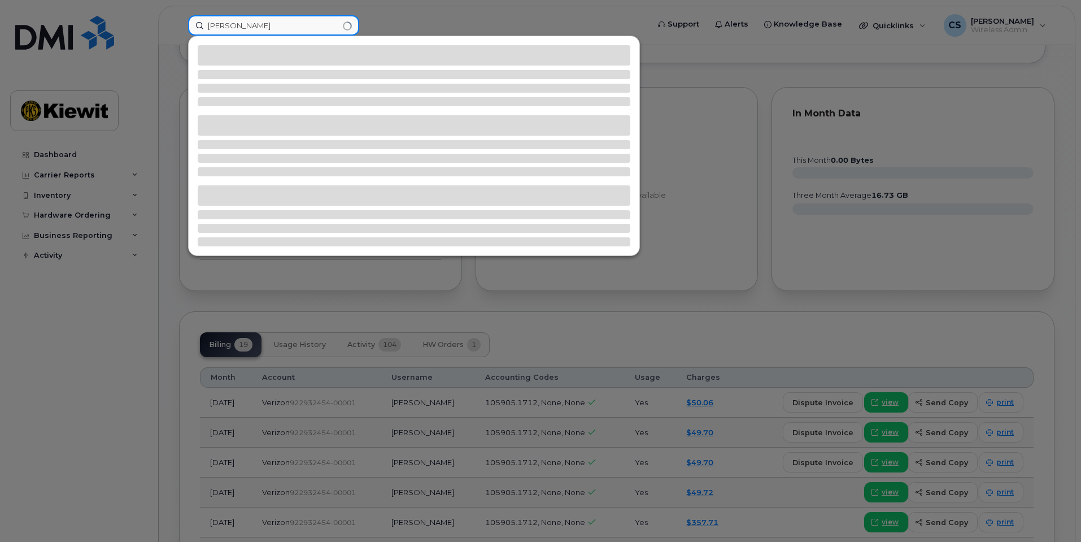
click at [246, 25] on input "John Devlin Jr." at bounding box center [273, 25] width 171 height 20
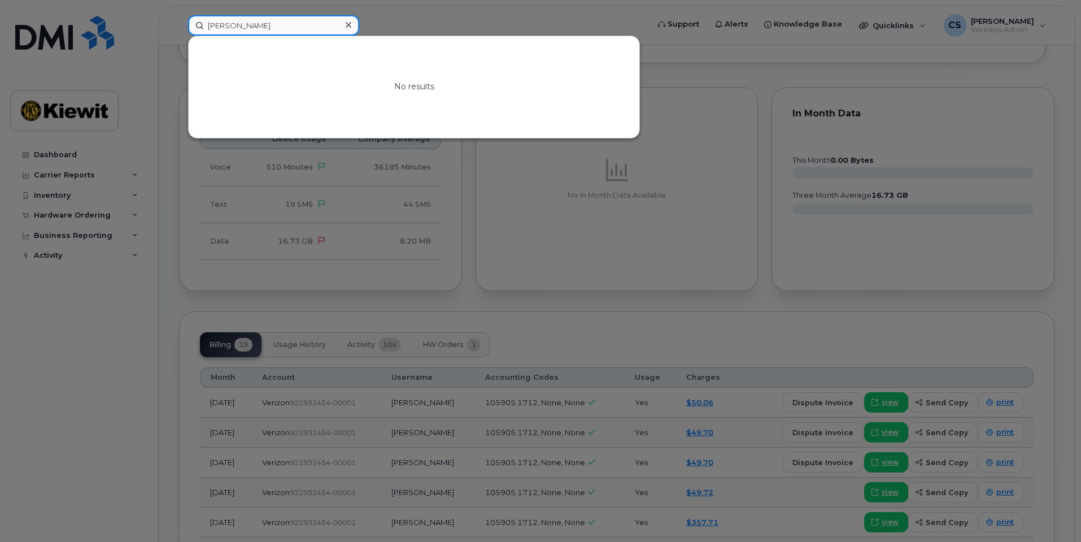
click at [241, 22] on input "John Devlin Jr." at bounding box center [273, 25] width 171 height 20
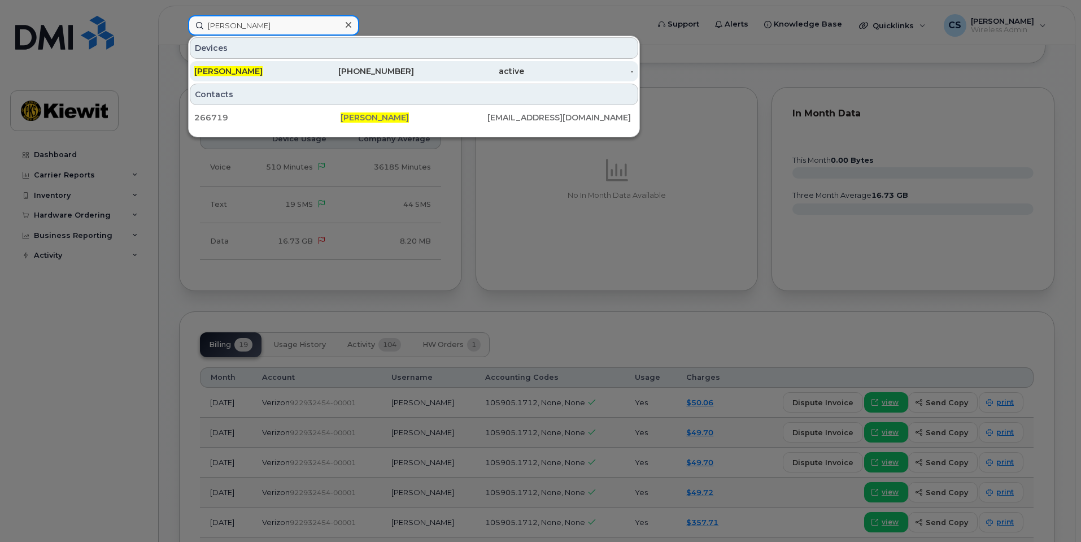
type input "John Devlin Jr."
click at [267, 69] on div "JOHN DEVLIN JR." at bounding box center [249, 71] width 110 height 11
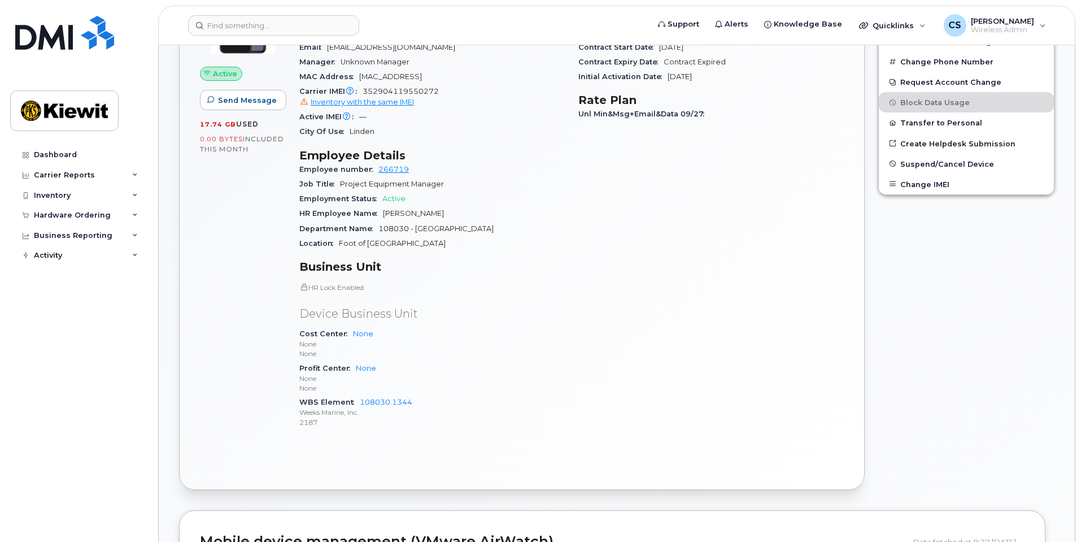
scroll to position [678, 0]
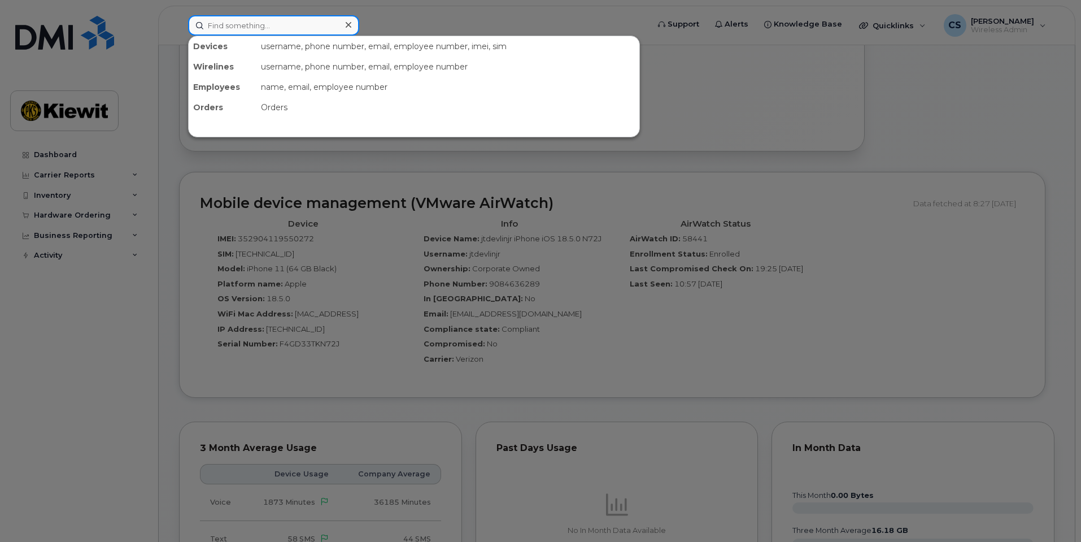
click at [325, 35] on input at bounding box center [273, 25] width 171 height 20
click at [321, 29] on input at bounding box center [273, 25] width 171 height 20
paste input "Richard Weeks"
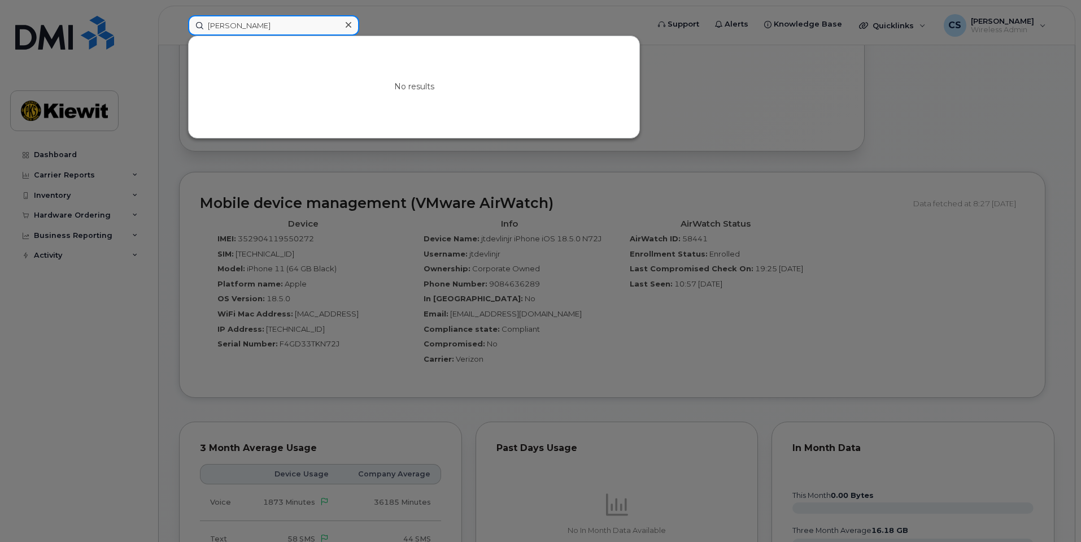
click at [241, 27] on input "Richard Weeks" at bounding box center [273, 25] width 171 height 20
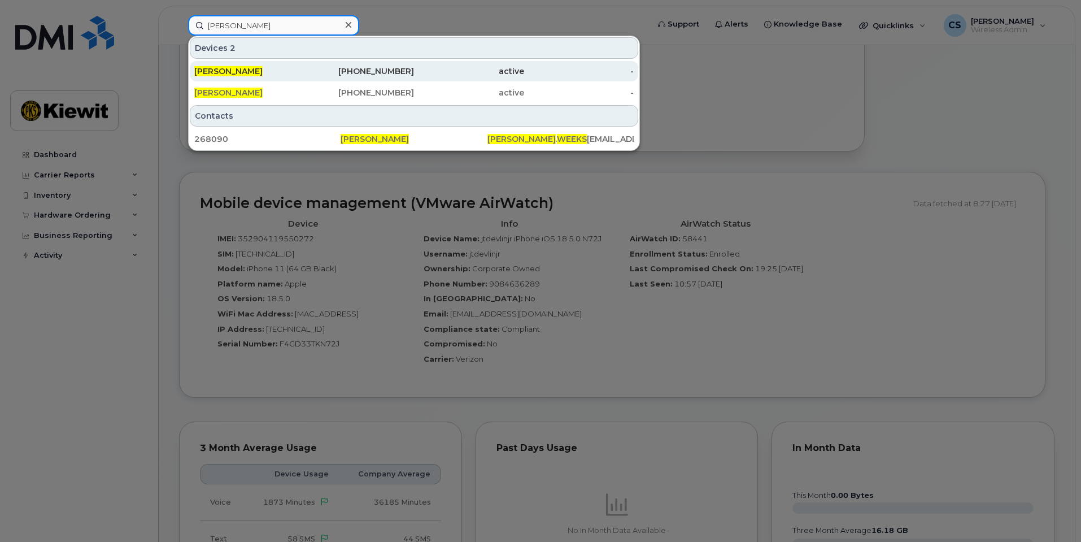
type input "Richard Weeks"
click at [236, 77] on div "RICHARD WEEKS" at bounding box center [249, 71] width 110 height 20
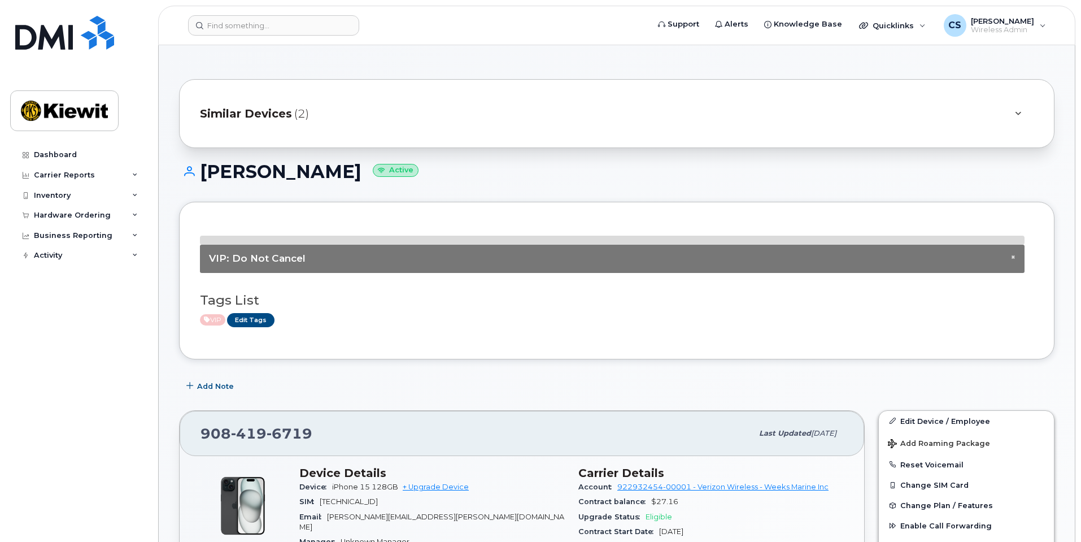
click at [366, 108] on div "Similar Devices (2)" at bounding box center [601, 113] width 802 height 27
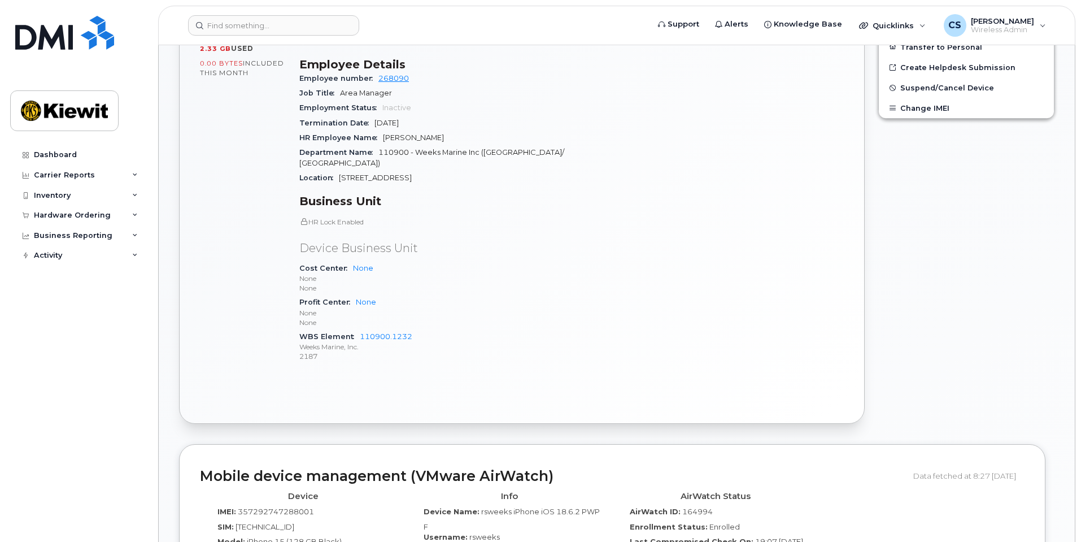
scroll to position [791, 0]
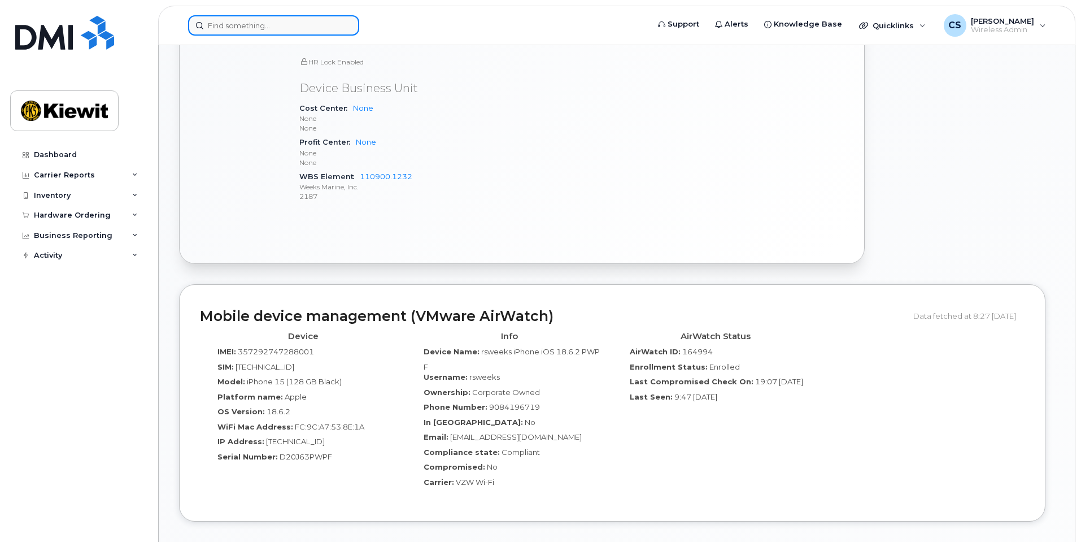
click at [259, 21] on input at bounding box center [273, 25] width 171 height 20
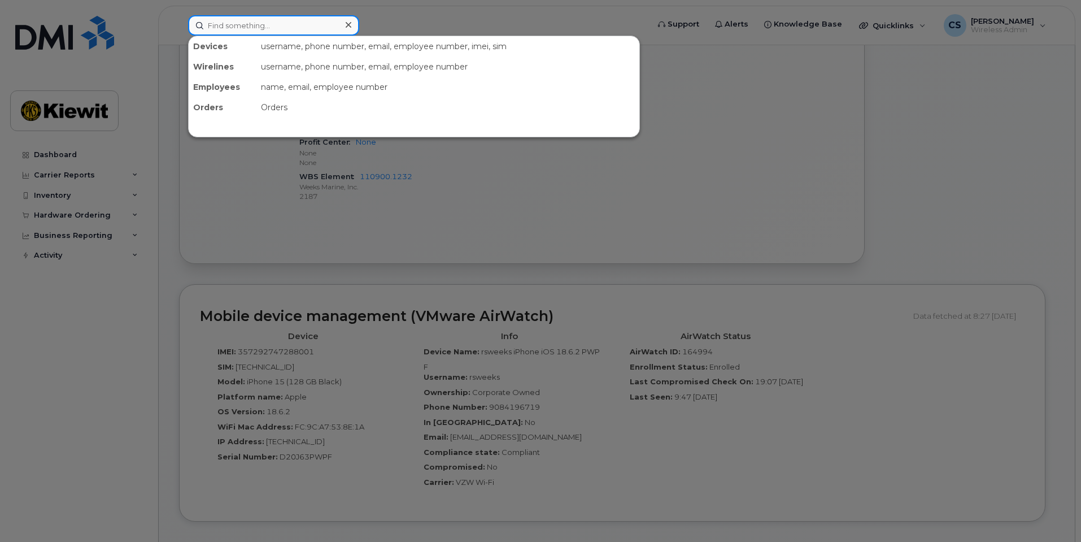
paste input "Deibys Ereu"
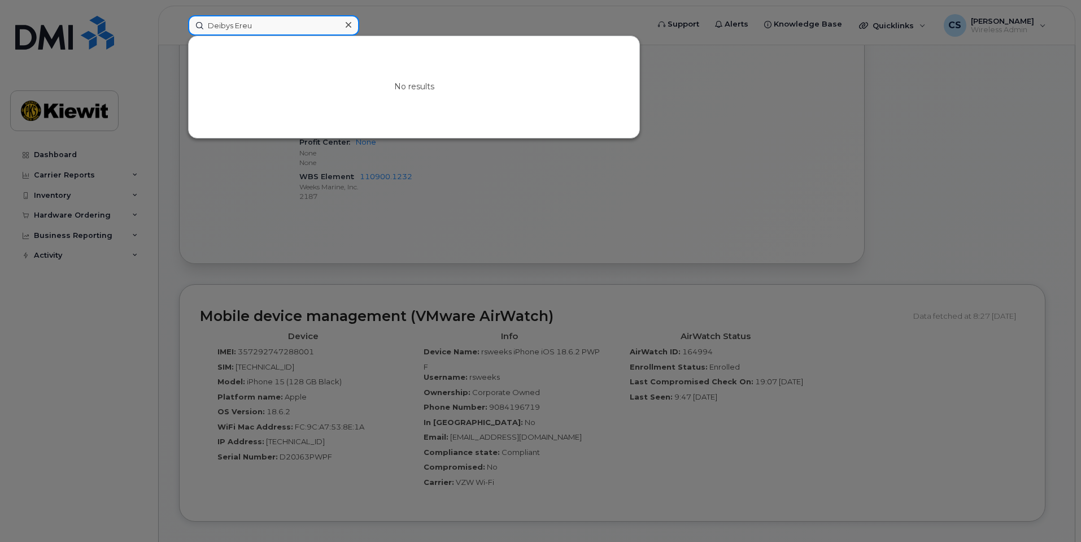
click at [241, 23] on input "Deibys Ereu" at bounding box center [273, 25] width 171 height 20
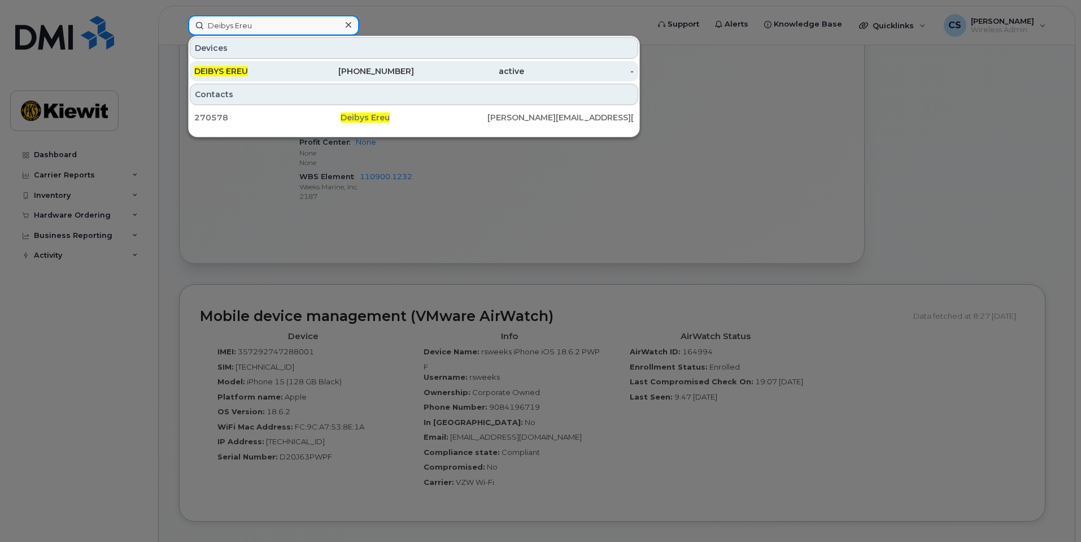
type input "Deibys Ereu"
click at [234, 68] on span "DEIBYS EREU" at bounding box center [221, 71] width 54 height 10
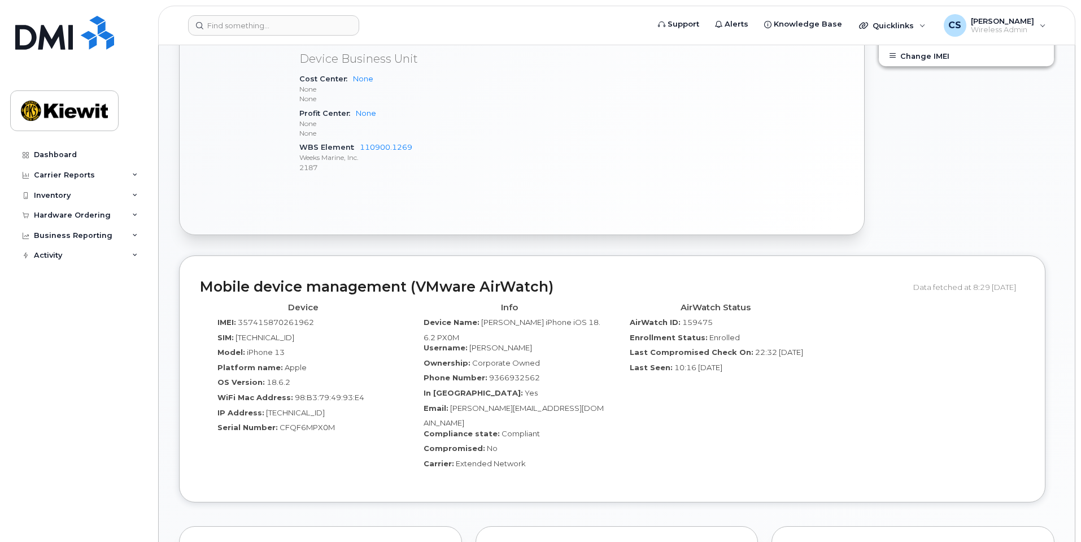
scroll to position [452, 0]
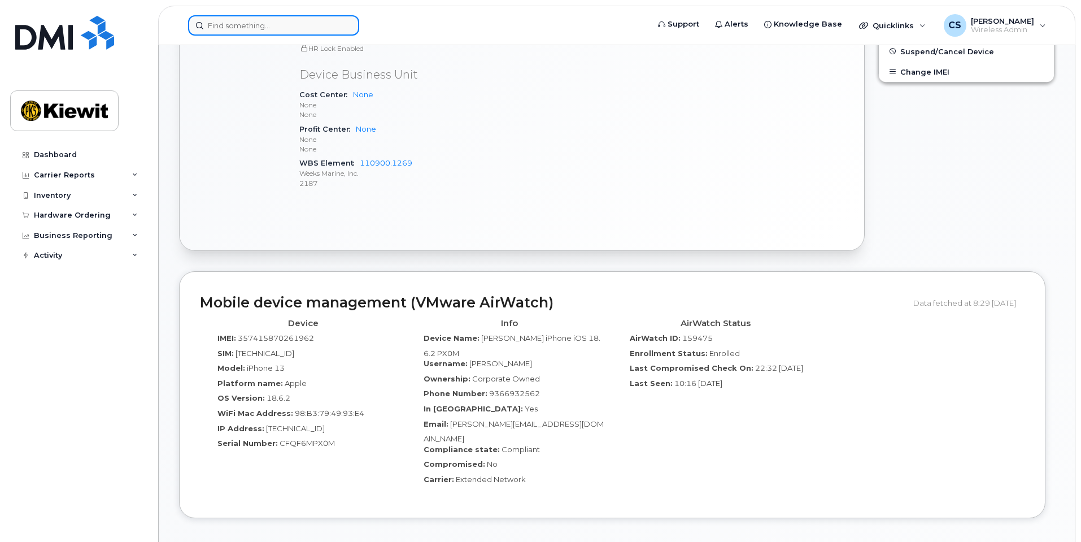
click at [300, 16] on input at bounding box center [273, 25] width 171 height 20
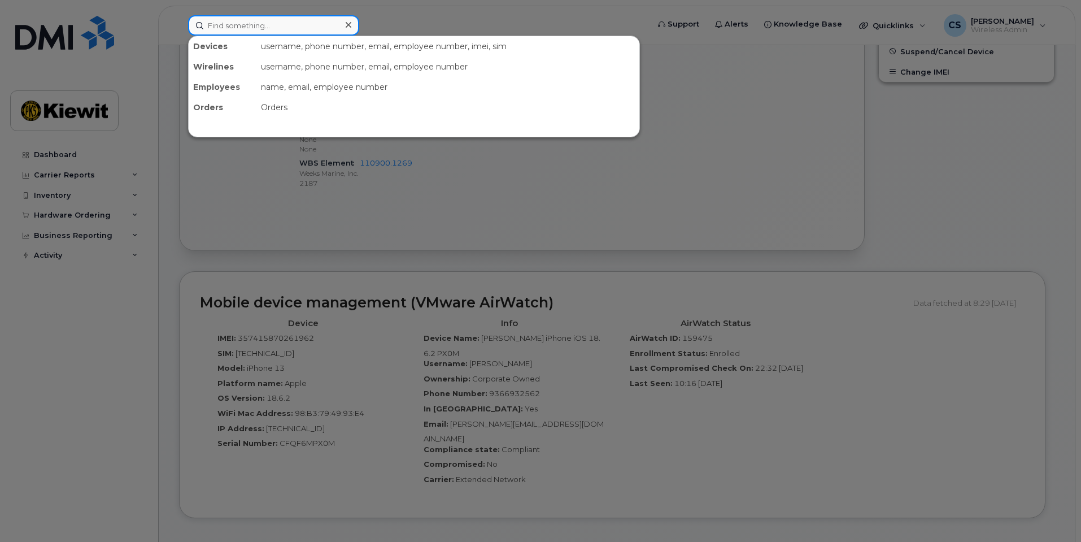
paste input "[PERSON_NAME]"
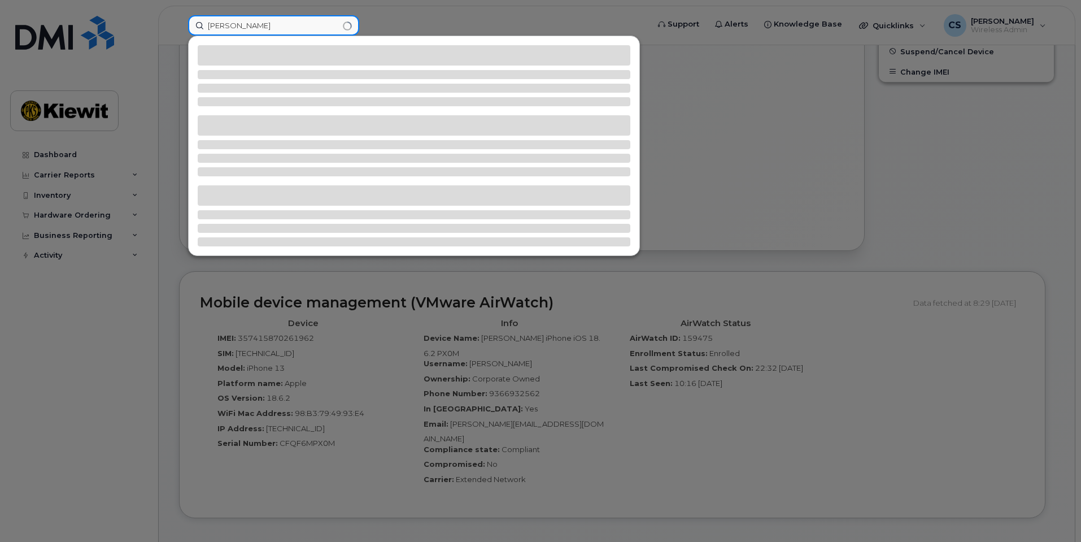
click at [240, 23] on input "[PERSON_NAME]" at bounding box center [273, 25] width 171 height 20
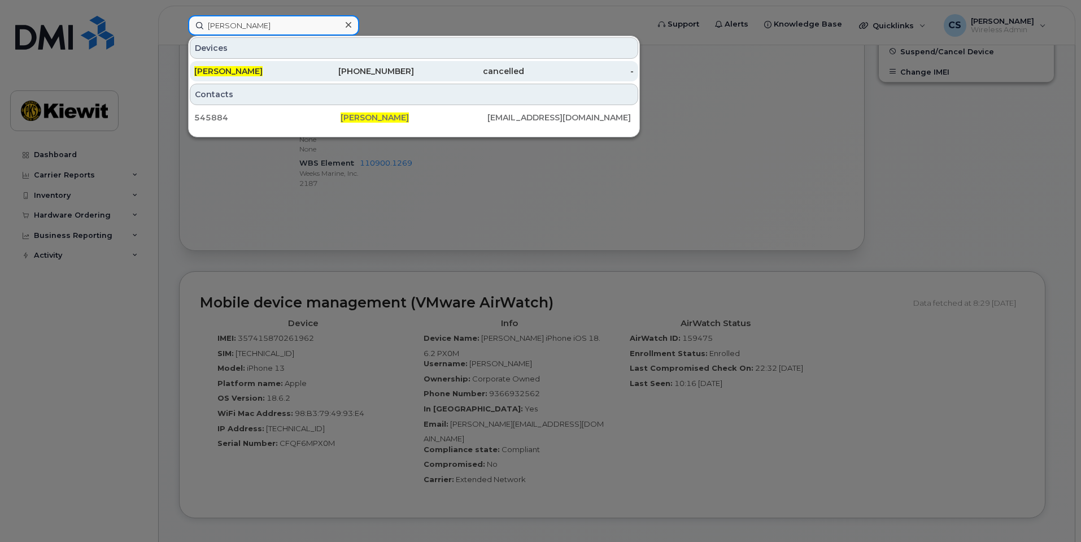
type input "[PERSON_NAME]"
click at [302, 73] on div "[PERSON_NAME]" at bounding box center [249, 71] width 110 height 11
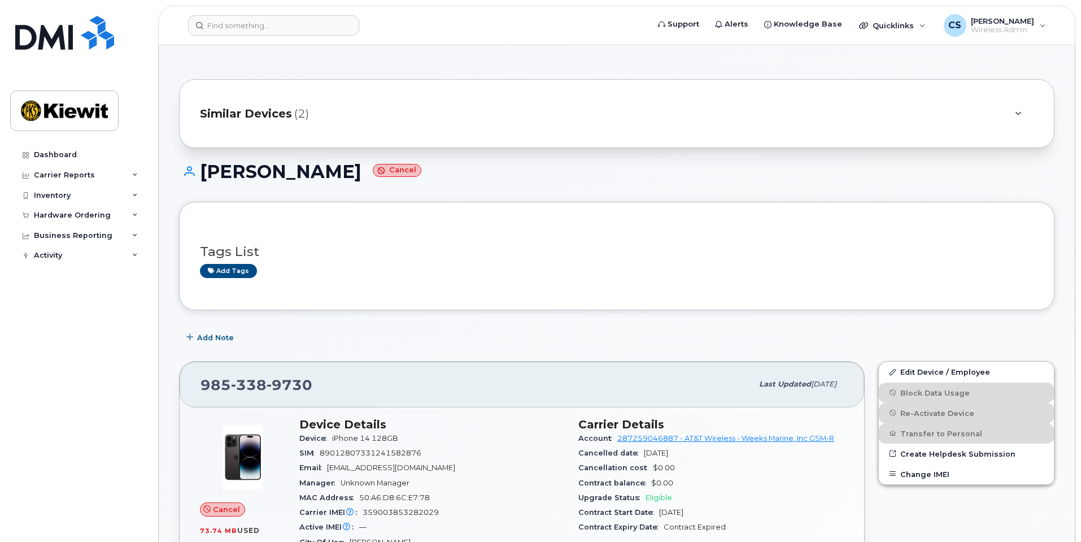
click at [254, 120] on span "Similar Devices" at bounding box center [246, 114] width 92 height 16
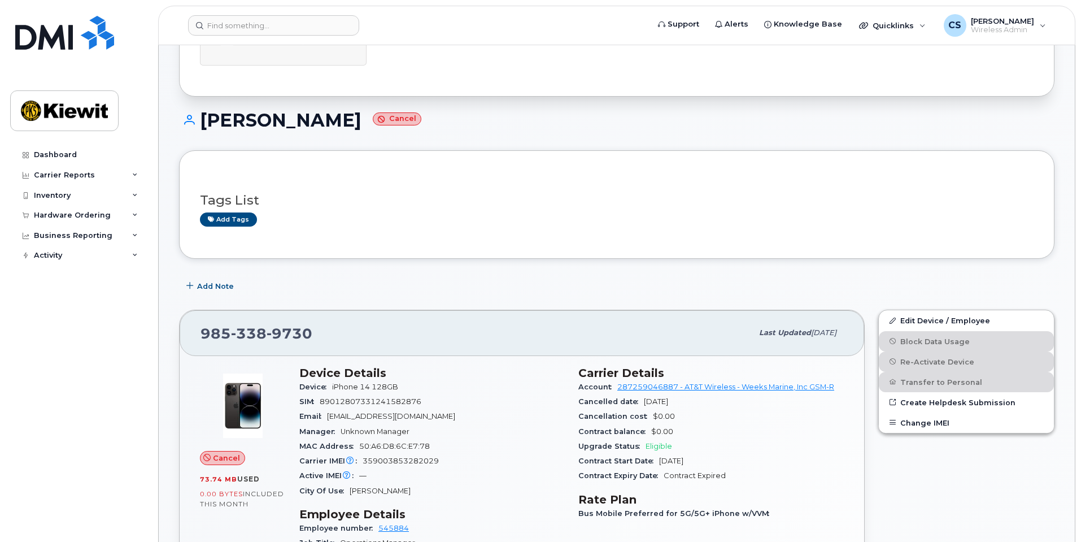
scroll to position [56, 0]
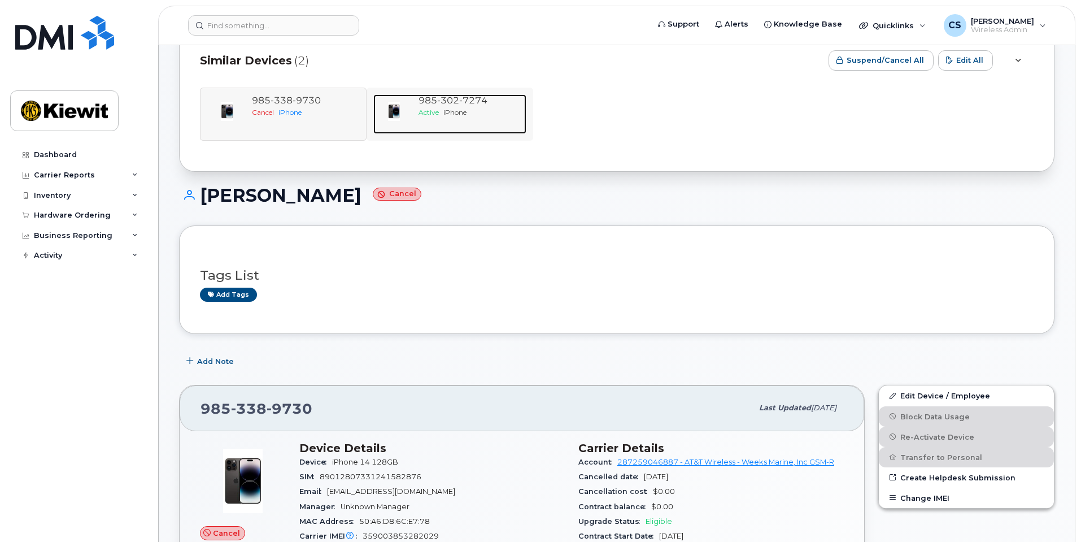
click at [435, 125] on div "[PHONE_NUMBER] Active iPhone" at bounding box center [470, 114] width 112 height 40
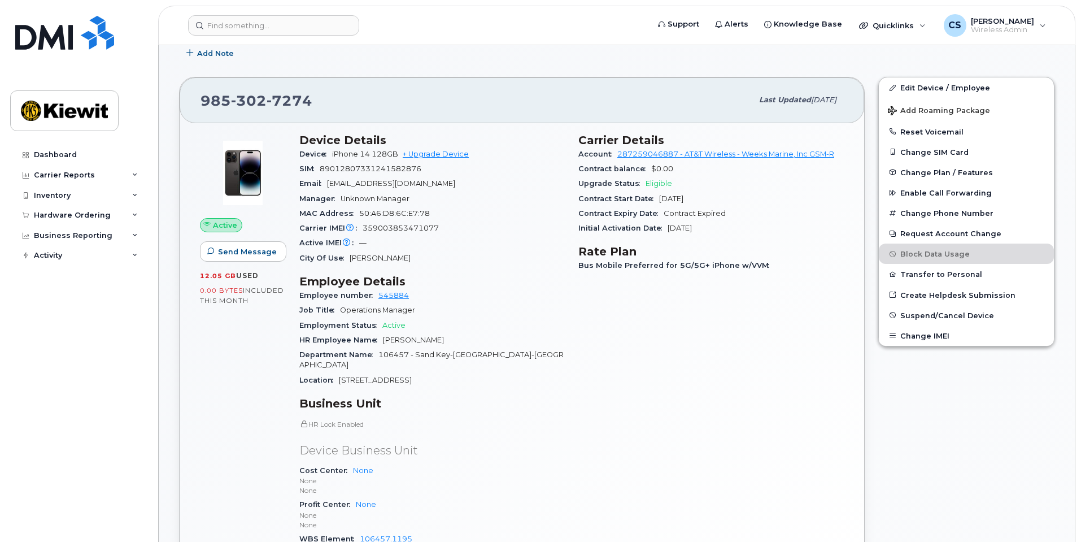
scroll to position [282, 0]
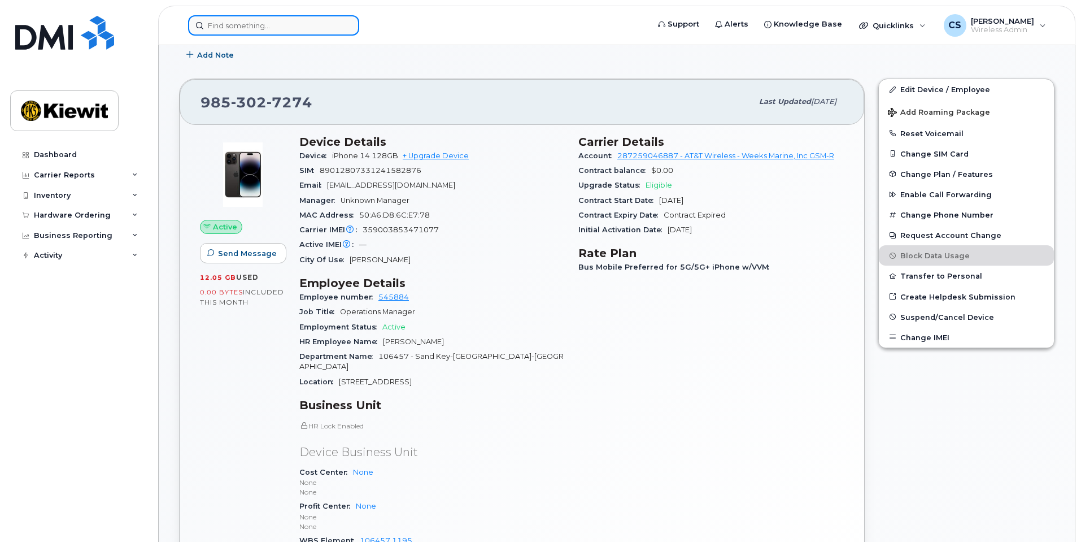
click at [256, 20] on input at bounding box center [273, 25] width 171 height 20
paste input "[PERSON_NAME]"
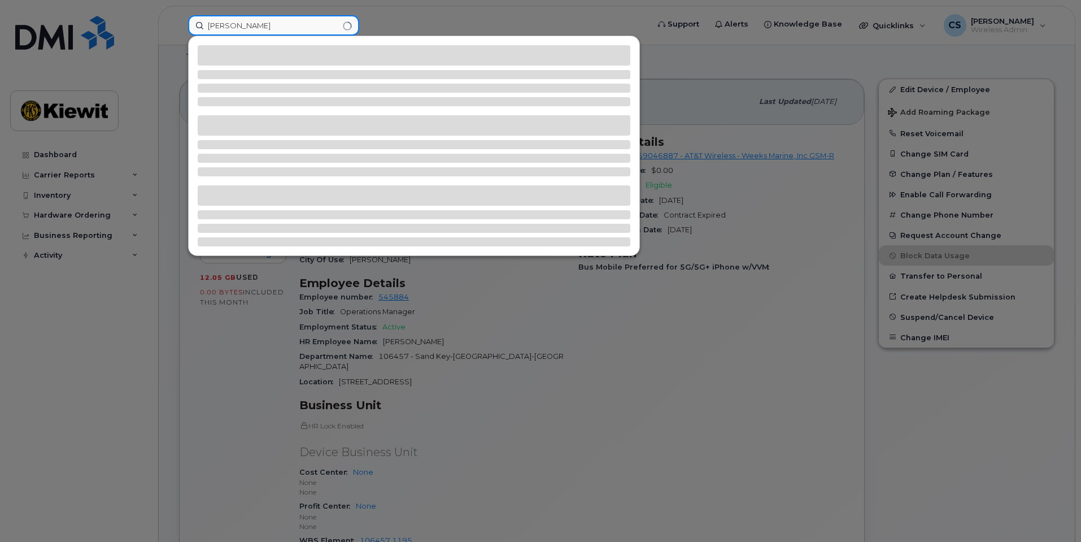
drag, startPoint x: 234, startPoint y: 16, endPoint x: 238, endPoint y: 20, distance: 6.0
click at [234, 19] on input "[PERSON_NAME]" at bounding box center [273, 25] width 171 height 20
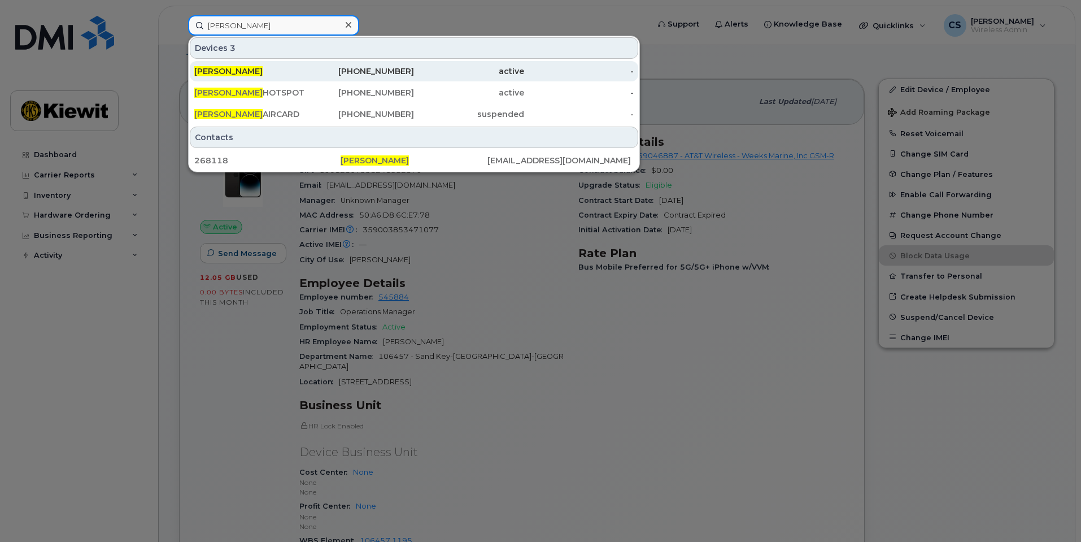
type input "[PERSON_NAME]"
click at [285, 68] on div "[PERSON_NAME]" at bounding box center [249, 71] width 110 height 11
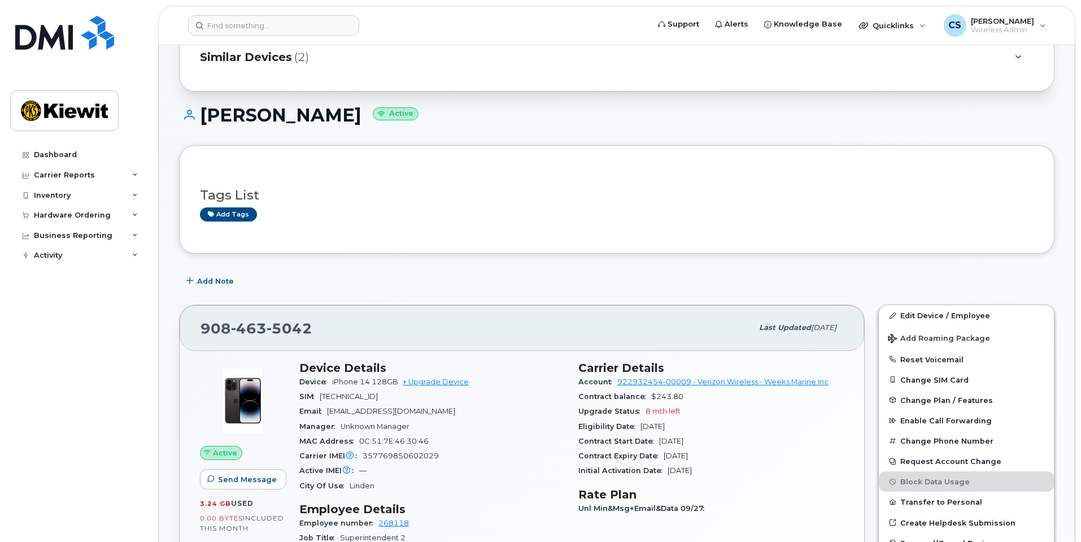
click at [386, 181] on div "Tags List Add tags" at bounding box center [617, 199] width 834 height 43
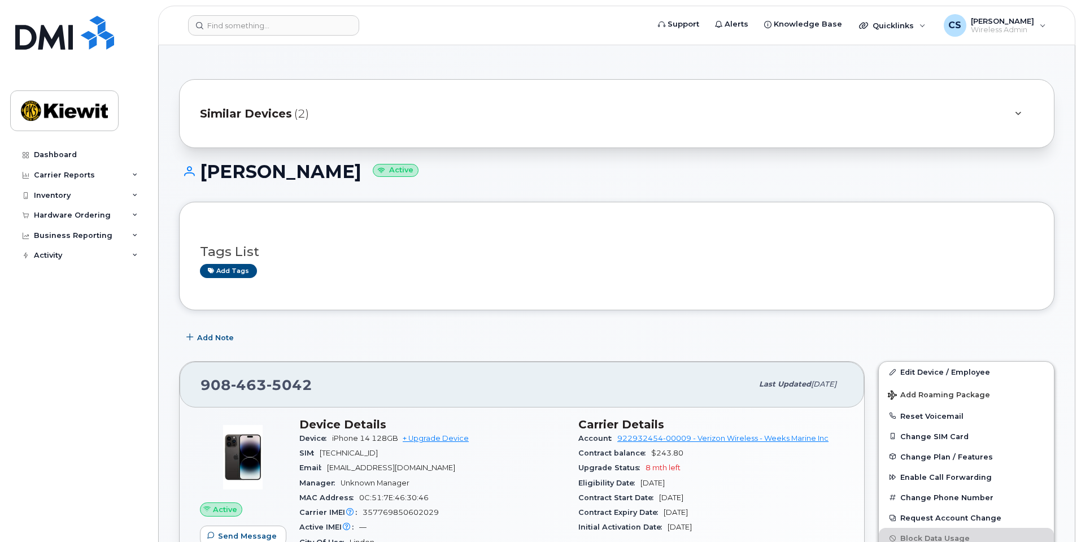
click at [337, 113] on div "Similar Devices (2)" at bounding box center [601, 113] width 802 height 27
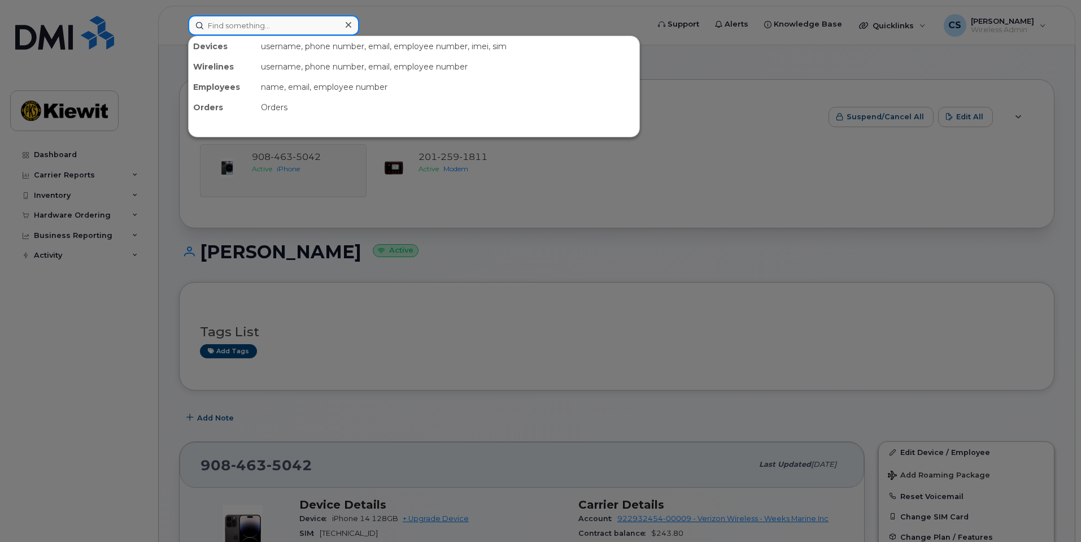
click at [304, 28] on input at bounding box center [273, 25] width 171 height 20
paste input "[PERSON_NAME]"
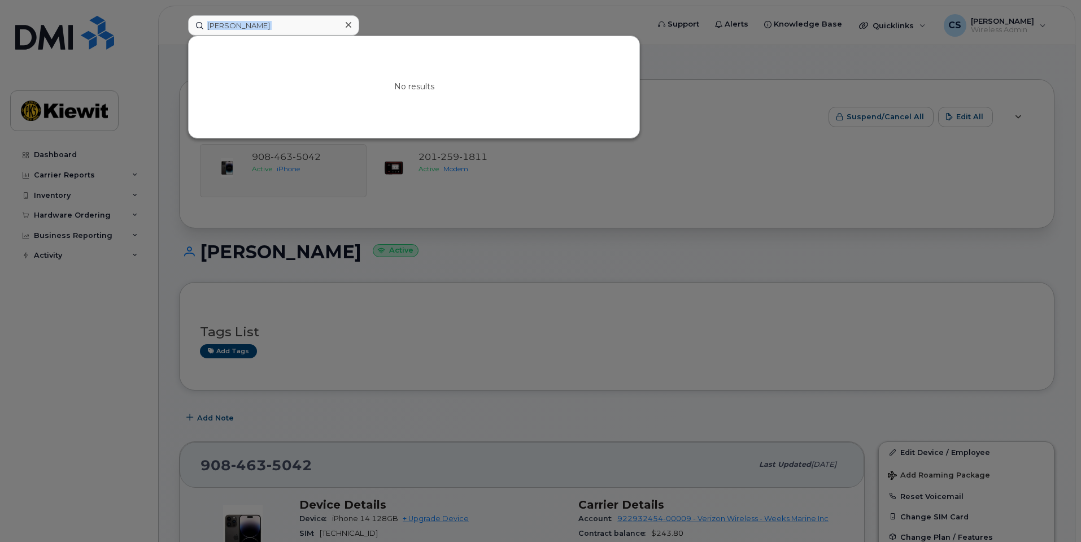
drag, startPoint x: 234, startPoint y: 136, endPoint x: 237, endPoint y: 23, distance: 113.6
click at [237, 23] on div "[PERSON_NAME] No results" at bounding box center [414, 25] width 453 height 20
click at [237, 23] on input "[PERSON_NAME]" at bounding box center [273, 25] width 171 height 20
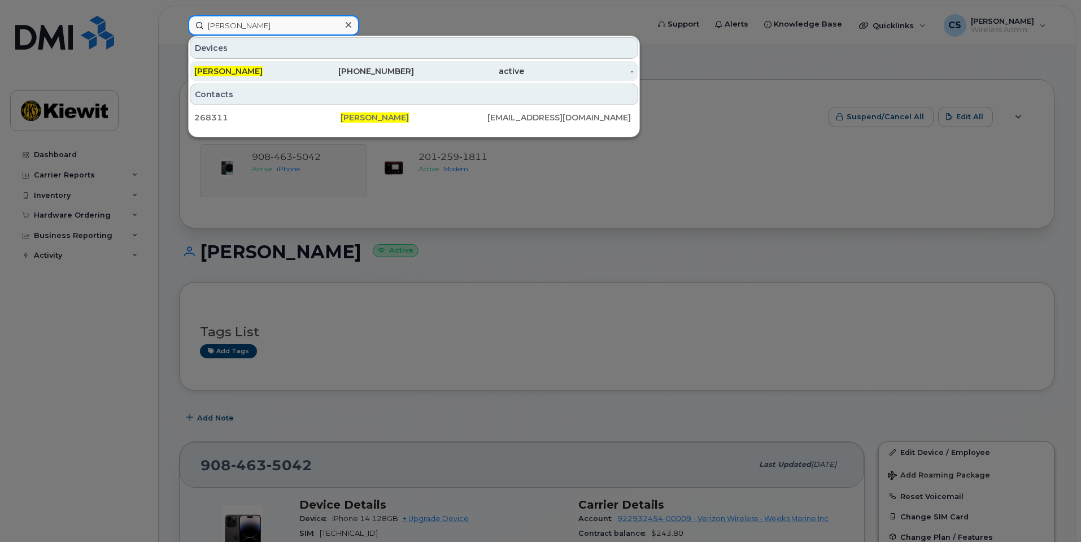
type input "[PERSON_NAME]"
click at [257, 71] on span "[PERSON_NAME]" at bounding box center [228, 71] width 68 height 10
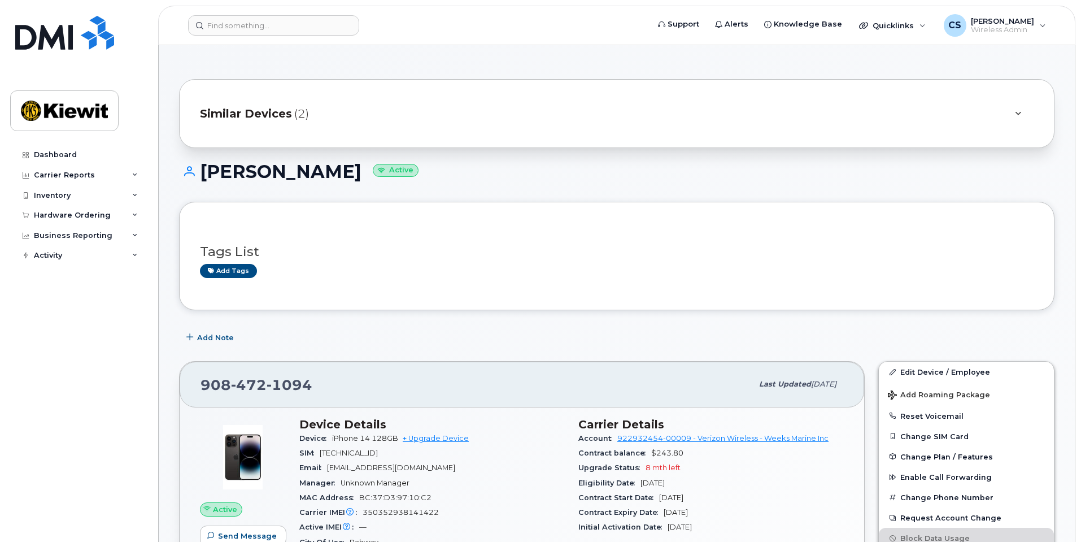
scroll to position [56, 0]
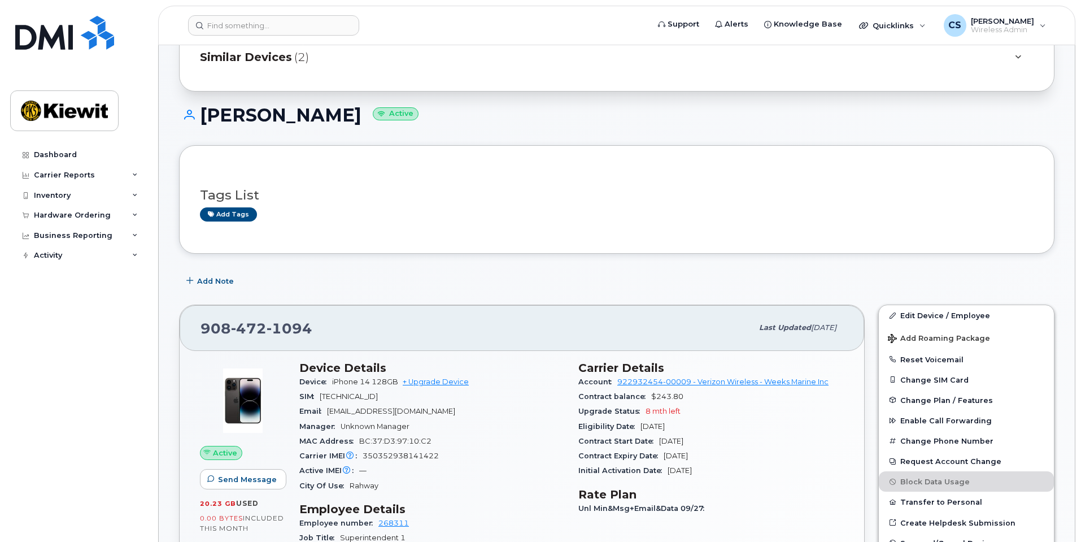
click at [378, 84] on div "Similar Devices (2)" at bounding box center [617, 57] width 876 height 69
click at [372, 55] on div "Similar Devices (2)" at bounding box center [601, 56] width 802 height 27
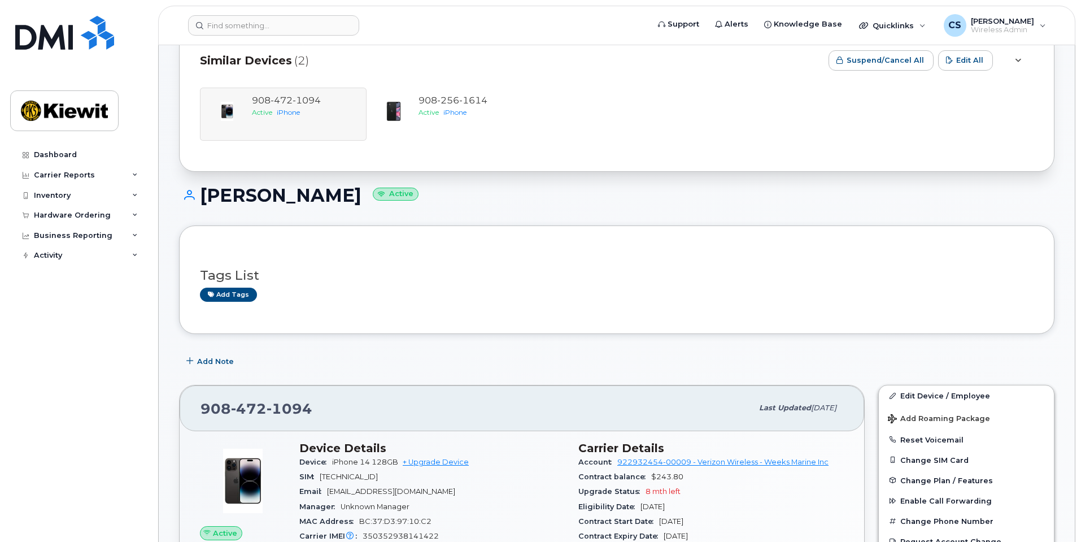
click at [374, 62] on div "Similar Devices (2)" at bounding box center [510, 60] width 620 height 34
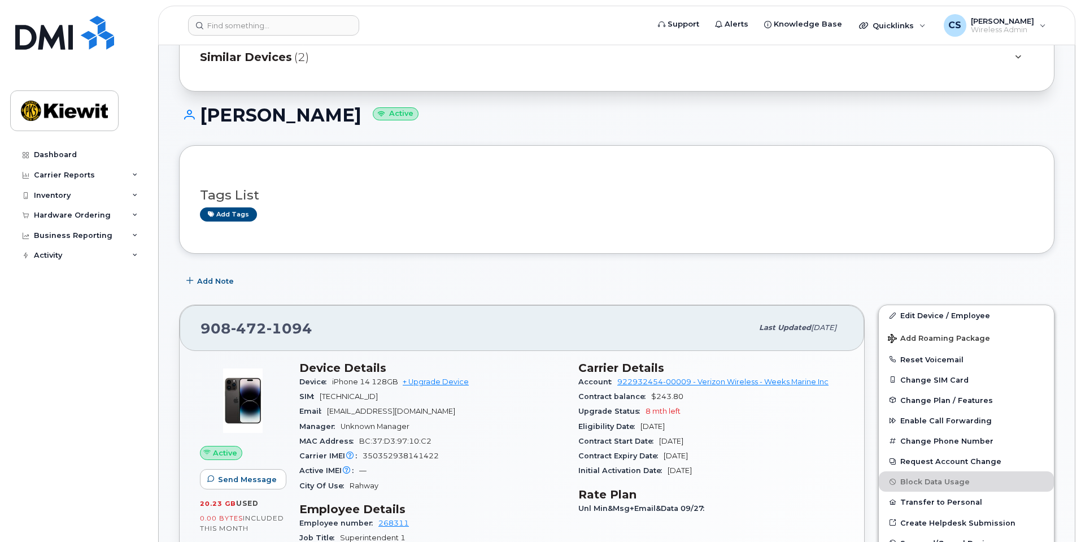
click at [374, 62] on div "Similar Devices (2)" at bounding box center [601, 56] width 802 height 27
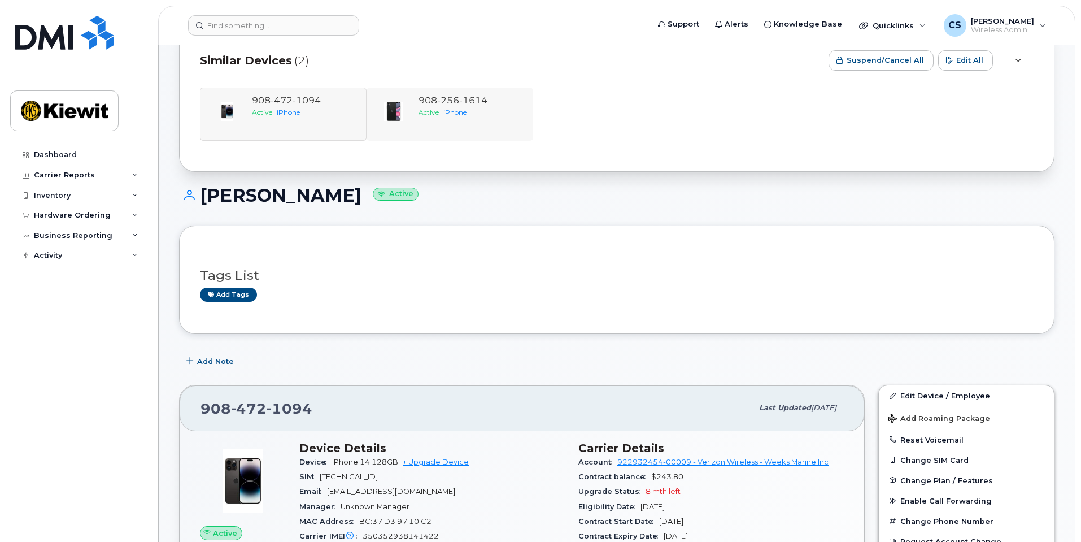
click at [416, 135] on div "[PHONE_NUMBER] Active iPhone" at bounding box center [450, 114] width 167 height 53
click at [422, 127] on div "[PHONE_NUMBER] Active iPhone" at bounding box center [470, 114] width 112 height 40
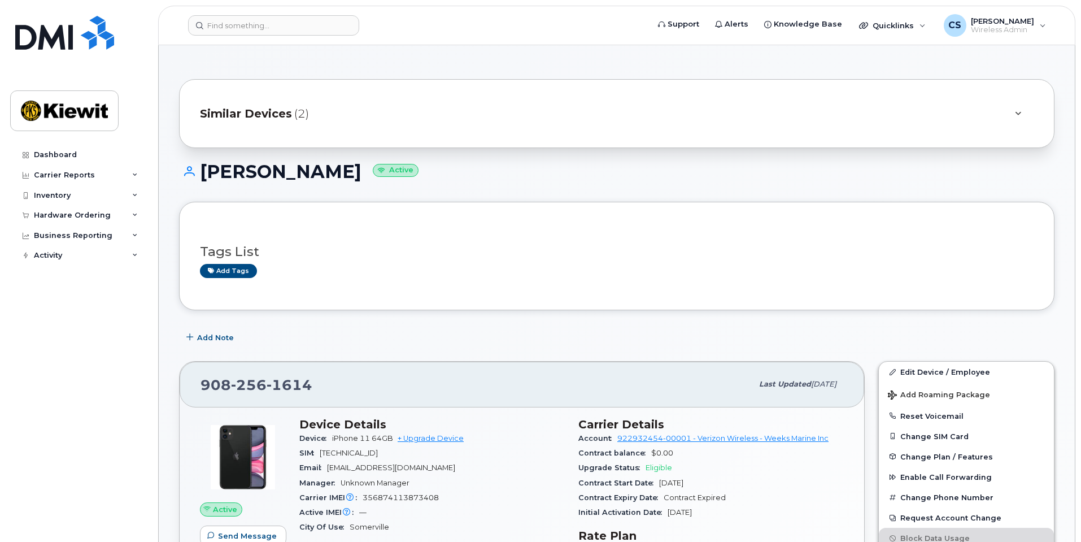
click at [275, 111] on span "Similar Devices" at bounding box center [246, 114] width 92 height 16
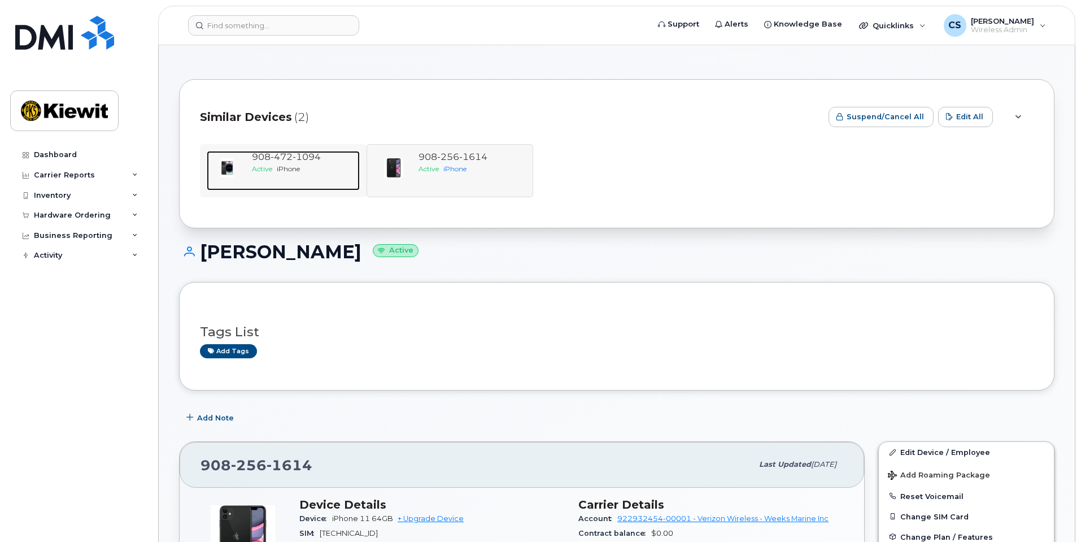
click at [272, 157] on span "472" at bounding box center [282, 156] width 22 height 11
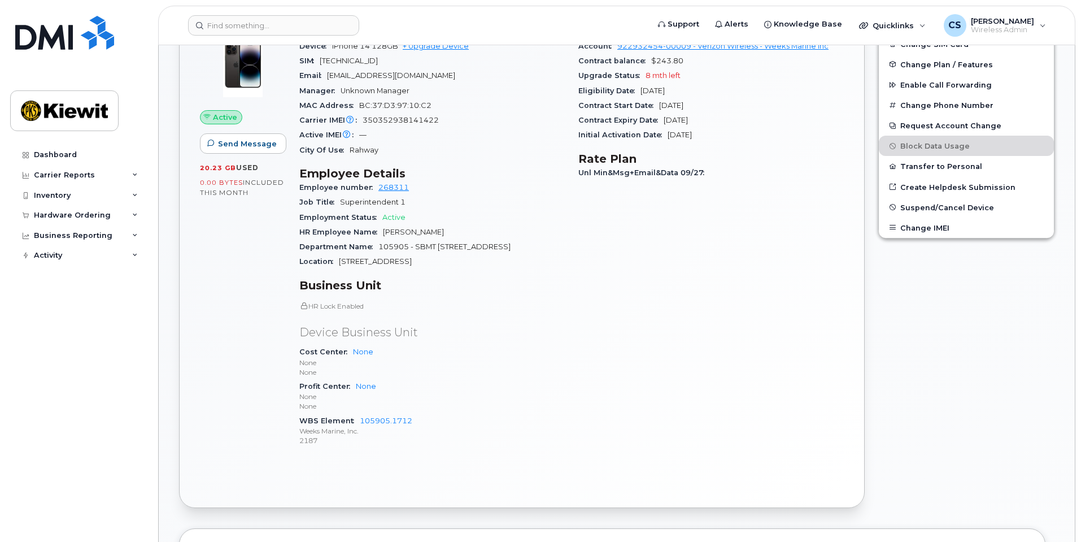
scroll to position [199, 0]
